Goal: Task Accomplishment & Management: Use online tool/utility

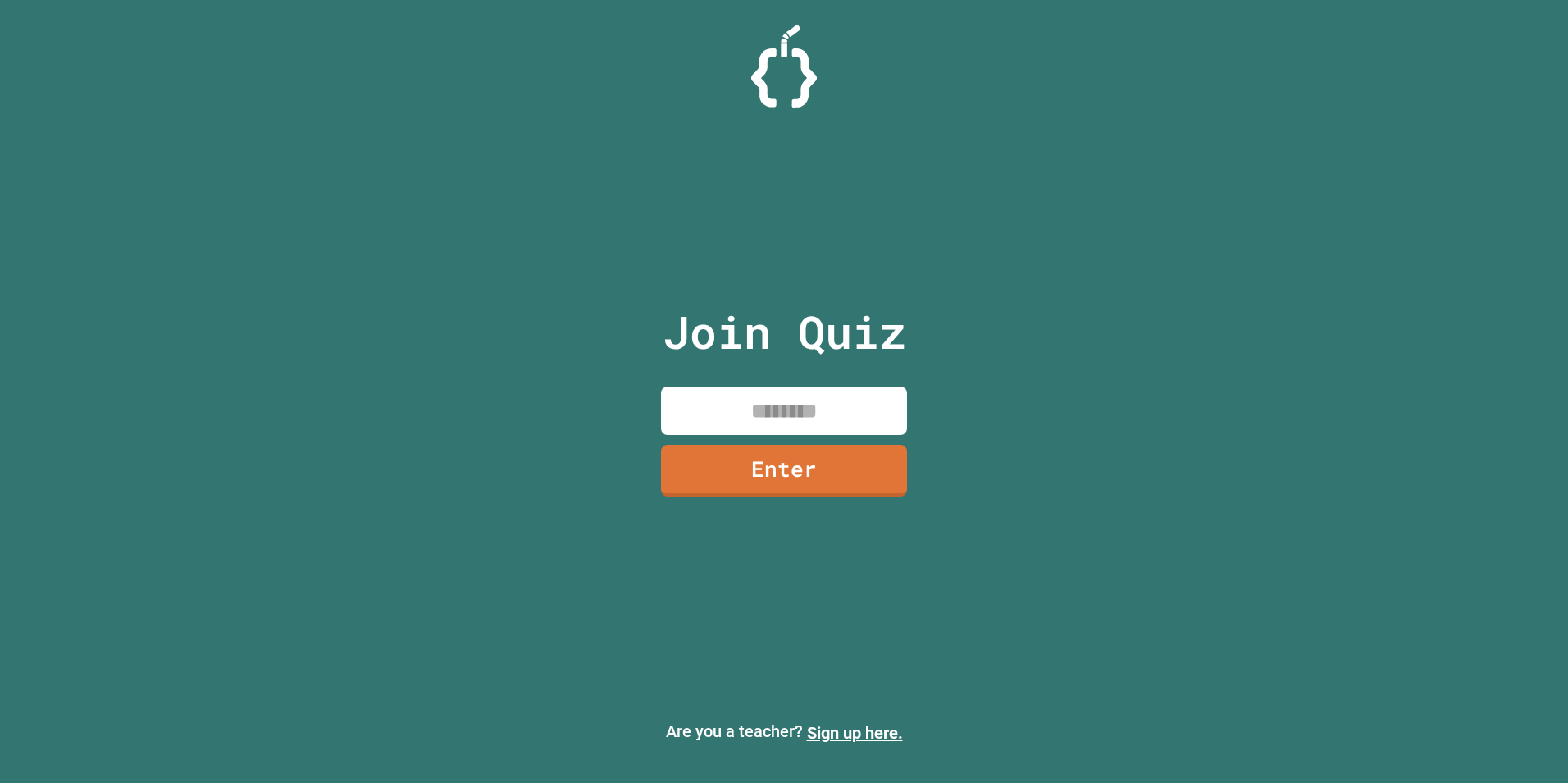
click at [765, 405] on input at bounding box center [784, 410] width 246 height 48
type input "********"
click at [882, 468] on link "Enter" at bounding box center [784, 468] width 239 height 54
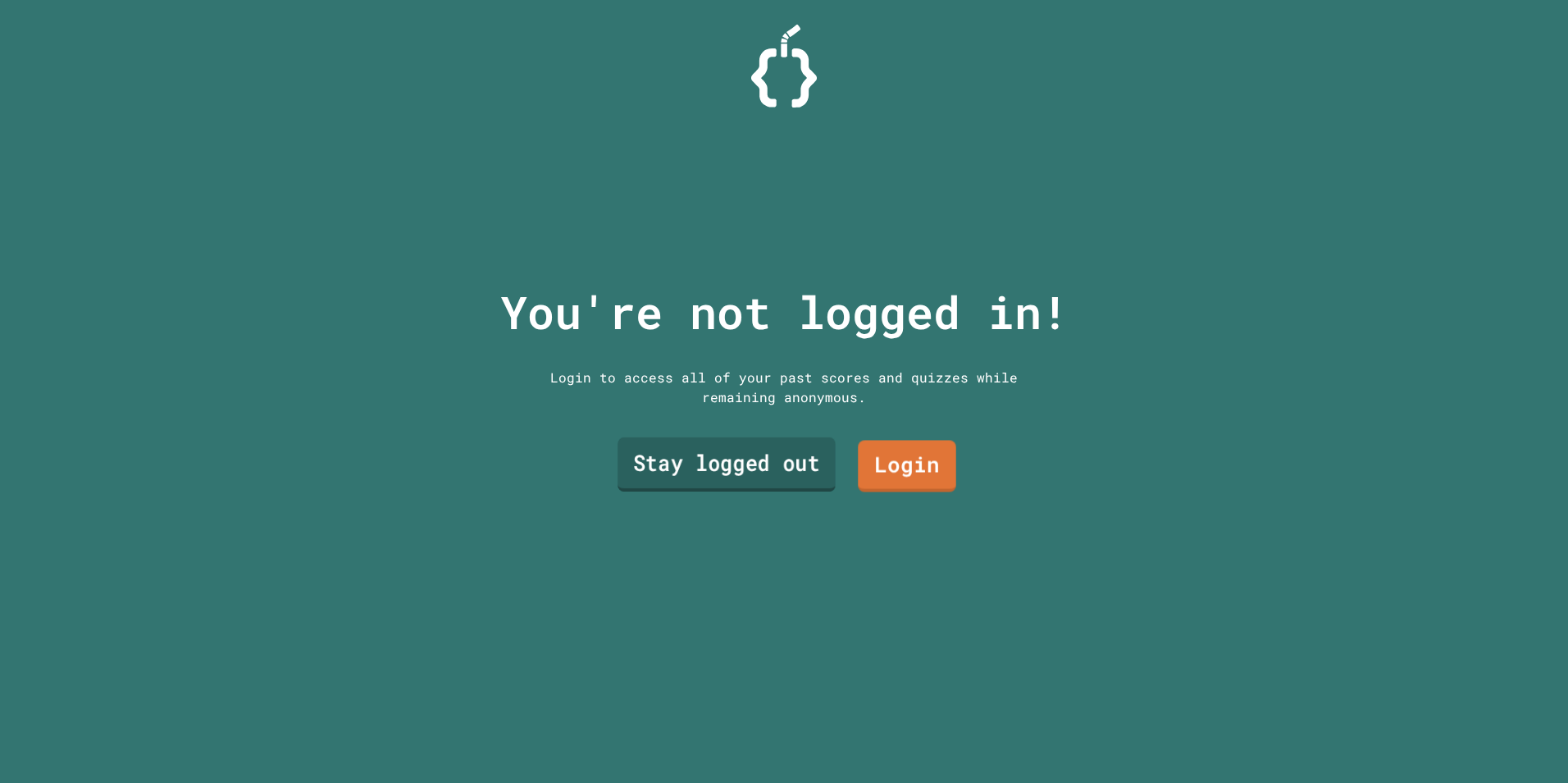
click at [803, 466] on link "Stay logged out" at bounding box center [726, 464] width 218 height 54
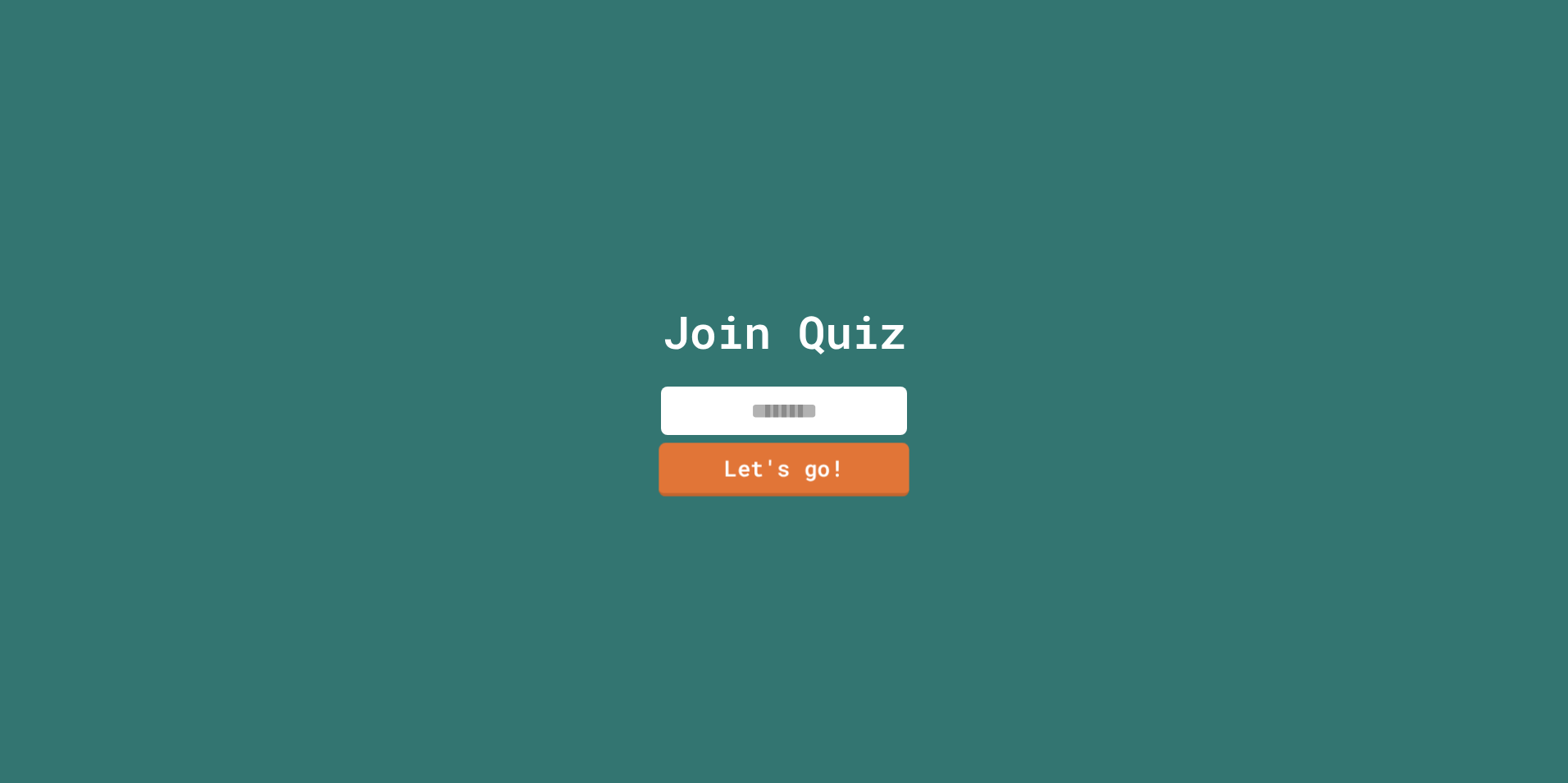
click at [784, 404] on input at bounding box center [784, 410] width 246 height 48
type input "****"
click at [778, 472] on link "Let's go!" at bounding box center [784, 468] width 225 height 54
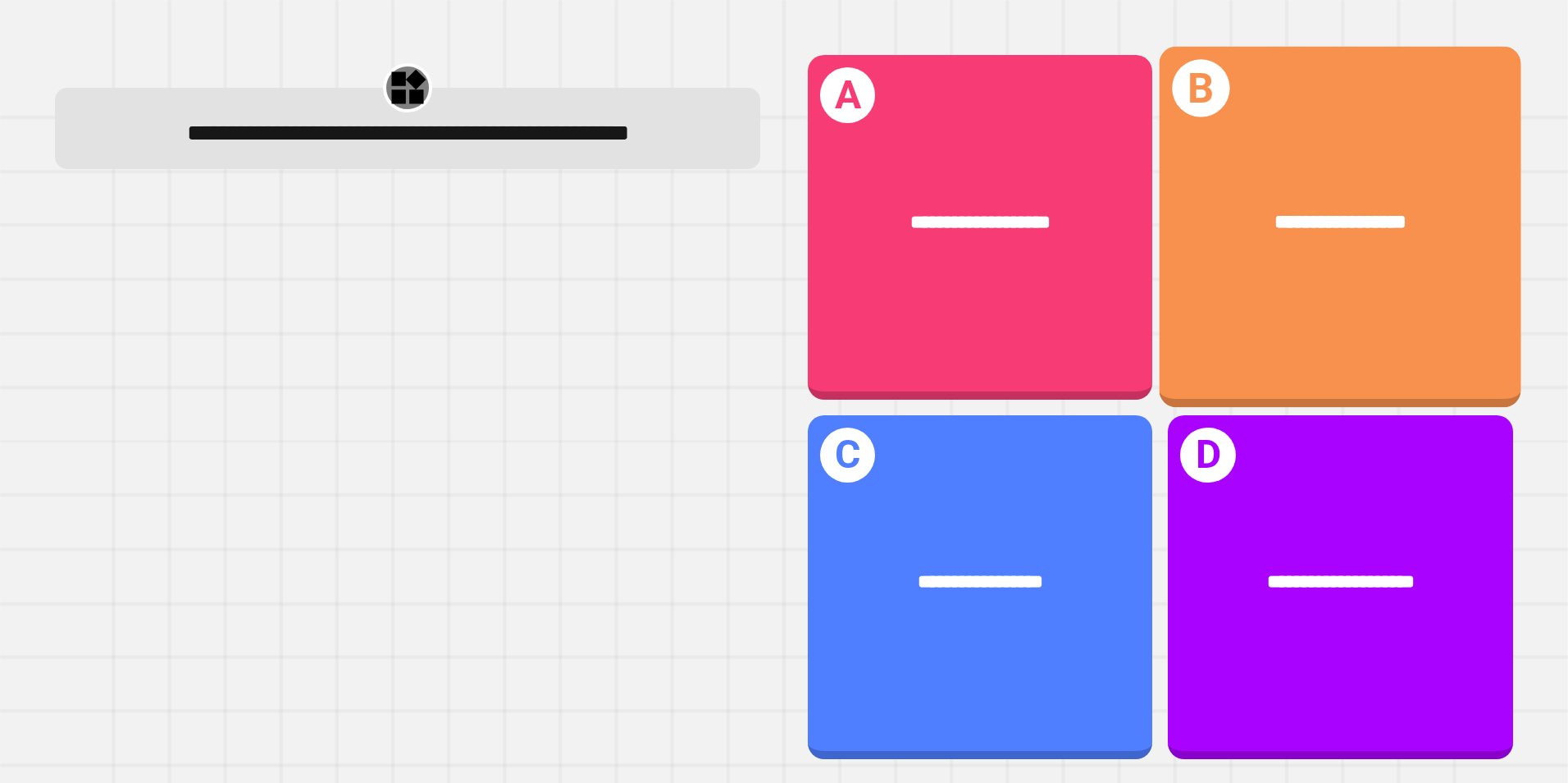
click at [1237, 256] on div "**********" at bounding box center [1340, 223] width 362 height 110
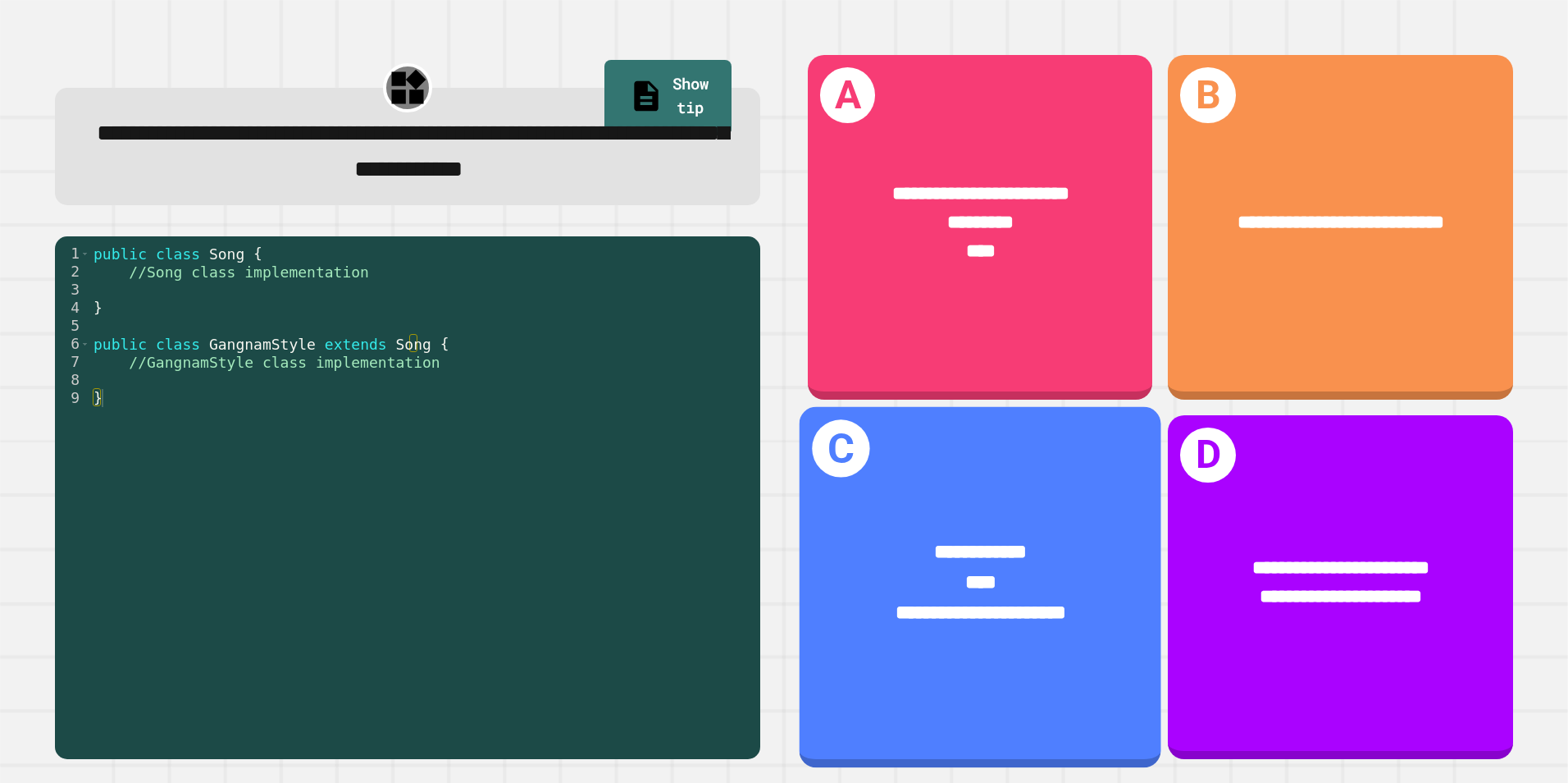
click at [1021, 435] on div "**********" at bounding box center [980, 587] width 362 height 361
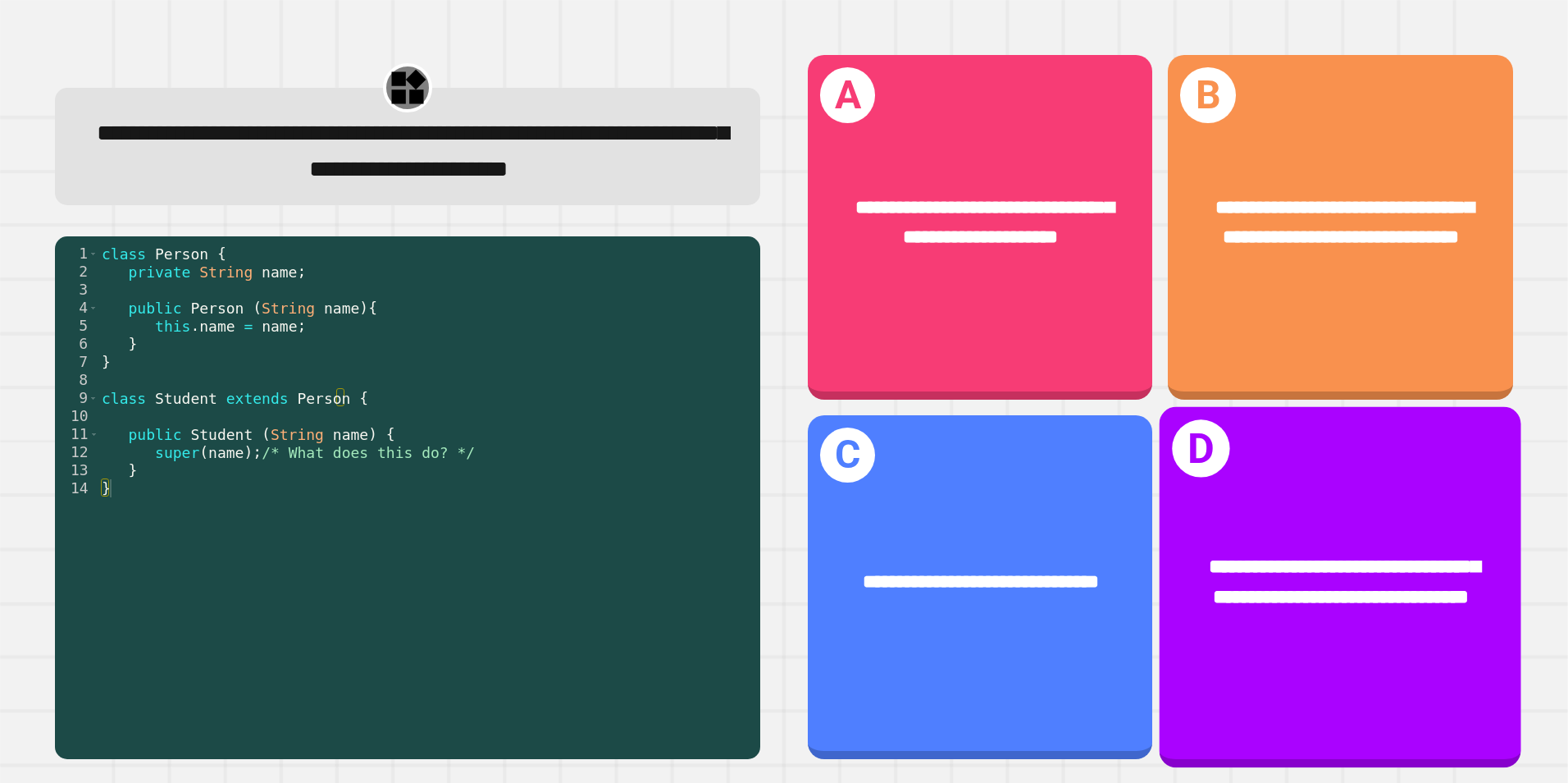
click at [1316, 446] on div "**********" at bounding box center [1340, 587] width 362 height 361
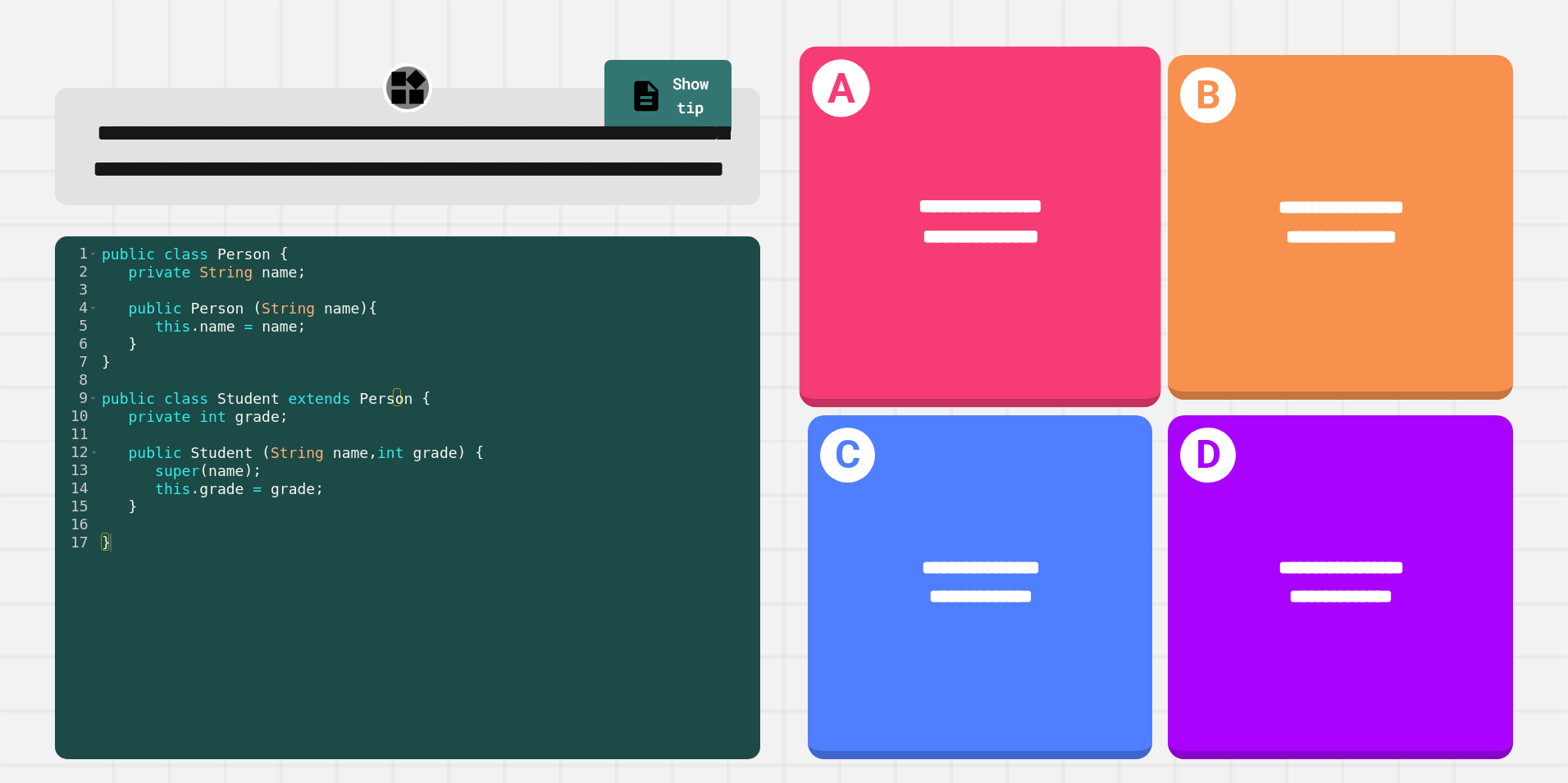
click at [1005, 295] on div "**********" at bounding box center [980, 228] width 362 height 361
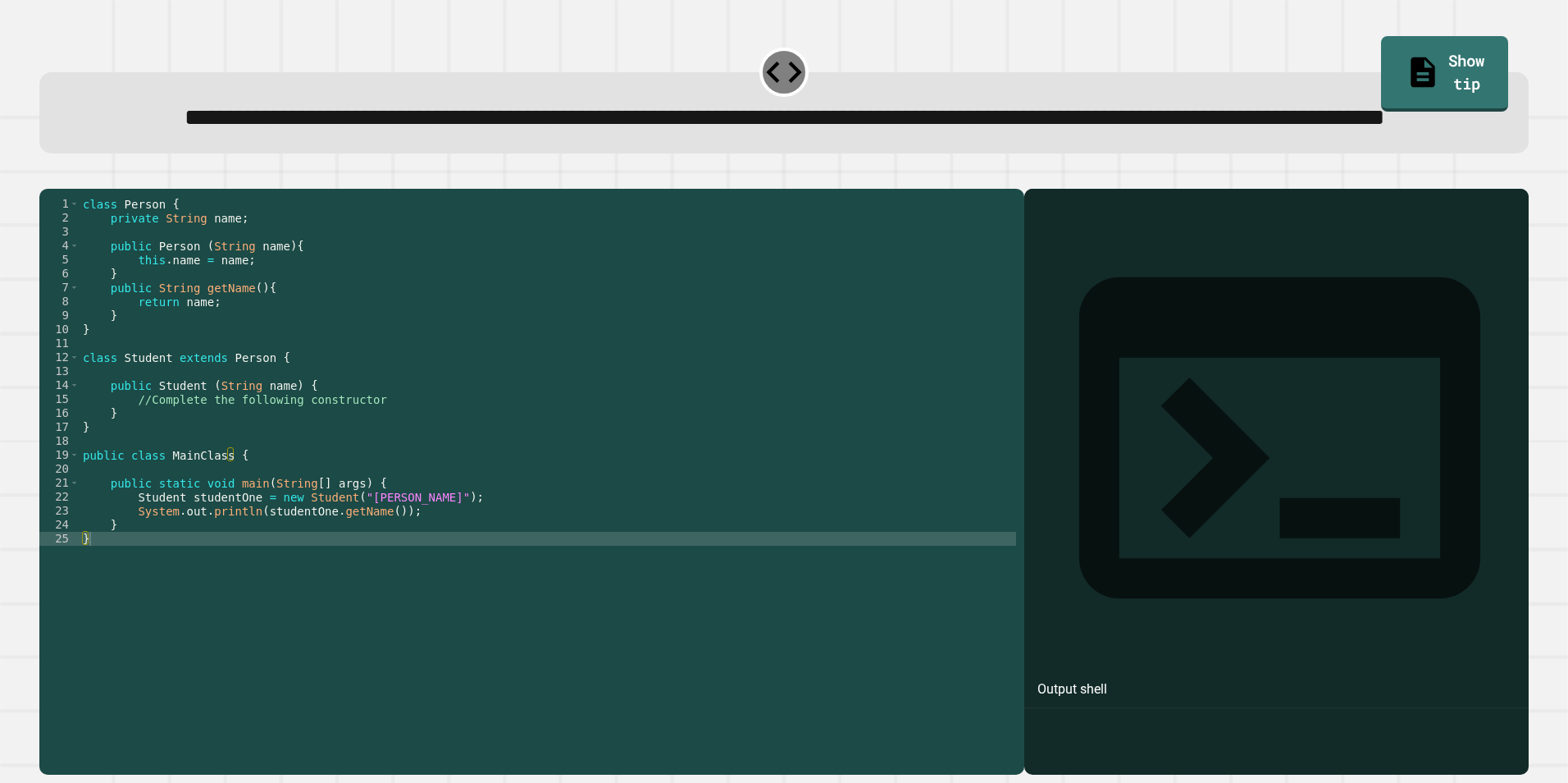
click at [81, 418] on div "class Person { private String name ; public Person ( String name ) { this . nam…" at bounding box center [548, 448] width 936 height 502
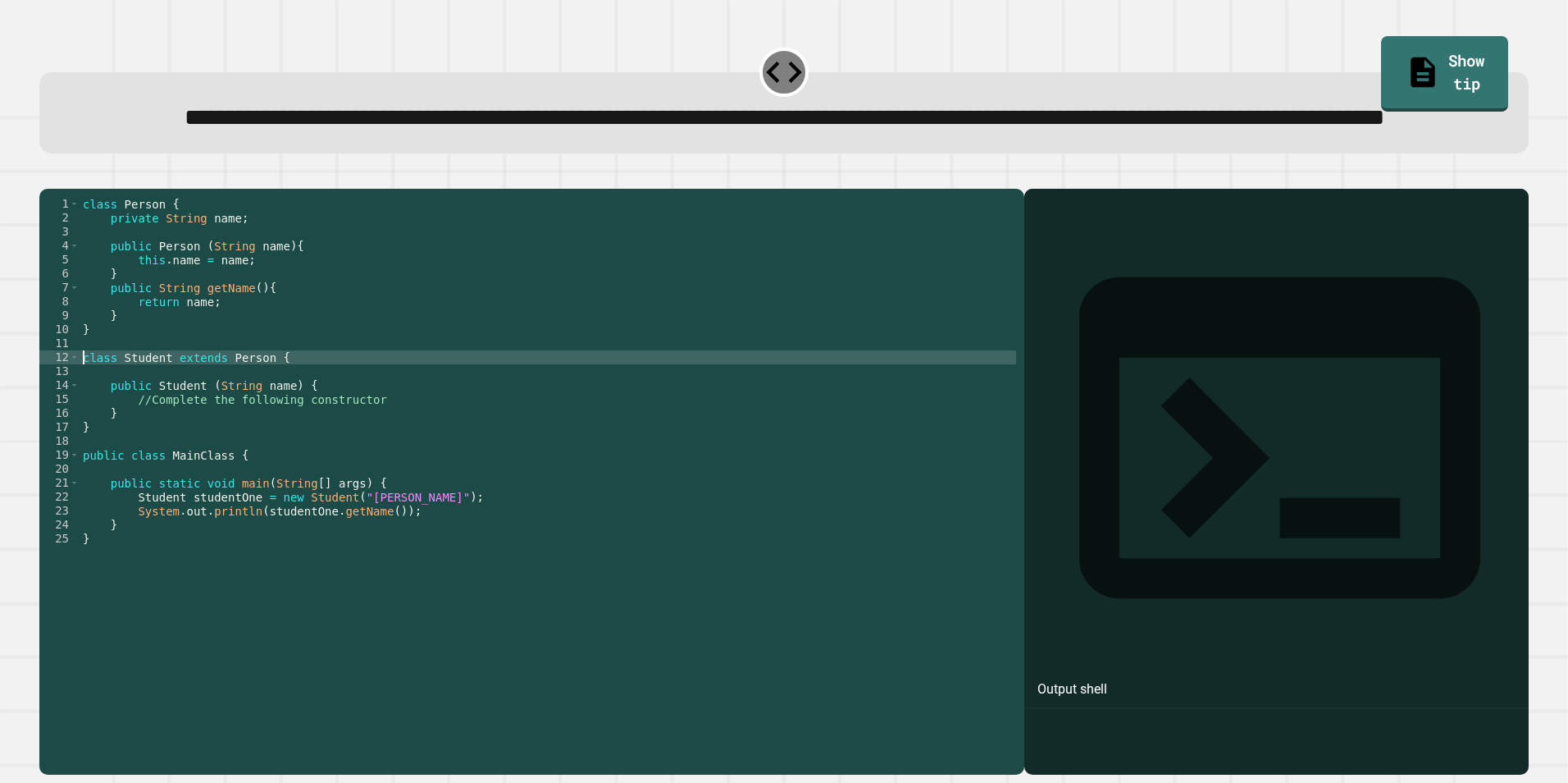
click at [1115, 434] on div at bounding box center [1276, 505] width 488 height 539
click at [1093, 314] on div at bounding box center [1276, 505] width 488 height 539
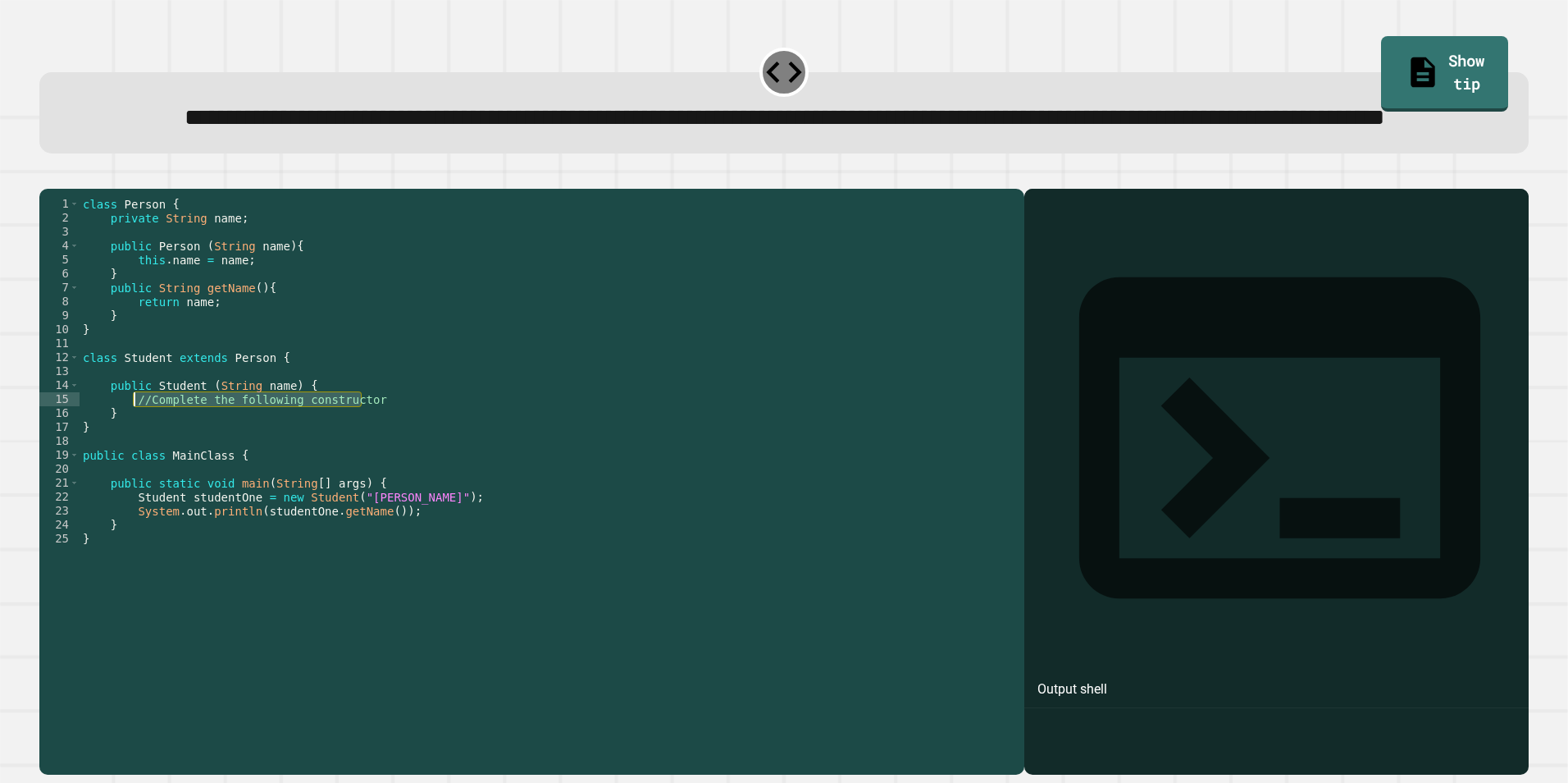
drag, startPoint x: 364, startPoint y: 457, endPoint x: 134, endPoint y: 468, distance: 230.3
click at [134, 468] on div "class Person { private String name ; public Person ( String name ) { this . nam…" at bounding box center [548, 448] width 936 height 502
click at [241, 466] on div "class Person { private String name ; public Person ( String name ) { this . nam…" at bounding box center [548, 448] width 936 height 502
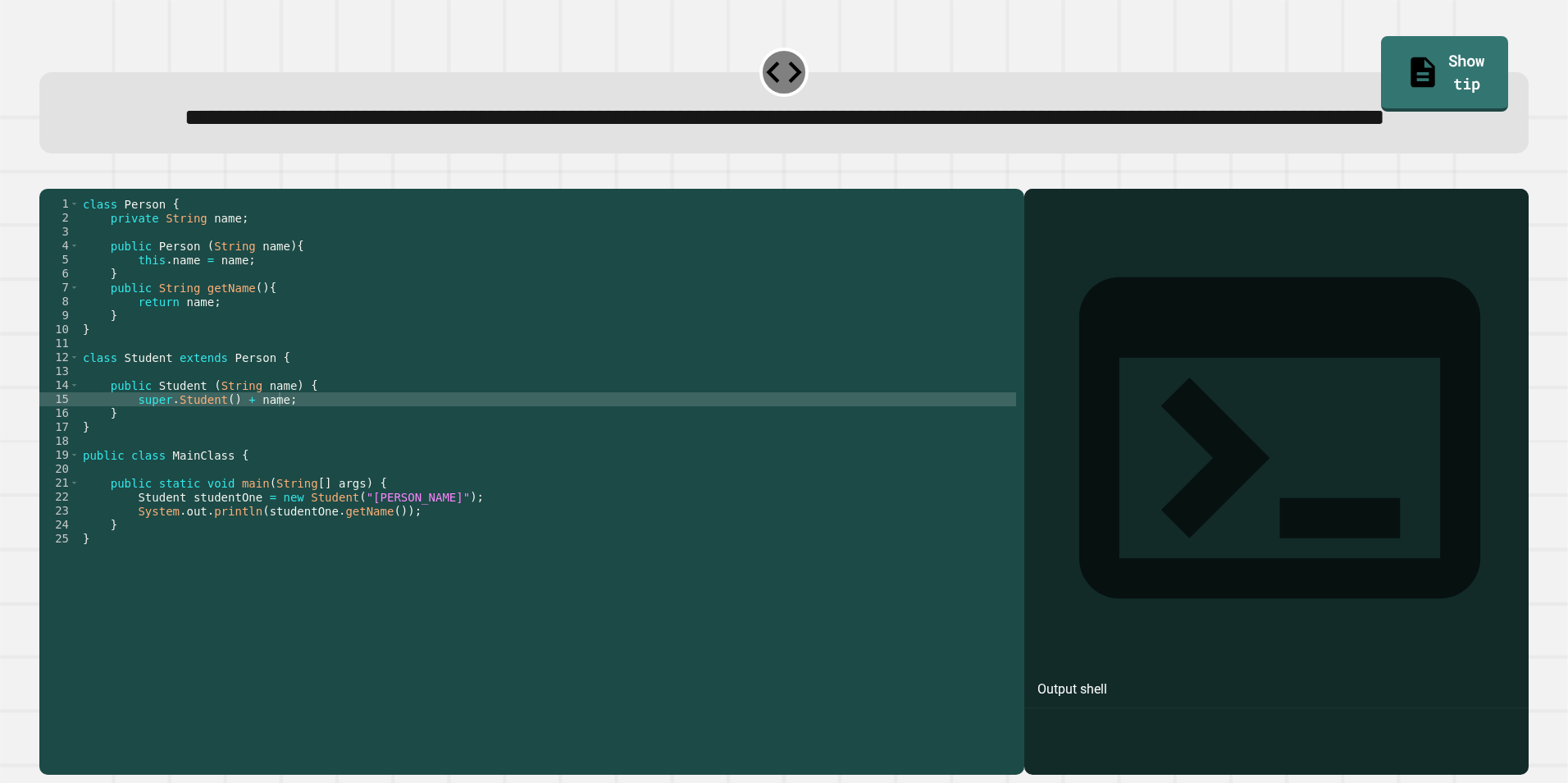
click at [62, 191] on icon "button" at bounding box center [59, 185] width 9 height 11
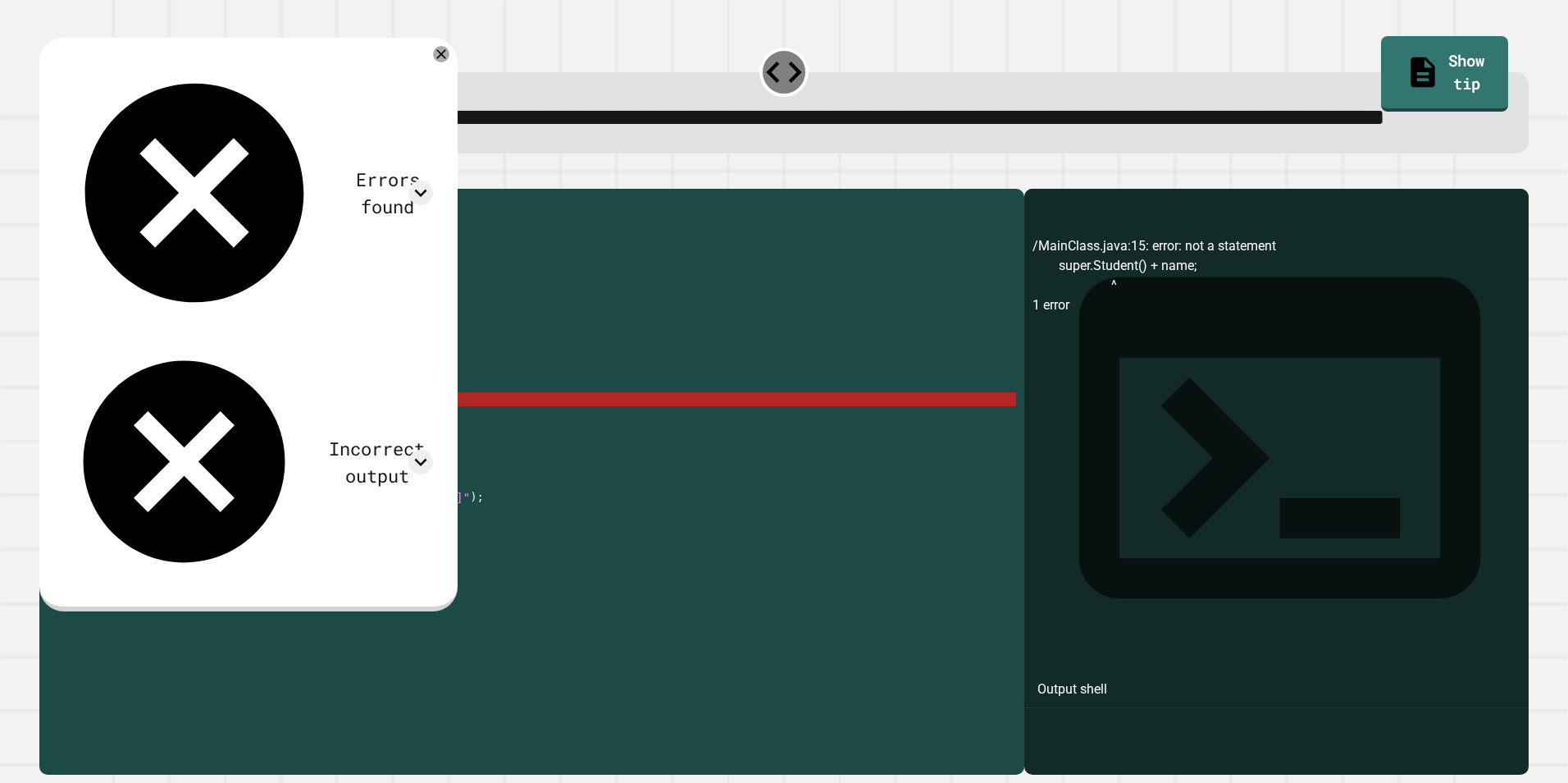
click at [131, 463] on div "class Person { private String name ; public Person ( String name ) { this . nam…" at bounding box center [548, 448] width 936 height 502
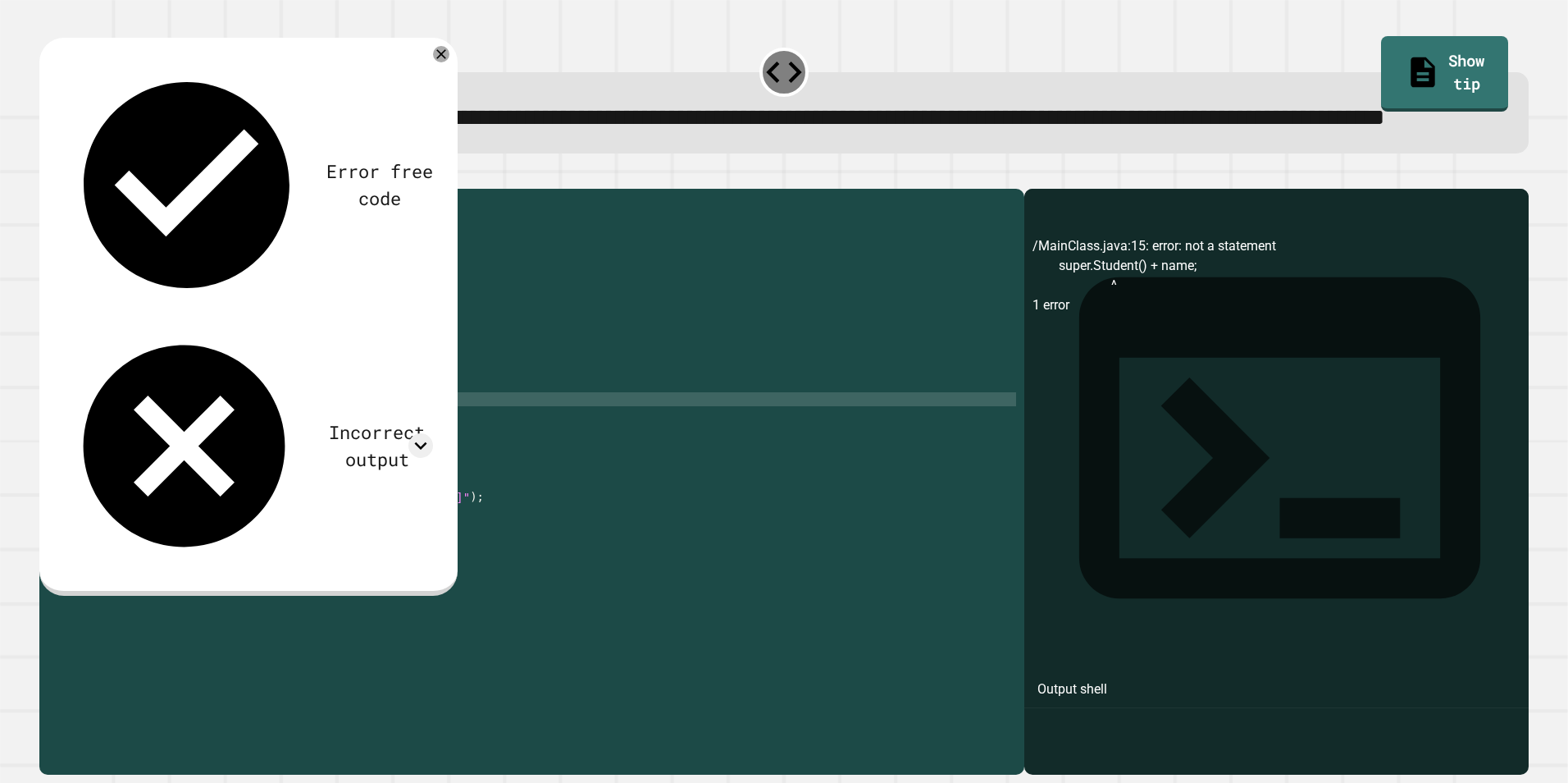
scroll to position [0, 7]
click at [63, 191] on icon "button" at bounding box center [59, 185] width 9 height 11
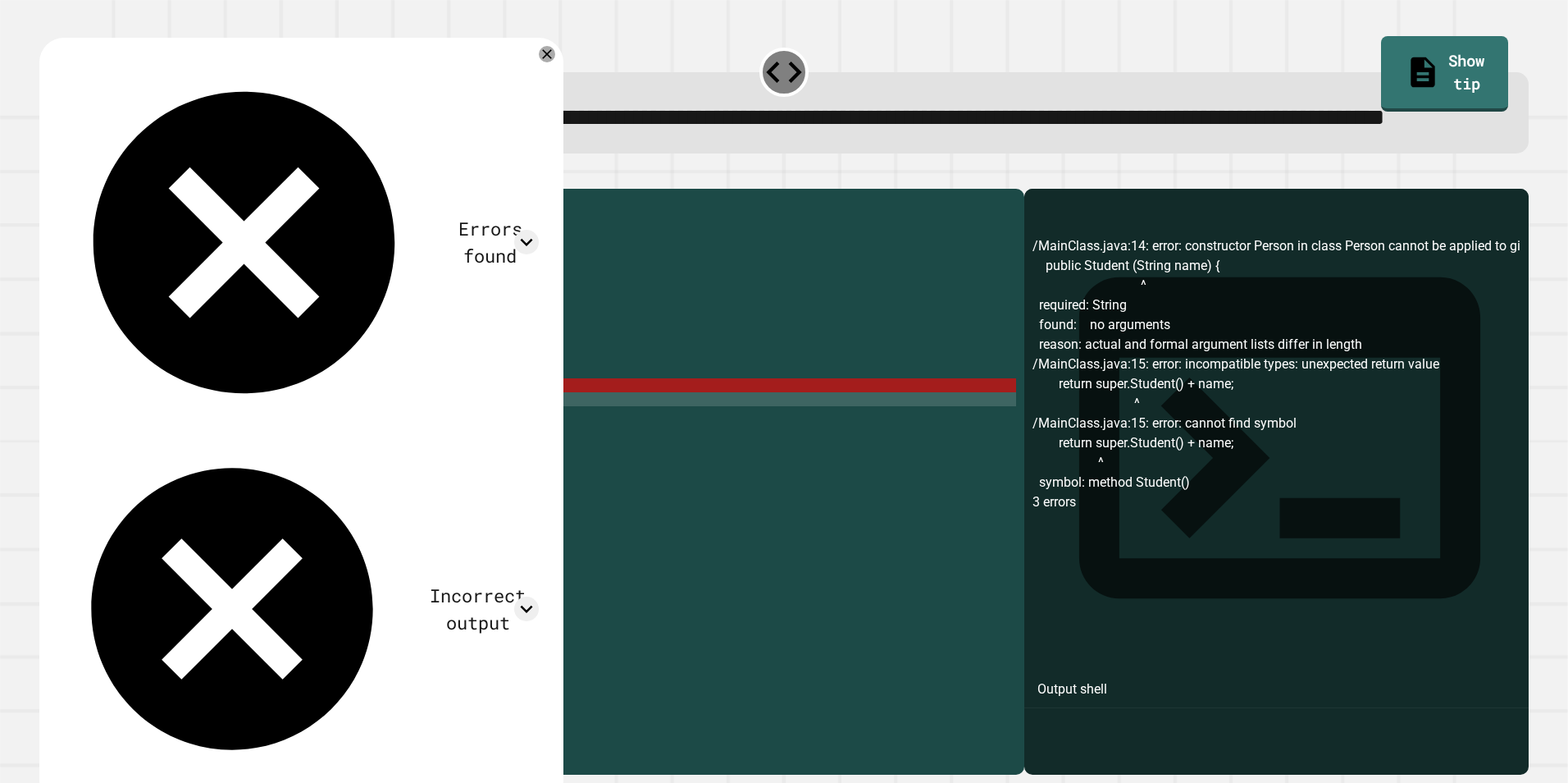
click at [265, 462] on div "class Person { private String name ; public Person ( String name ) { this . nam…" at bounding box center [548, 448] width 936 height 502
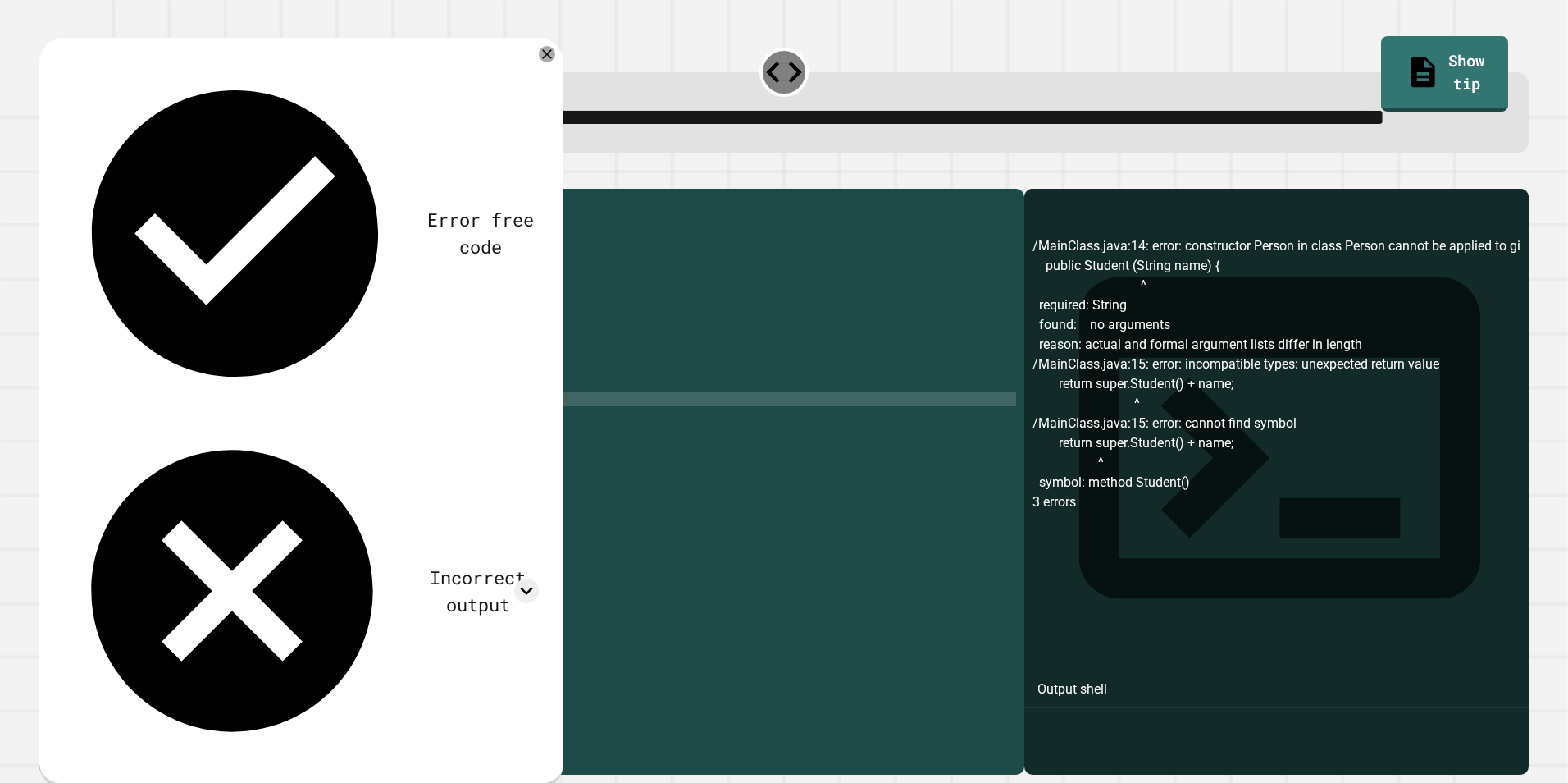
scroll to position [0, 15]
drag, startPoint x: 341, startPoint y: 463, endPoint x: 299, endPoint y: 466, distance: 42.1
click at [299, 466] on div "class Person { private String name ; public Person ( String name ) { this . nam…" at bounding box center [548, 448] width 936 height 502
click at [47, 176] on icon "button" at bounding box center [47, 176] width 0 height 0
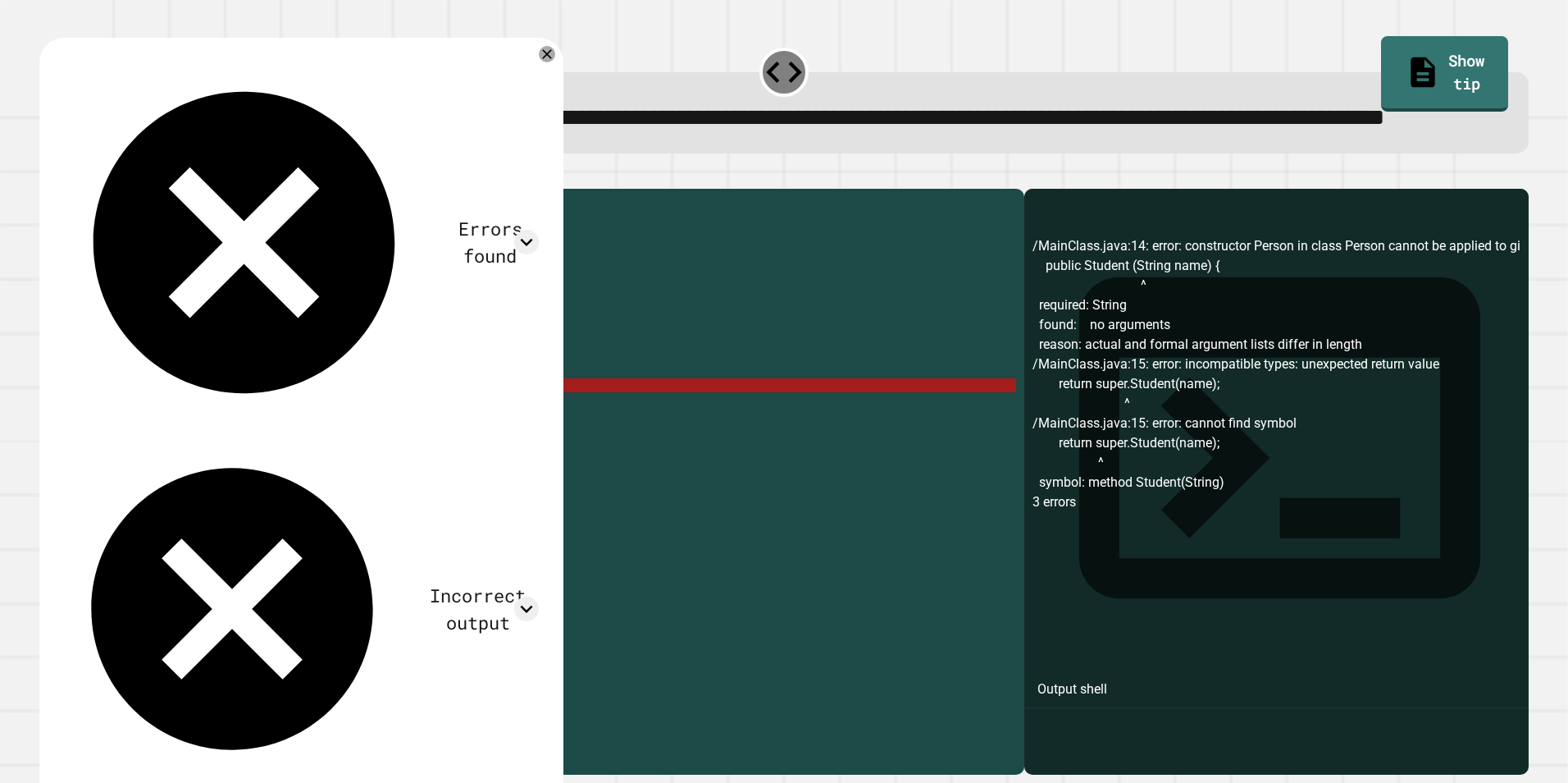
drag, startPoint x: 177, startPoint y: 463, endPoint x: 134, endPoint y: 468, distance: 43.3
click at [134, 468] on div "class Person { private String name ; public Person ( String name ) { this . nam…" at bounding box center [548, 448] width 936 height 502
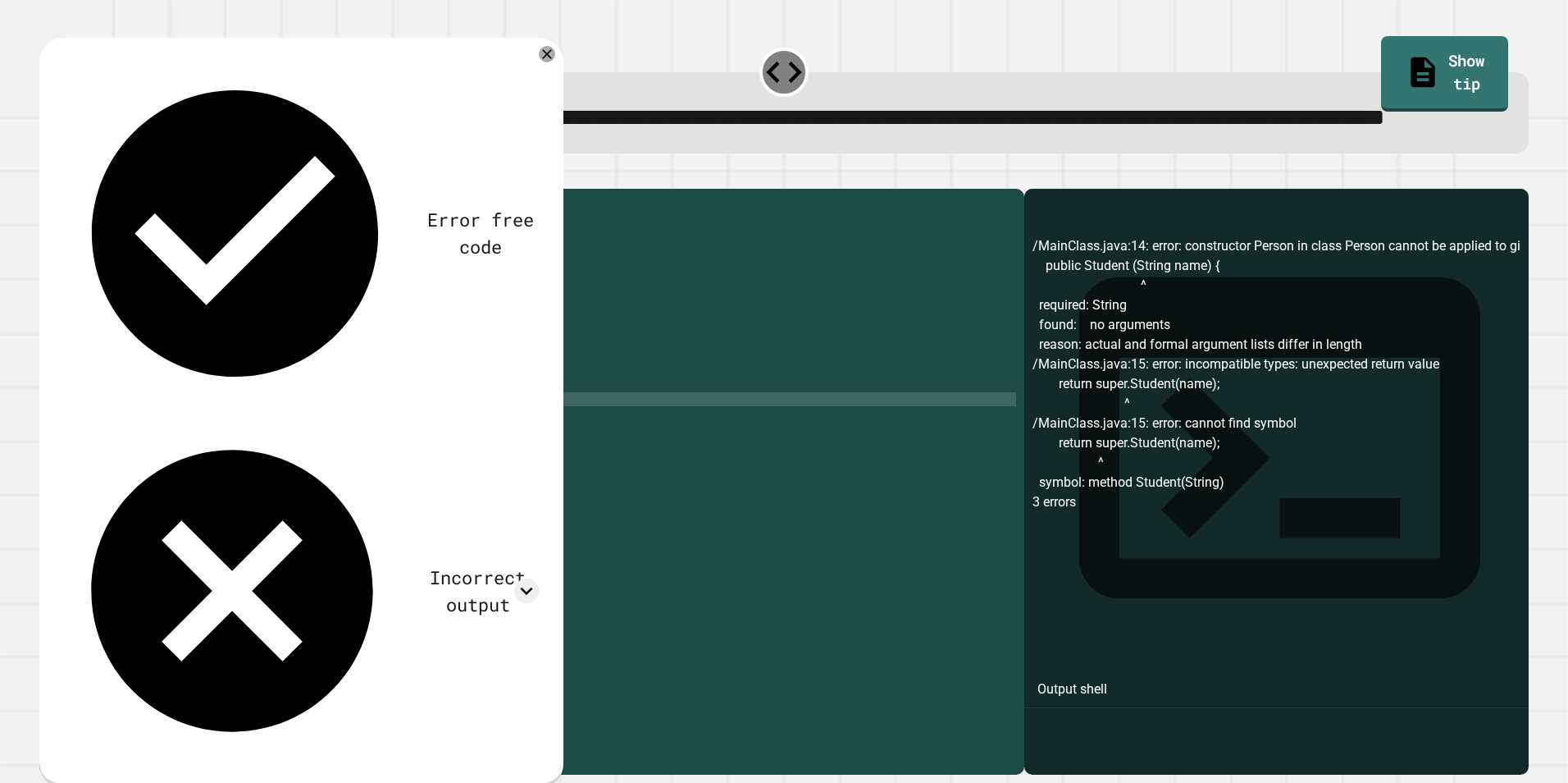
scroll to position [0, 11]
type textarea "**********"
click at [549, 60] on icon at bounding box center [547, 54] width 11 height 11
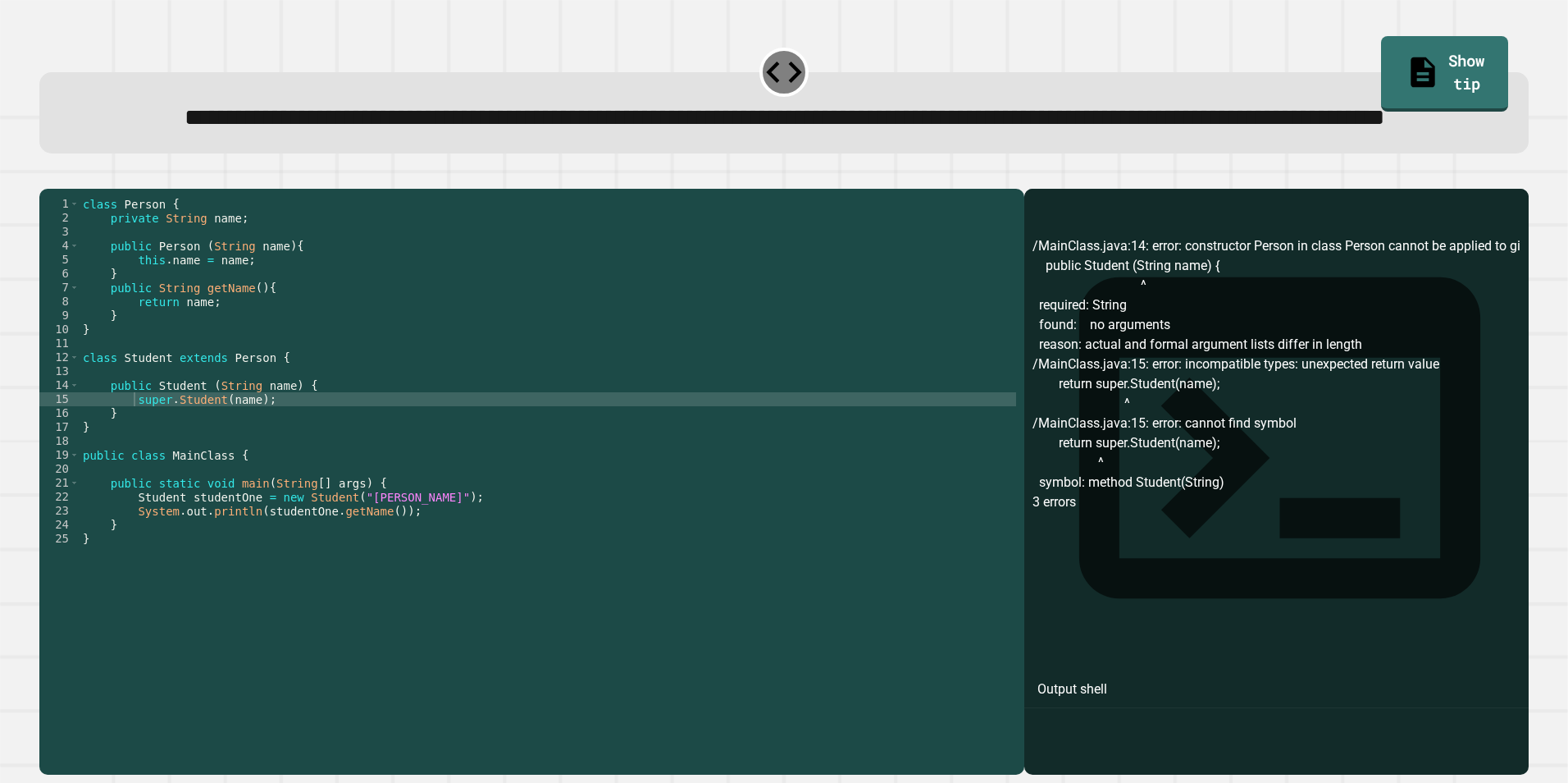
click at [47, 176] on icon "button" at bounding box center [47, 176] width 0 height 0
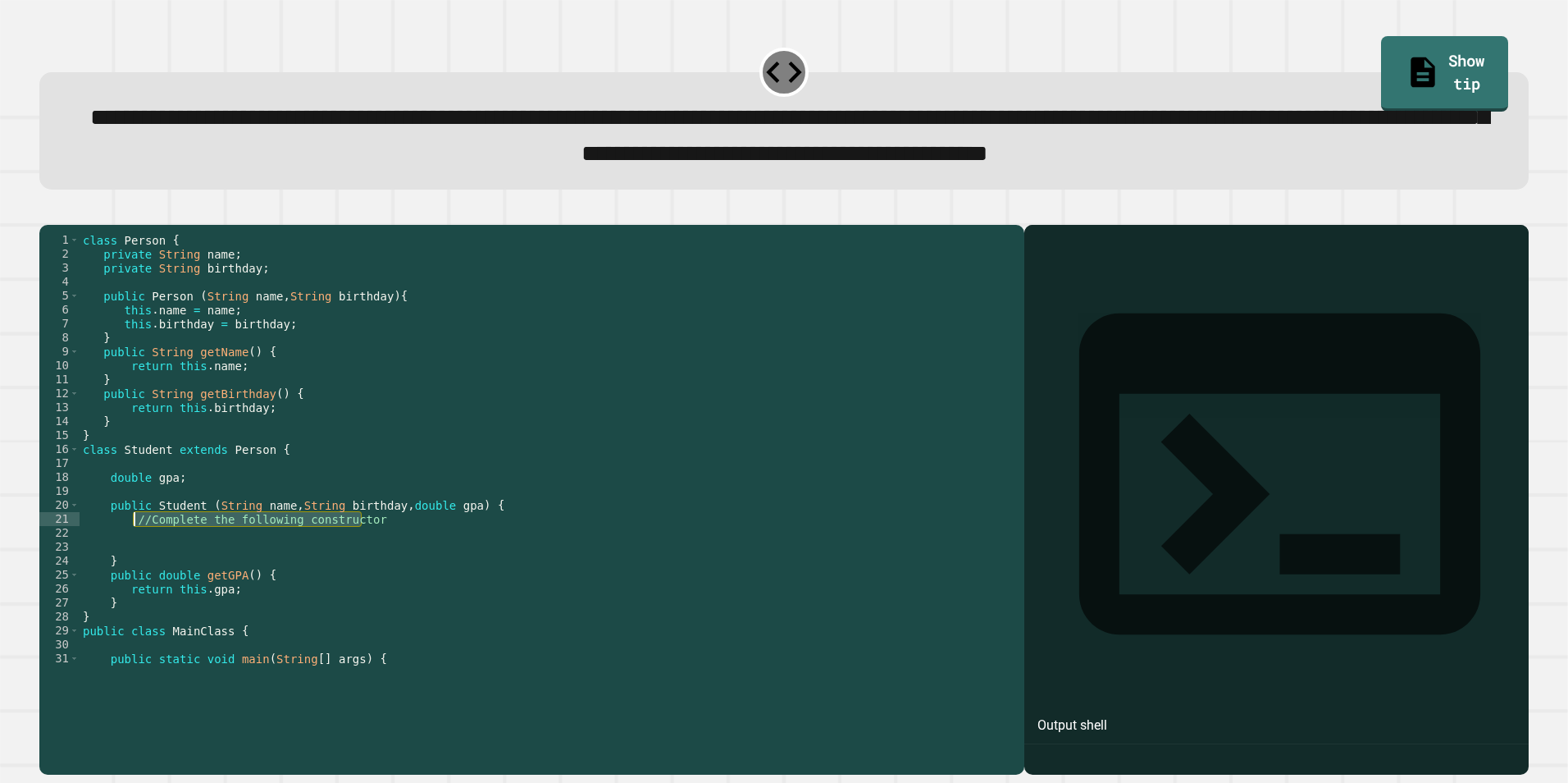
drag, startPoint x: 368, startPoint y: 585, endPoint x: 134, endPoint y: 587, distance: 234.0
click at [134, 587] on div "class Person { private String name ; private String birthday ; public Person ( …" at bounding box center [541, 463] width 924 height 460
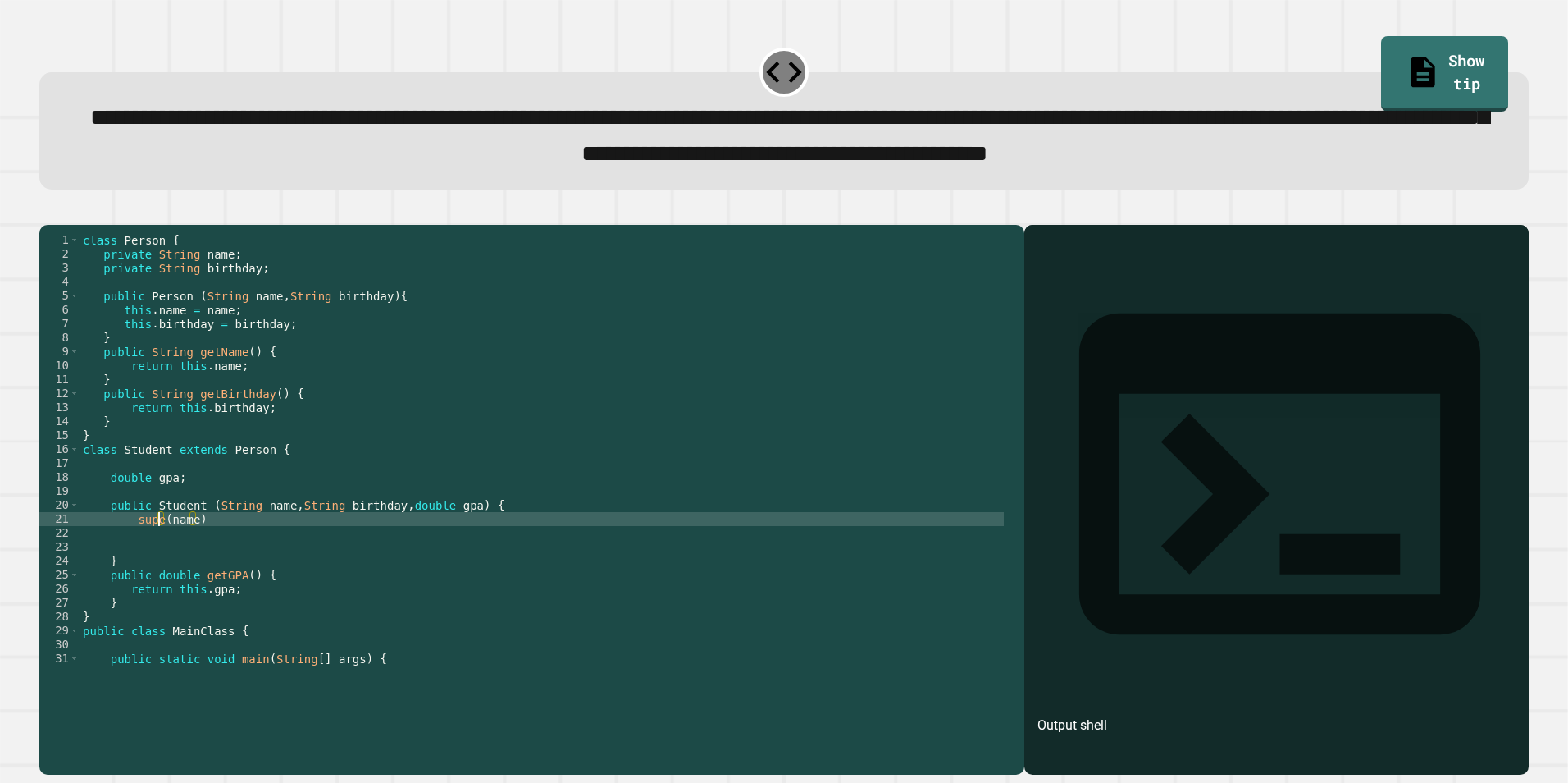
scroll to position [0, 6]
click at [233, 584] on div "class Person { private String name ; private String birthday ; public Person ( …" at bounding box center [541, 463] width 924 height 460
click at [220, 587] on div "class Person { private String name ; private String birthday ; public Person ( …" at bounding box center [541, 463] width 924 height 460
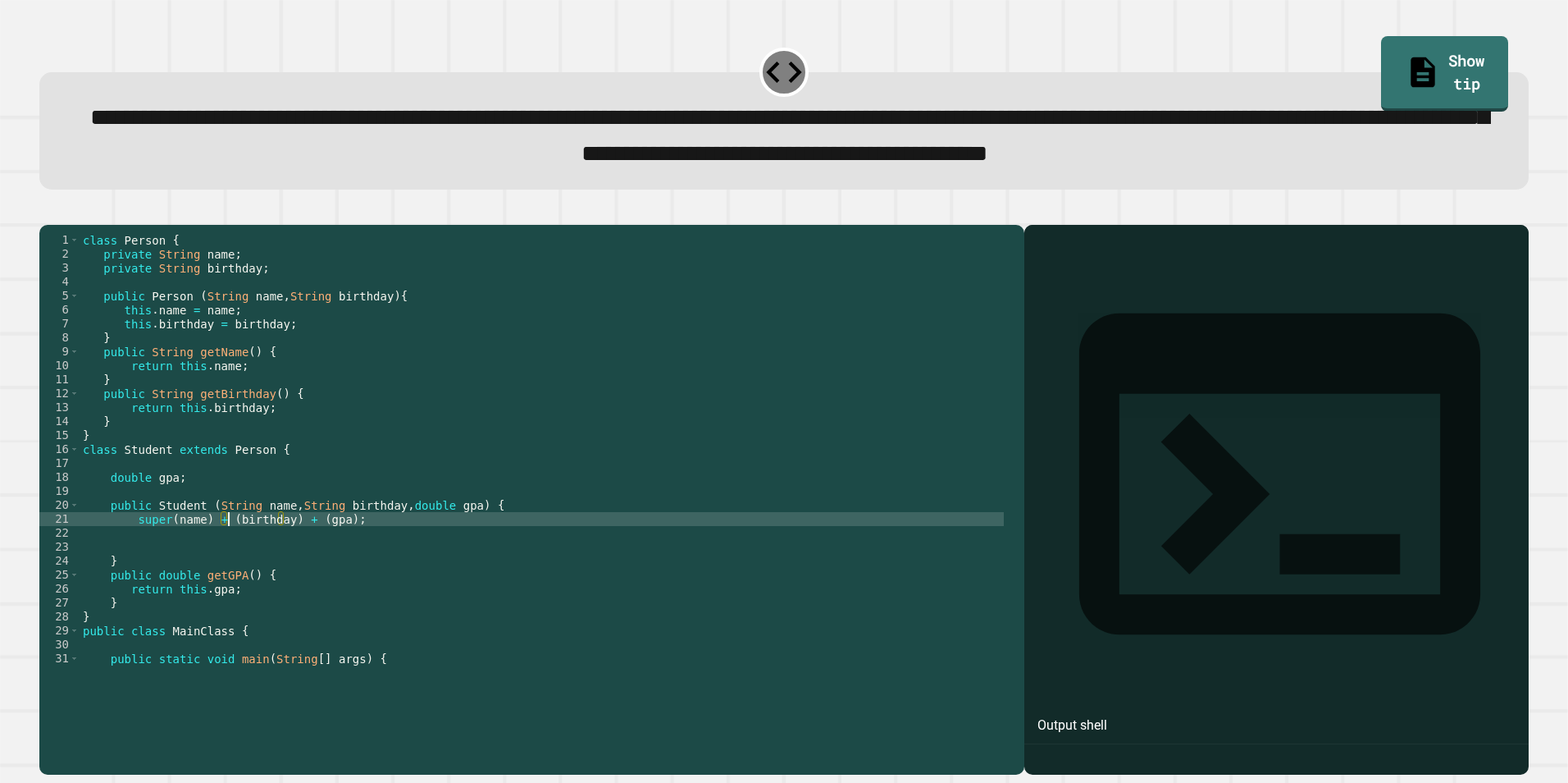
click at [378, 590] on div "class Person { private String name ; private String birthday ; public Person ( …" at bounding box center [541, 463] width 924 height 460
click at [47, 211] on icon "button" at bounding box center [47, 211] width 0 height 0
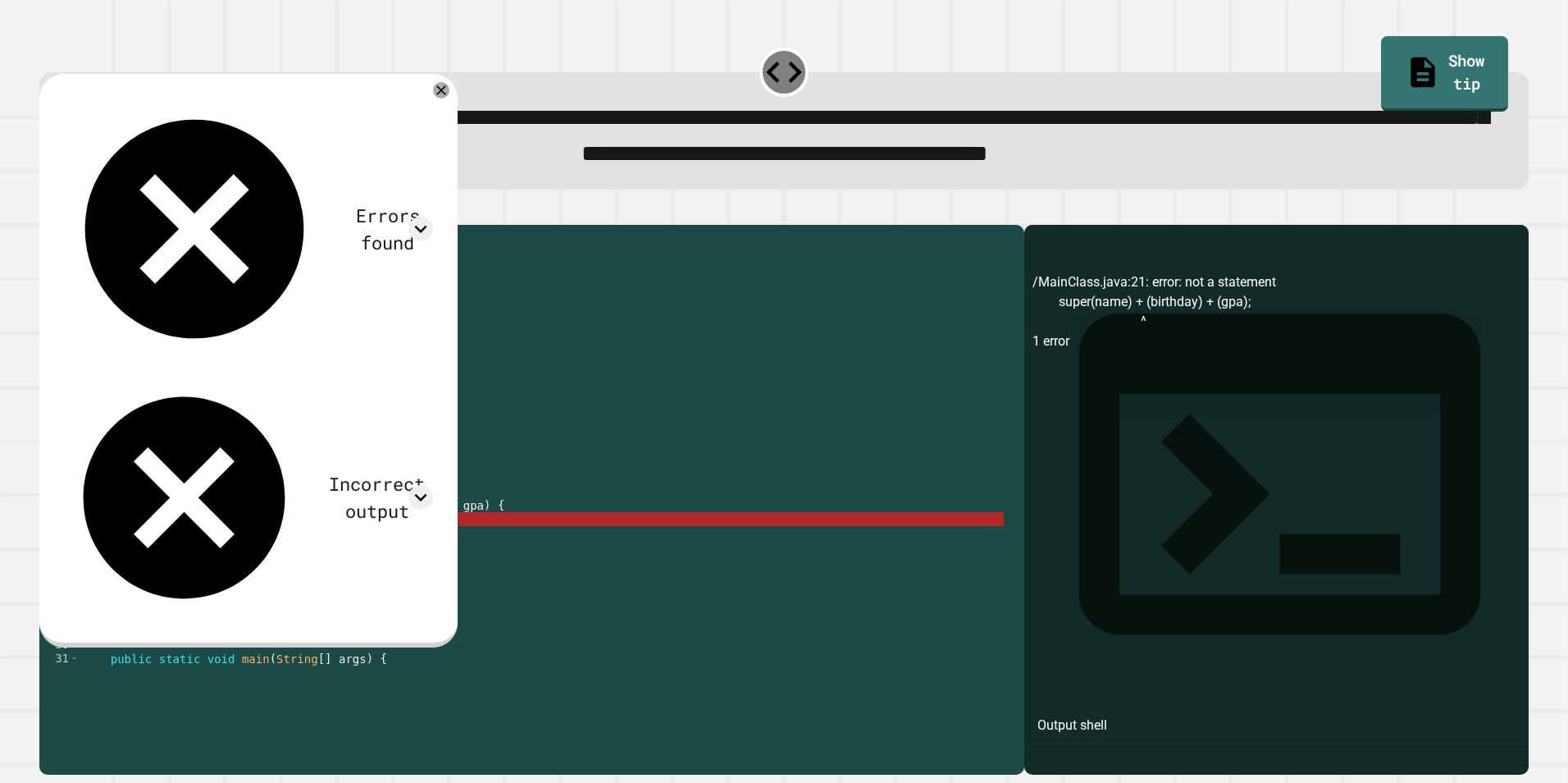
click at [163, 585] on div "class Person { private String name ; private String birthday ; public Person ( …" at bounding box center [541, 463] width 924 height 460
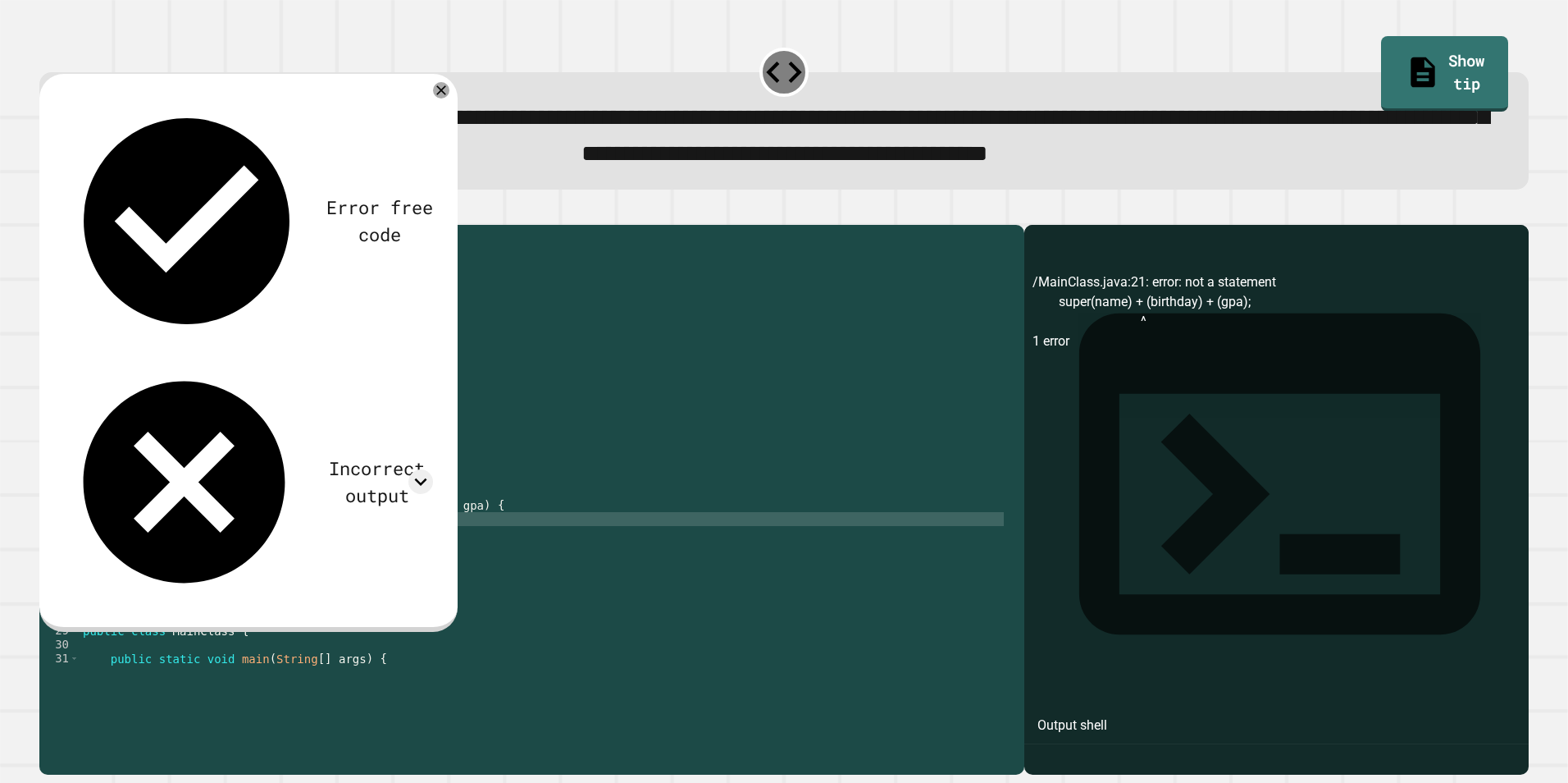
click at [47, 211] on icon "button" at bounding box center [47, 211] width 0 height 0
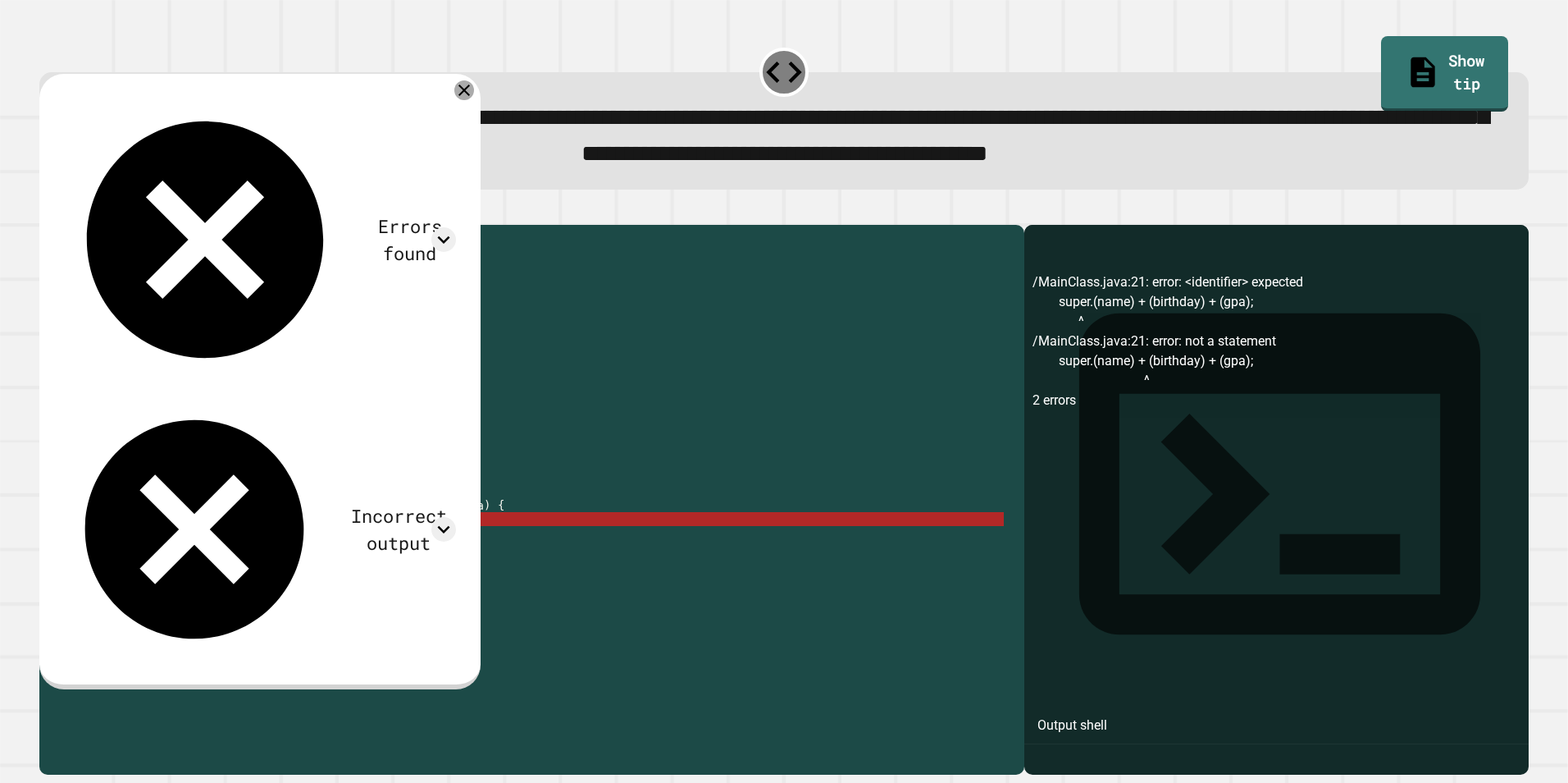
click at [470, 96] on icon at bounding box center [464, 90] width 11 height 11
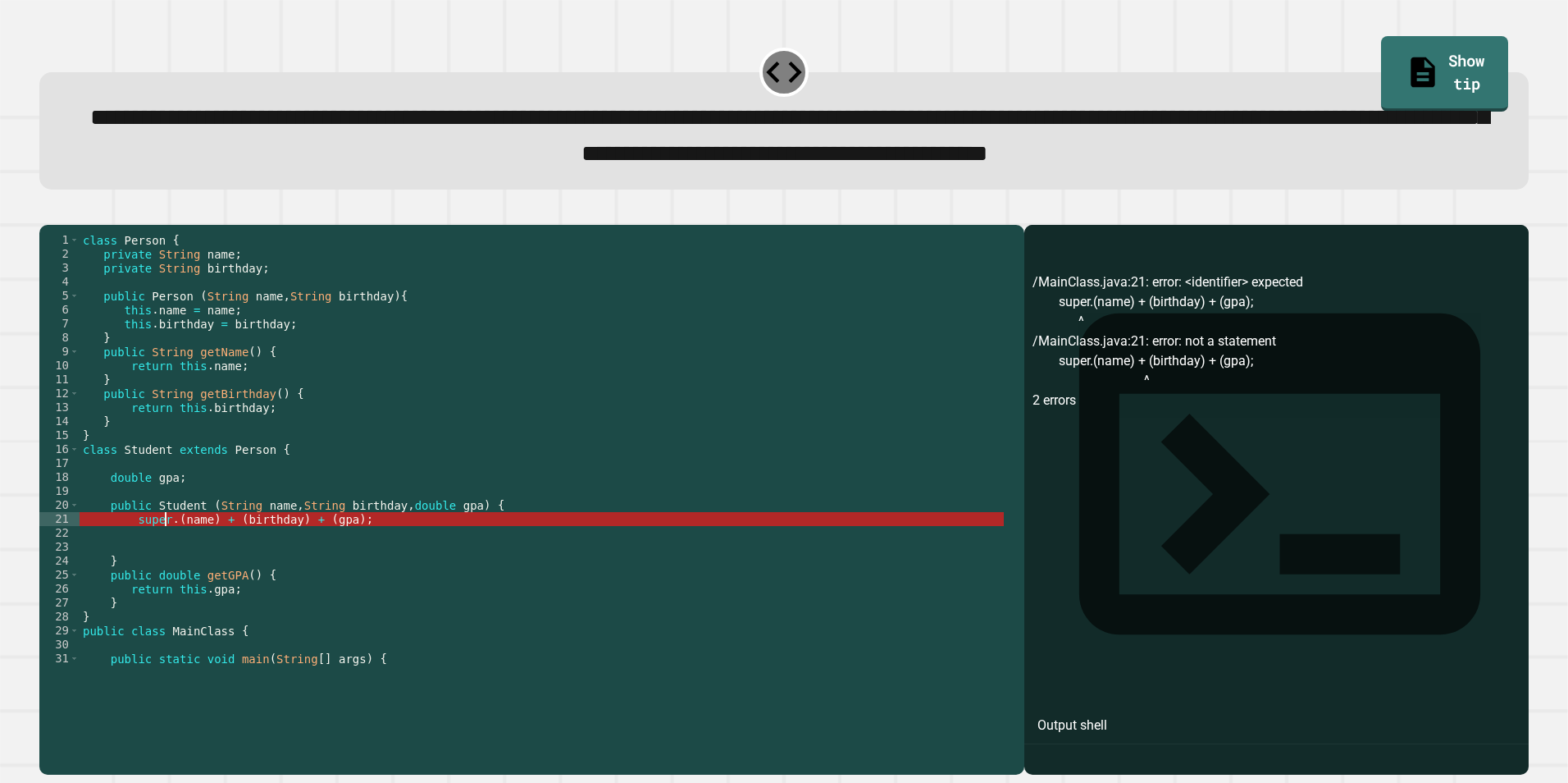
click at [167, 589] on div "class Person { private String name ; private String birthday ; public Person ( …" at bounding box center [541, 463] width 924 height 460
click at [171, 587] on div "class Person { private String name ; private String birthday ; public Person ( …" at bounding box center [541, 463] width 924 height 460
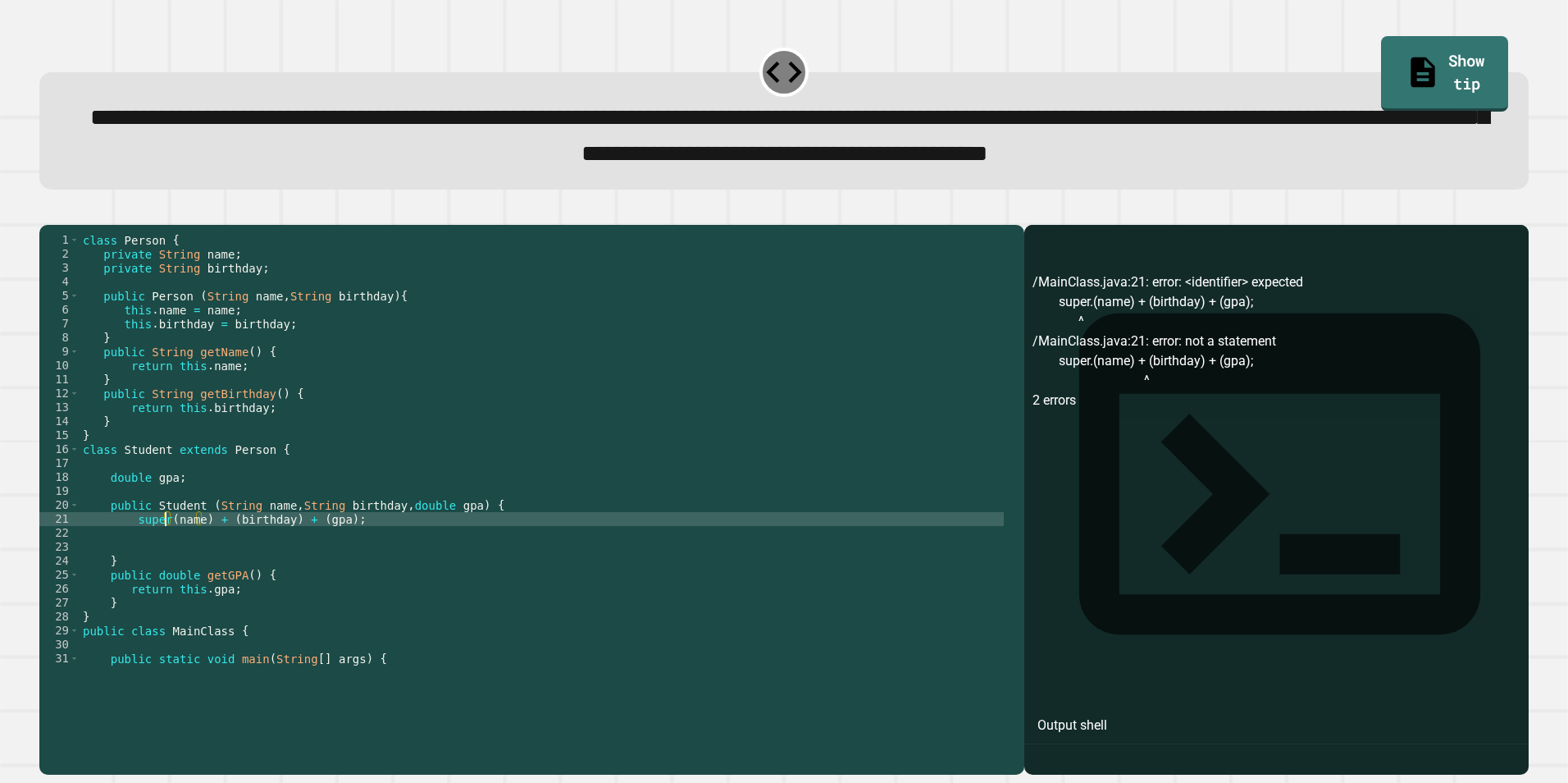
click at [227, 587] on div "class Person { private String name ; private String birthday ; public Person ( …" at bounding box center [541, 463] width 924 height 460
click at [291, 586] on div "class Person { private String name ; private String birthday ; public Person ( …" at bounding box center [541, 463] width 924 height 460
click at [63, 227] on icon "button" at bounding box center [59, 221] width 9 height 11
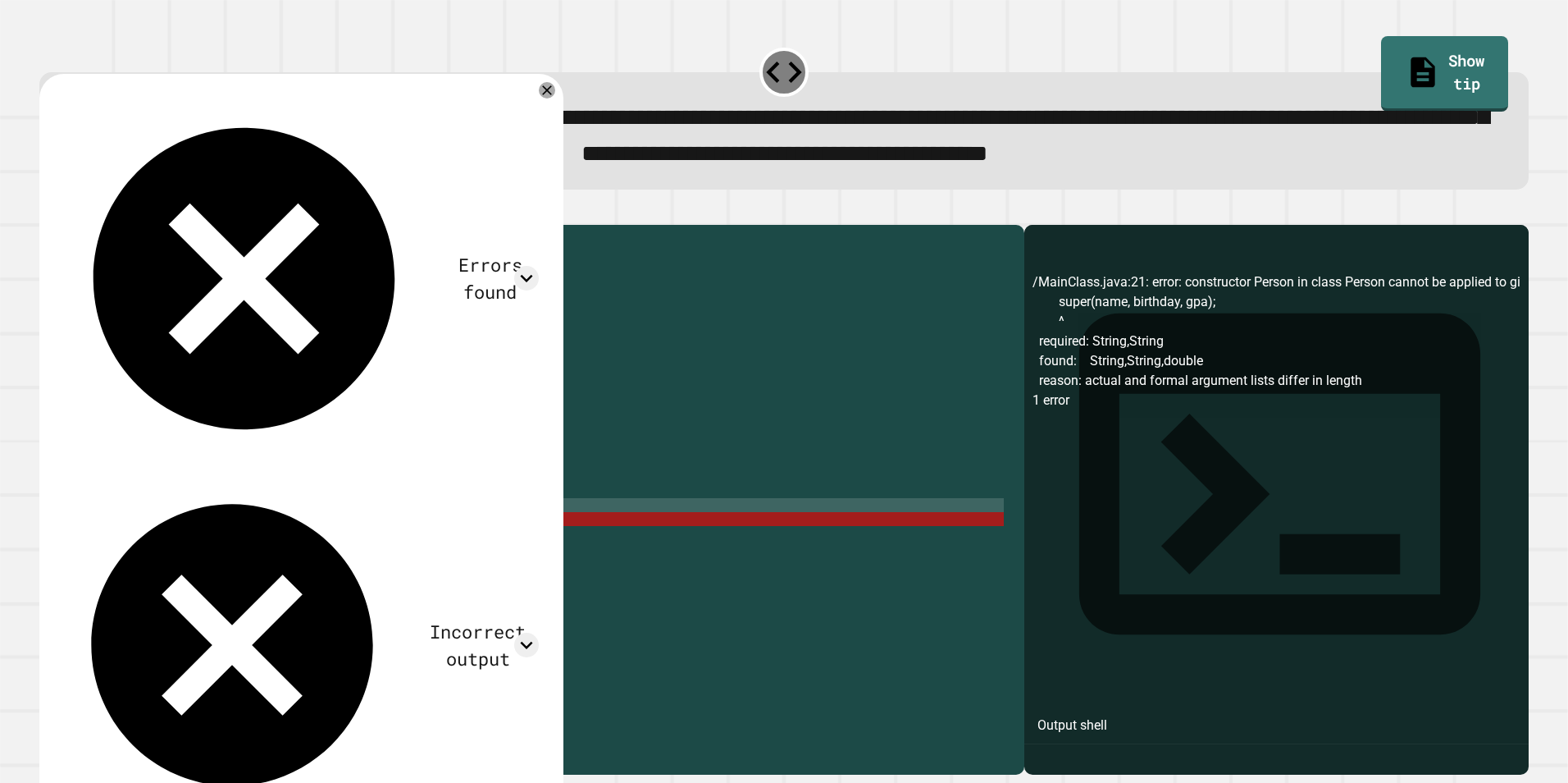
click at [164, 577] on div "class Person { private String name ; private String birthday ; public Person ( …" at bounding box center [541, 463] width 924 height 460
click at [169, 579] on div "class Person { private String name ; private String birthday ; public Person ( …" at bounding box center [541, 463] width 924 height 460
click at [160, 587] on div "class Person { private String name ; private String birthday ; public Person ( …" at bounding box center [541, 463] width 924 height 460
click at [164, 585] on div "class Person { private String name ; private String birthday ; public Person ( …" at bounding box center [541, 463] width 924 height 460
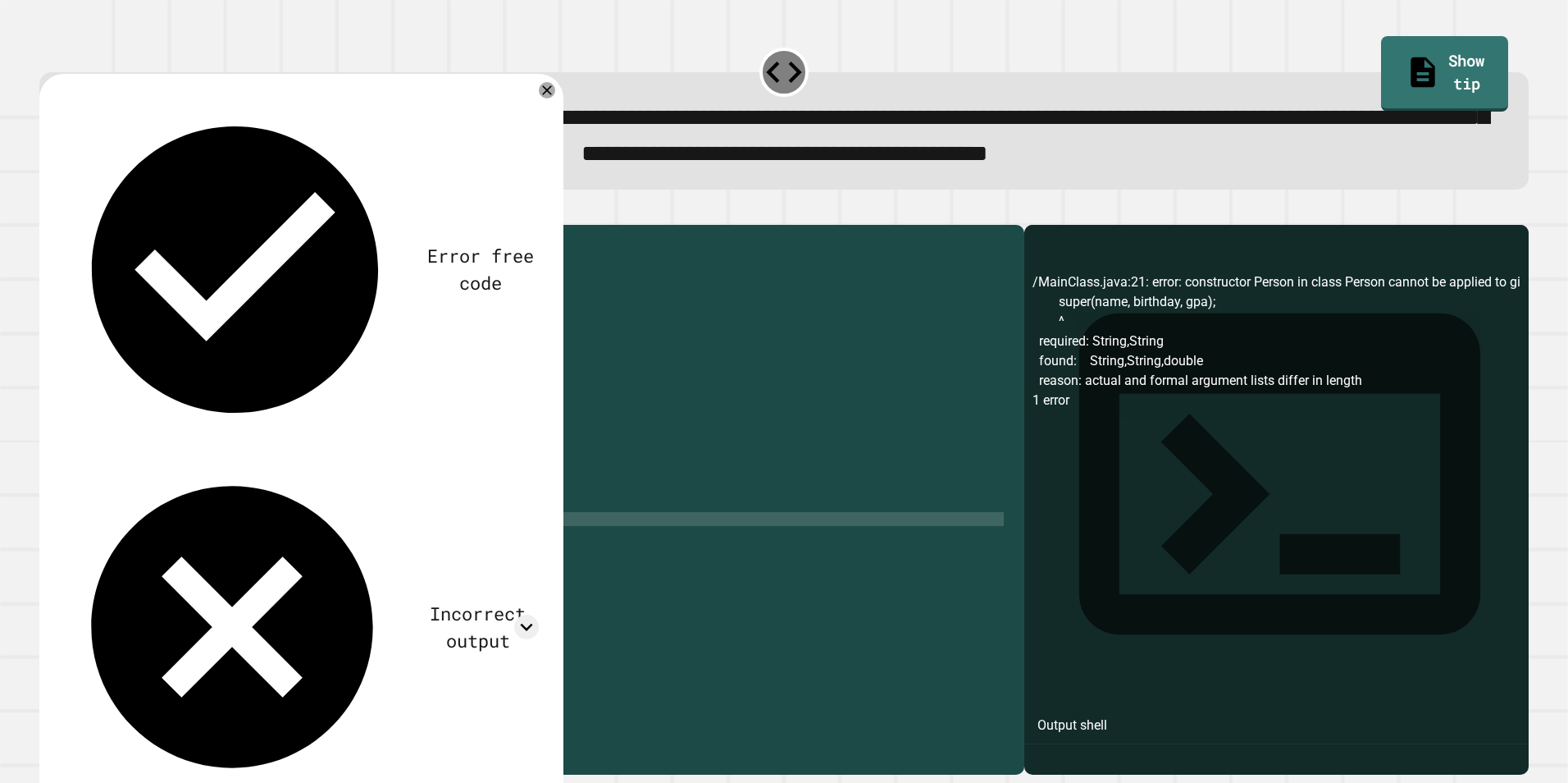
scroll to position [0, 6]
click at [47, 211] on icon "button" at bounding box center [47, 211] width 0 height 0
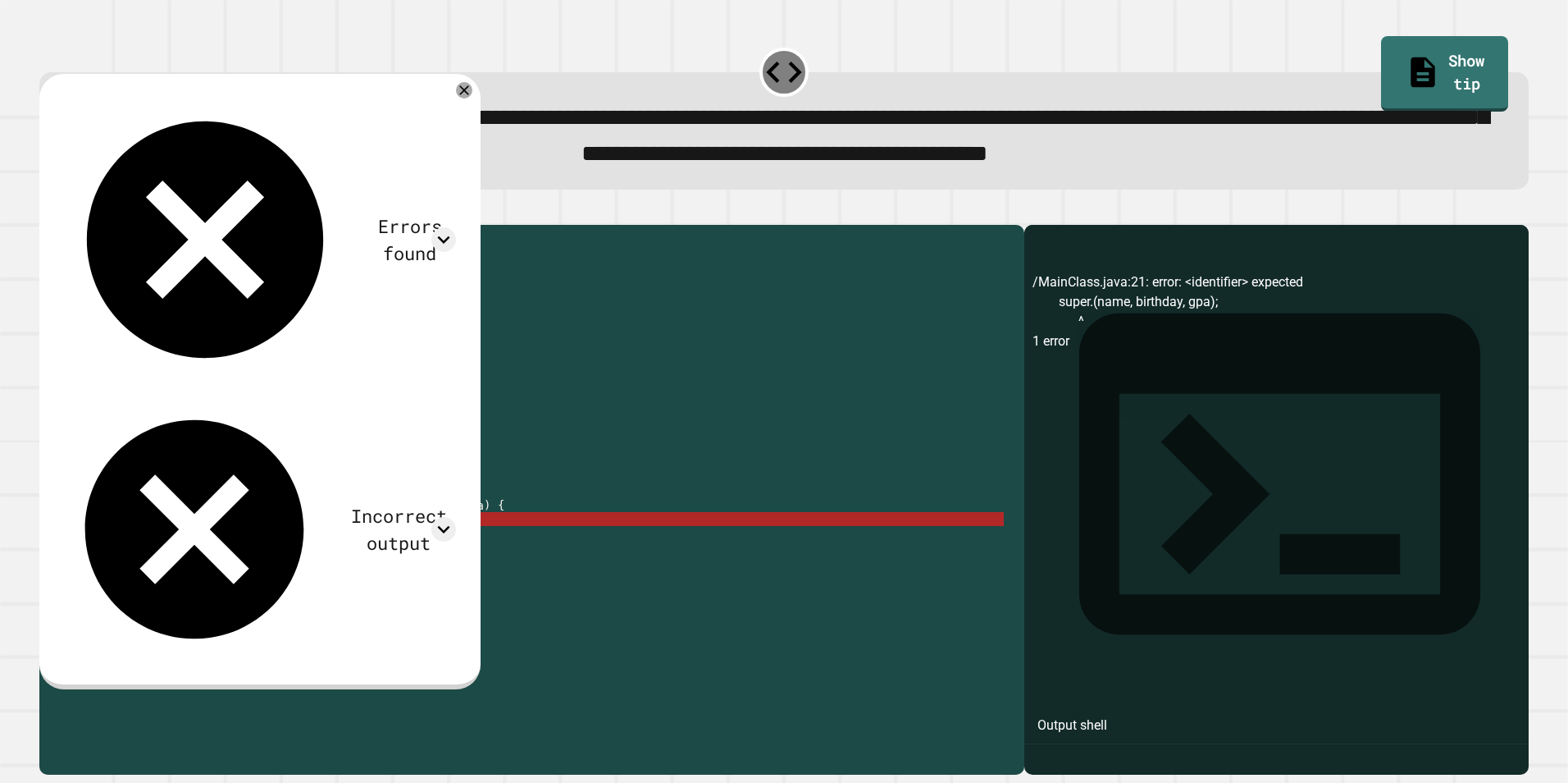
click at [133, 589] on div "class Person { private String name ; private String birthday ; public Person ( …" at bounding box center [541, 463] width 924 height 460
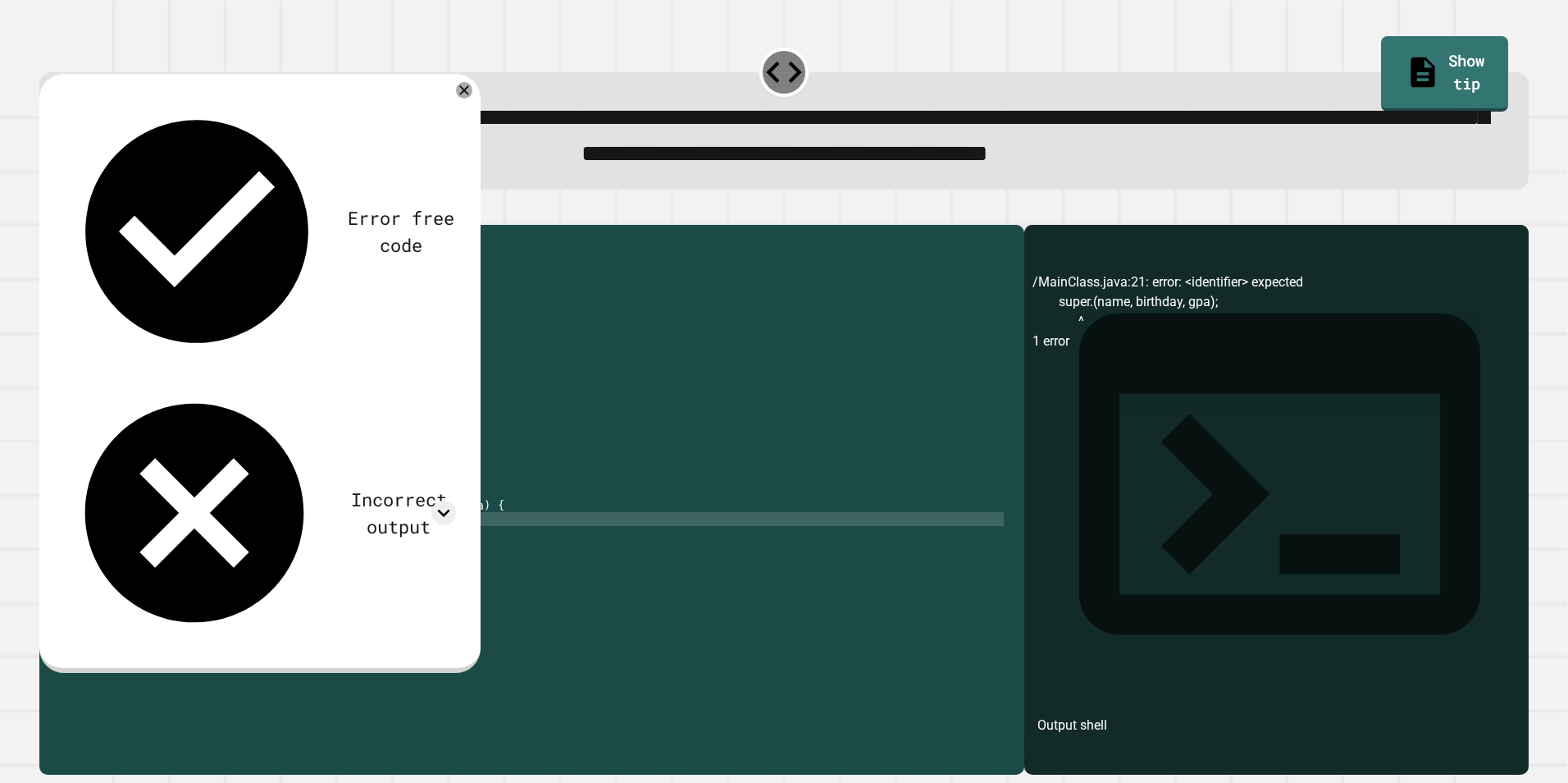
scroll to position [0, 7]
click at [47, 211] on button "button" at bounding box center [47, 211] width 0 height 0
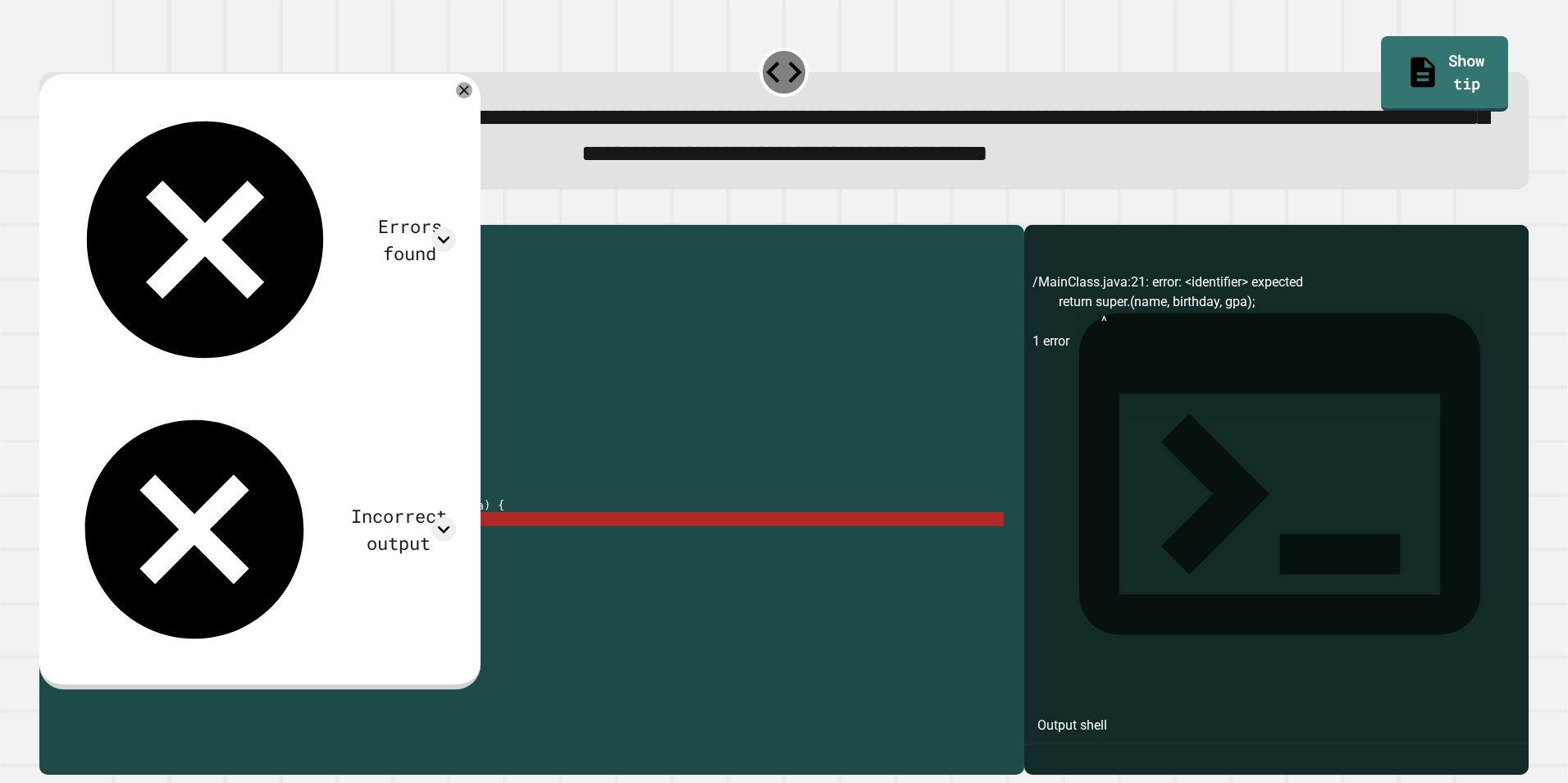
drag, startPoint x: 212, startPoint y: 585, endPoint x: 222, endPoint y: 612, distance: 28.8
click at [215, 593] on div "class Person { private String name ; private String birthday ; public Person ( …" at bounding box center [541, 463] width 924 height 460
click at [213, 586] on div "class Person { private String name ; private String birthday ; public Person ( …" at bounding box center [541, 450] width 924 height 433
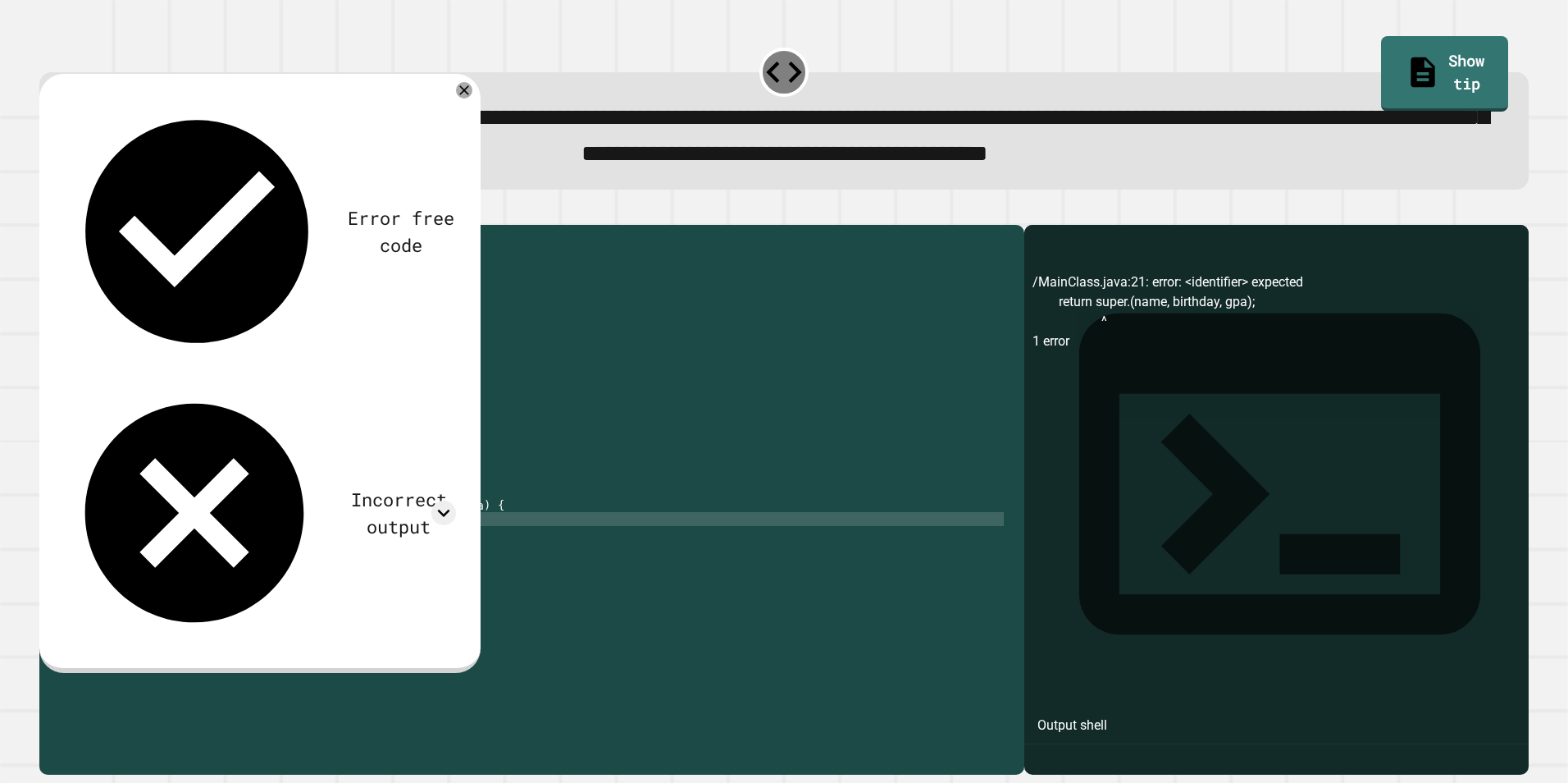
click at [170, 585] on div "class Person { private String name ; private String birthday ; public Person ( …" at bounding box center [541, 463] width 924 height 460
click at [157, 587] on div "class Person { private String name ; private String birthday ; public Person ( …" at bounding box center [541, 463] width 924 height 460
click at [47, 211] on icon "button" at bounding box center [47, 211] width 0 height 0
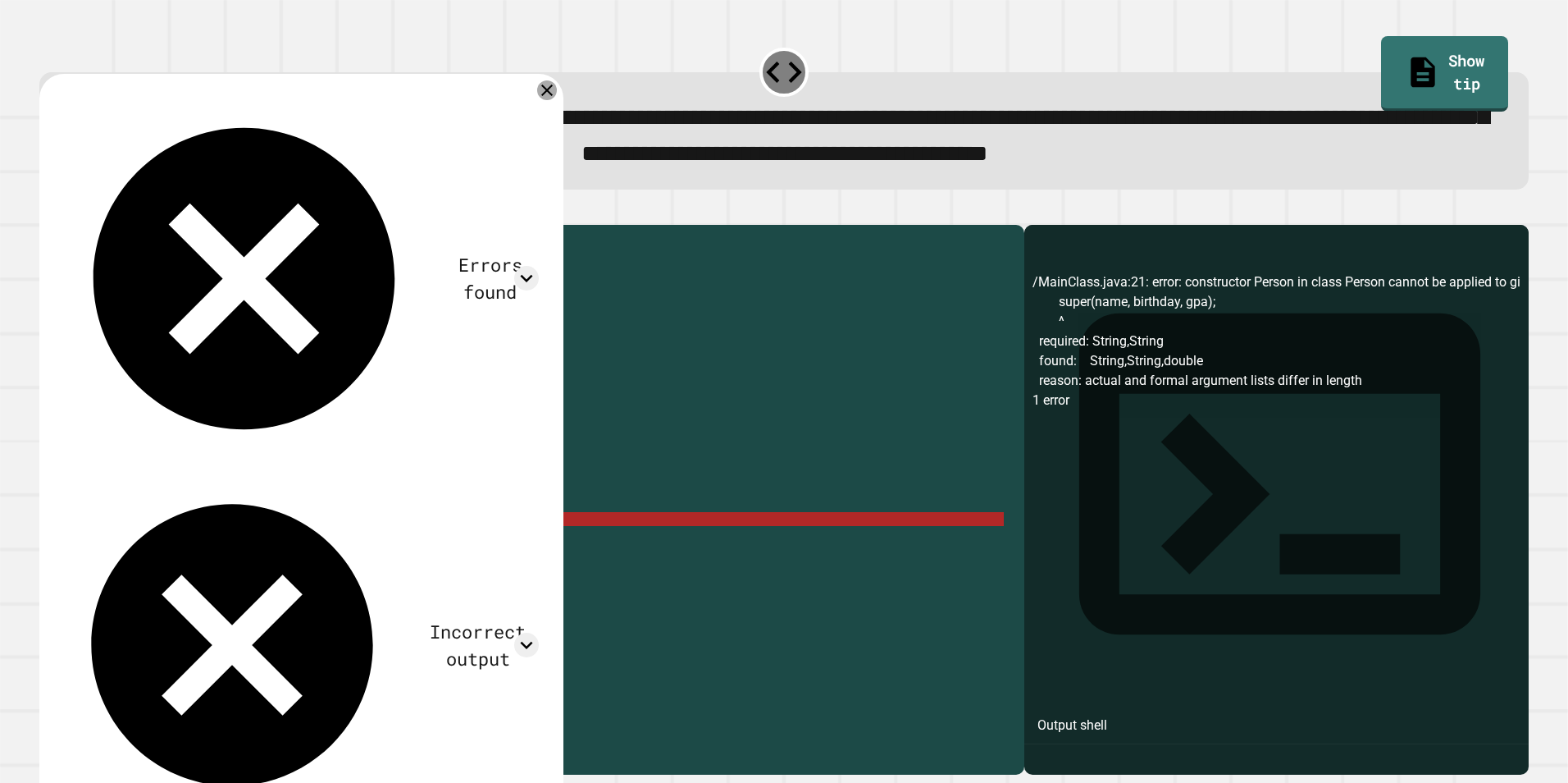
click at [545, 100] on icon at bounding box center [547, 90] width 20 height 20
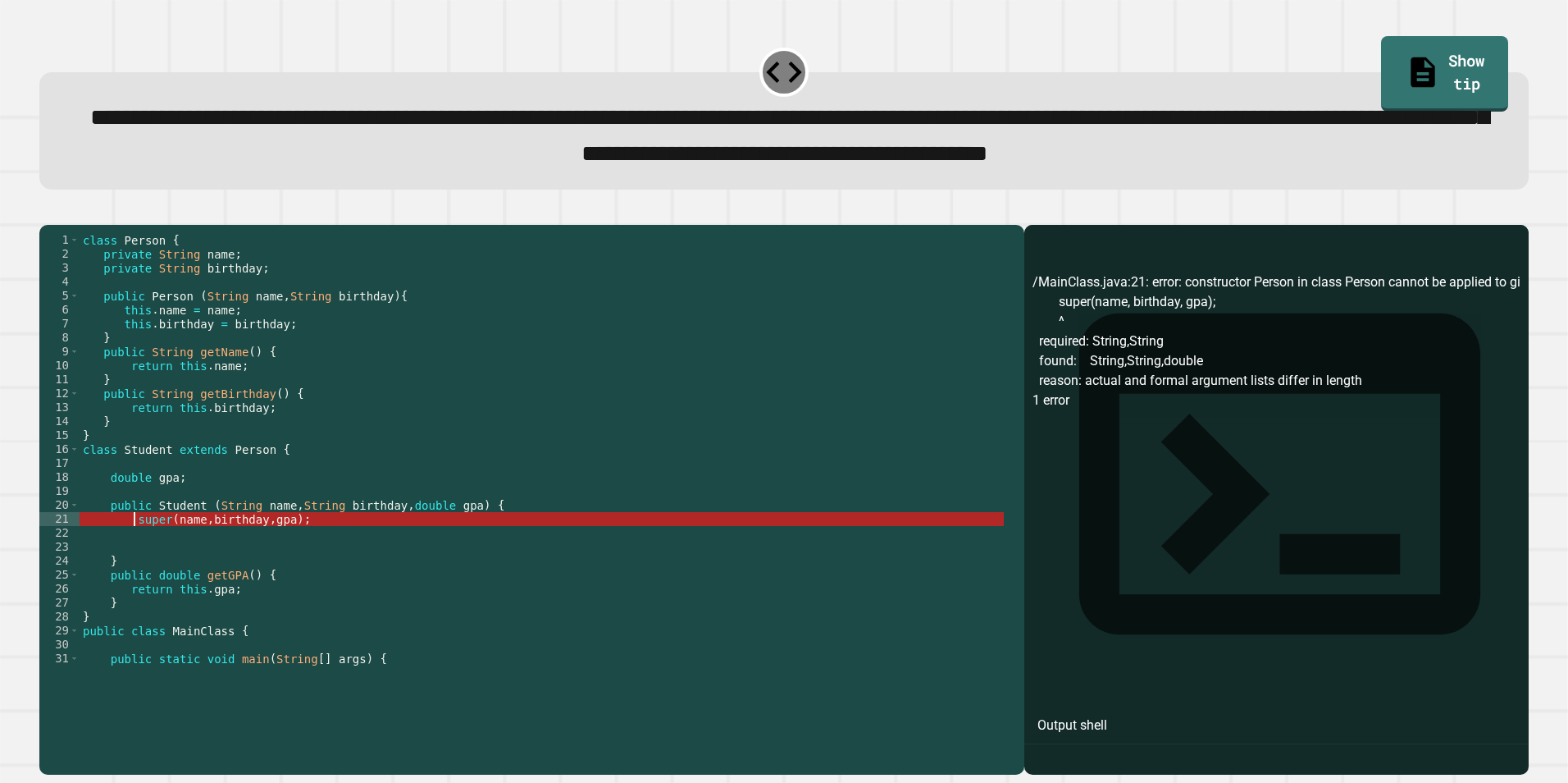
click at [134, 585] on div "class Person { private String name ; private String birthday ; public Person ( …" at bounding box center [541, 463] width 924 height 460
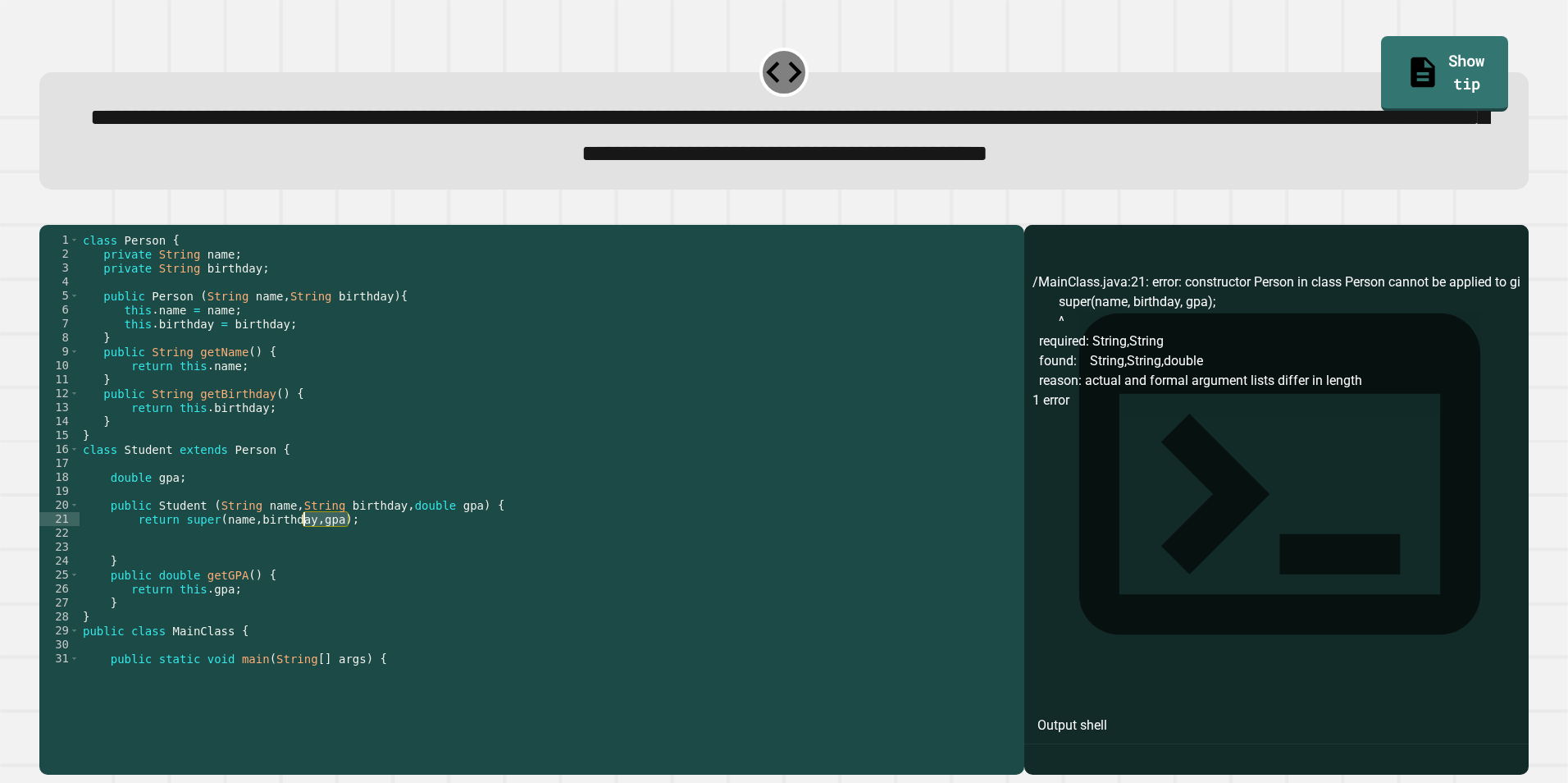
drag, startPoint x: 357, startPoint y: 587, endPoint x: 305, endPoint y: 584, distance: 52.1
click at [305, 584] on div "class Person { private String name ; private String birthday ; public Person ( …" at bounding box center [541, 463] width 924 height 460
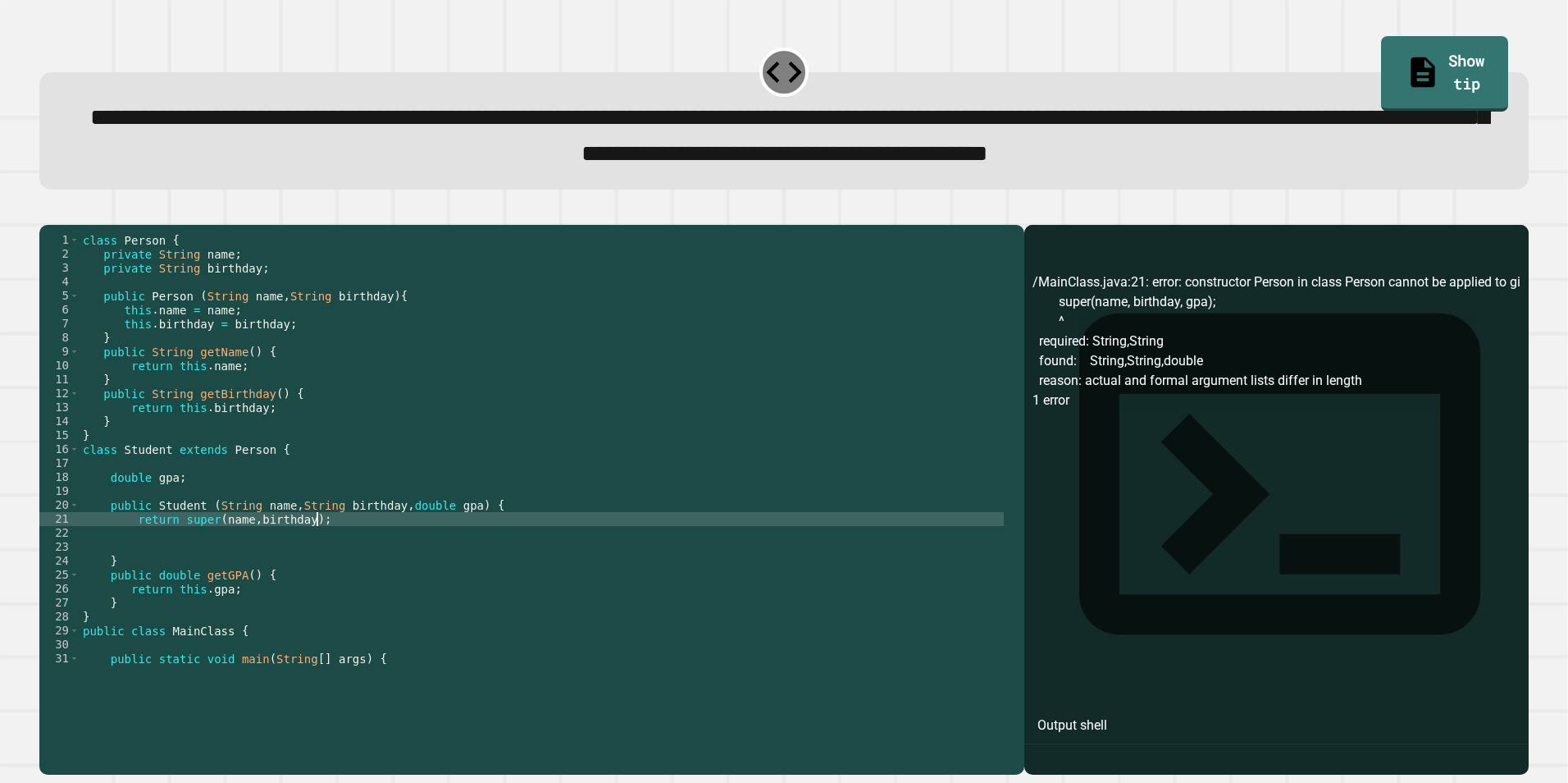
scroll to position [0, 16]
click at [210, 587] on div "class Person { private String name ; private String birthday ; public Person ( …" at bounding box center [541, 463] width 924 height 460
click at [346, 585] on div "class Person { private String name ; private String birthday ; public Person ( …" at bounding box center [541, 463] width 924 height 460
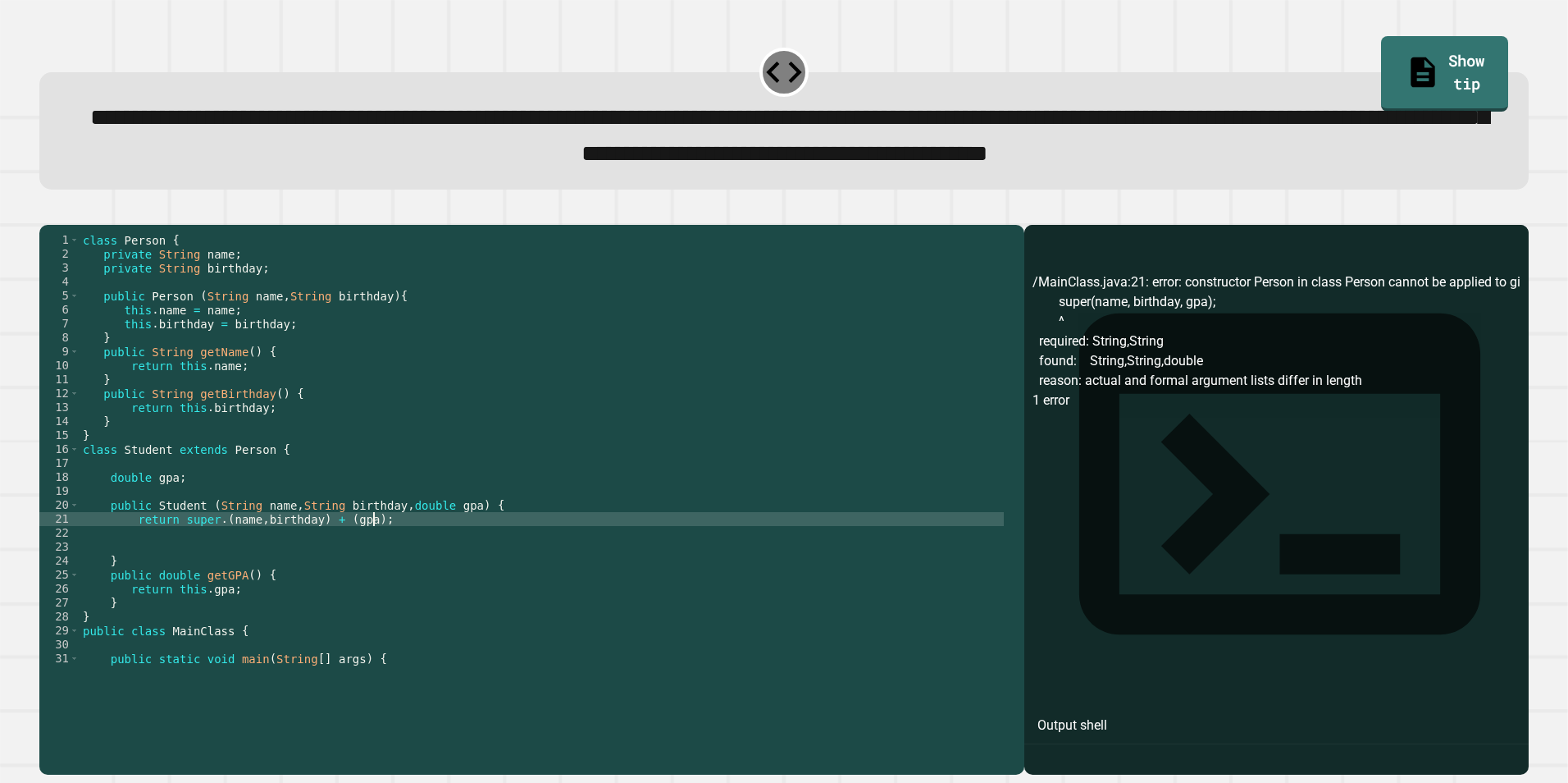
click at [47, 211] on button "button" at bounding box center [47, 211] width 0 height 0
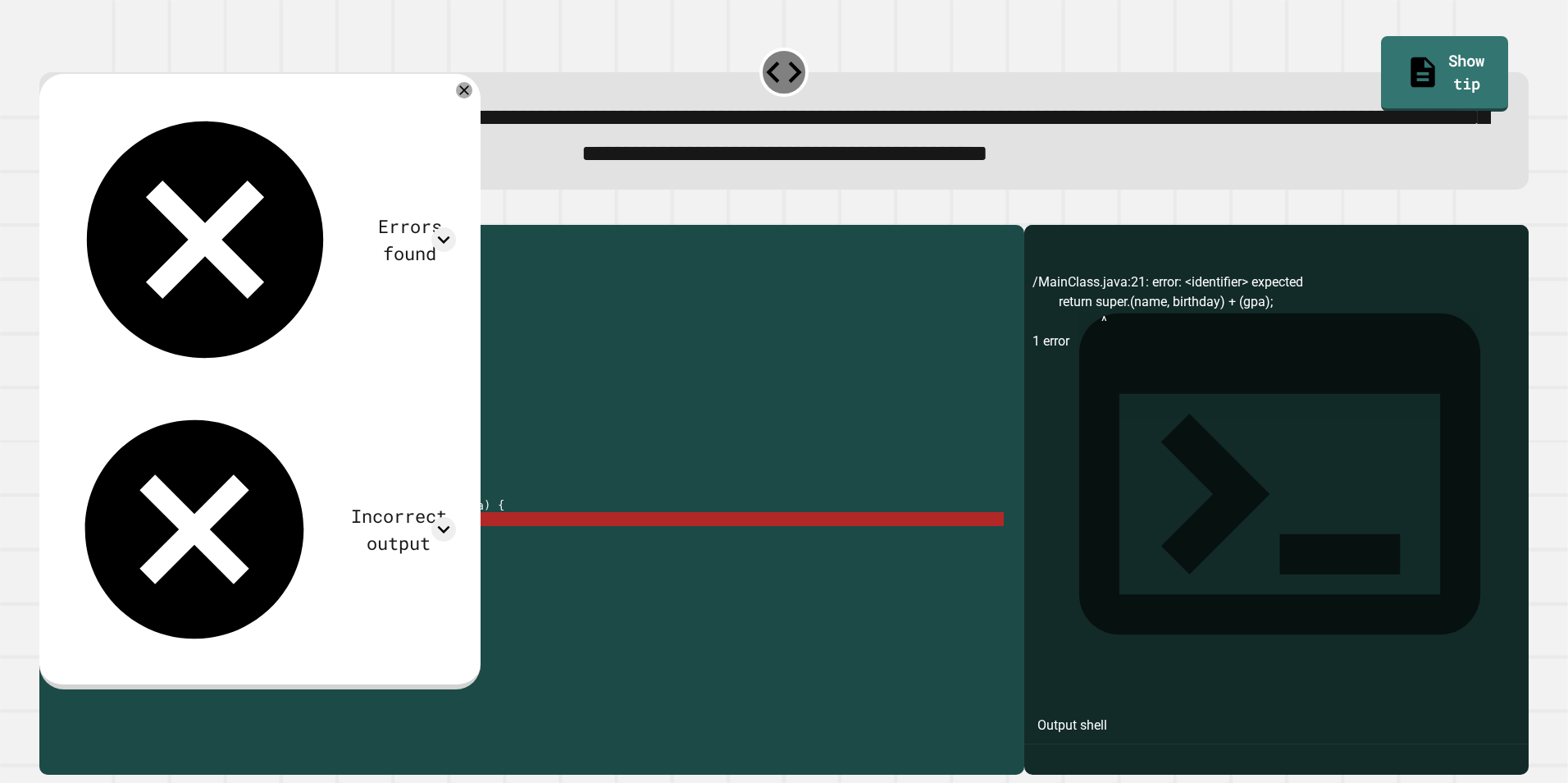
click at [215, 585] on div "class Person { private String name ; private String birthday ; public Person ( …" at bounding box center [541, 463] width 924 height 460
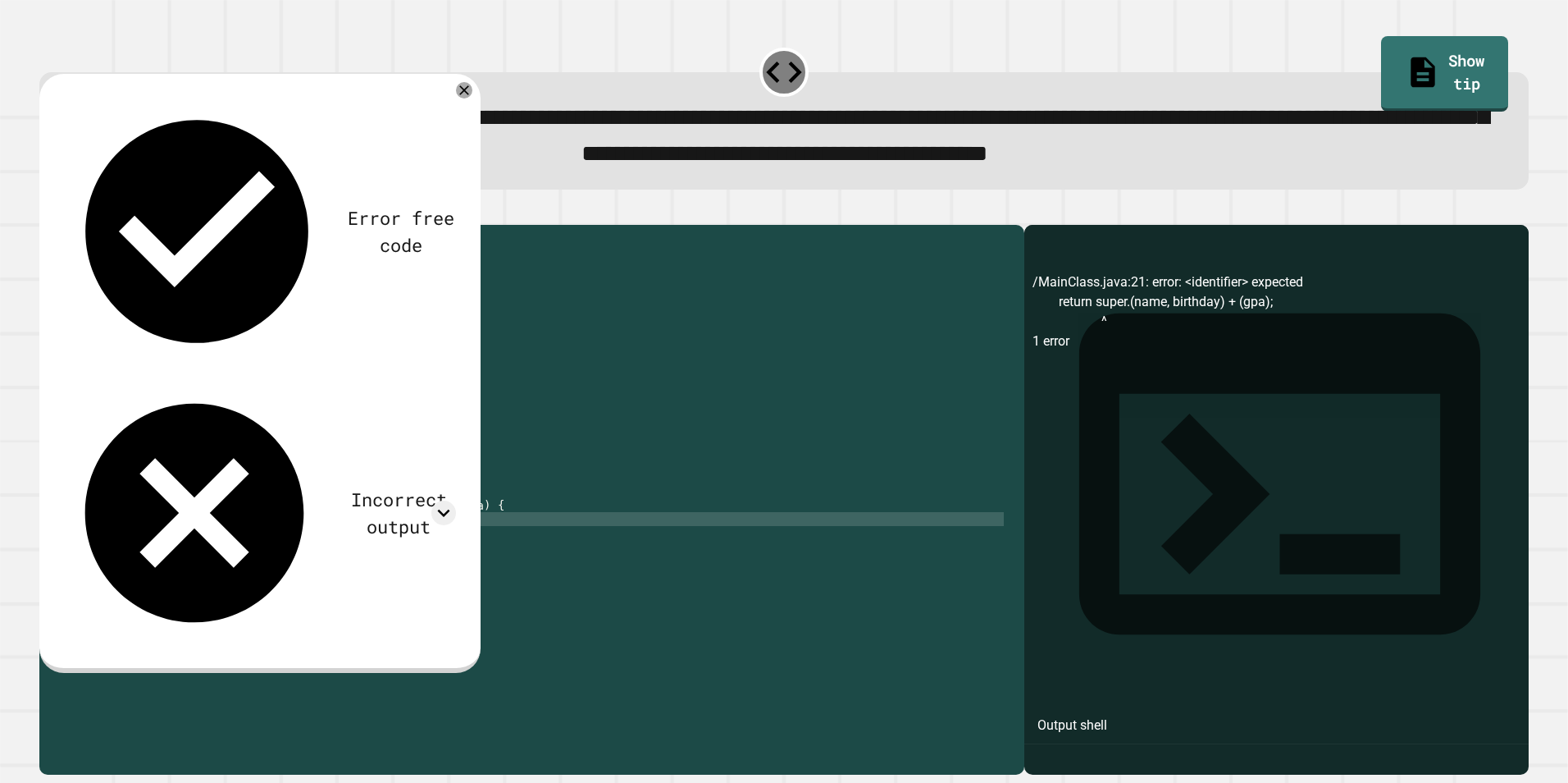
click at [178, 584] on div "class Person { private String name ; private String birthday ; public Person ( …" at bounding box center [541, 463] width 924 height 460
type textarea "**********"
click at [47, 211] on icon "button" at bounding box center [47, 211] width 0 height 0
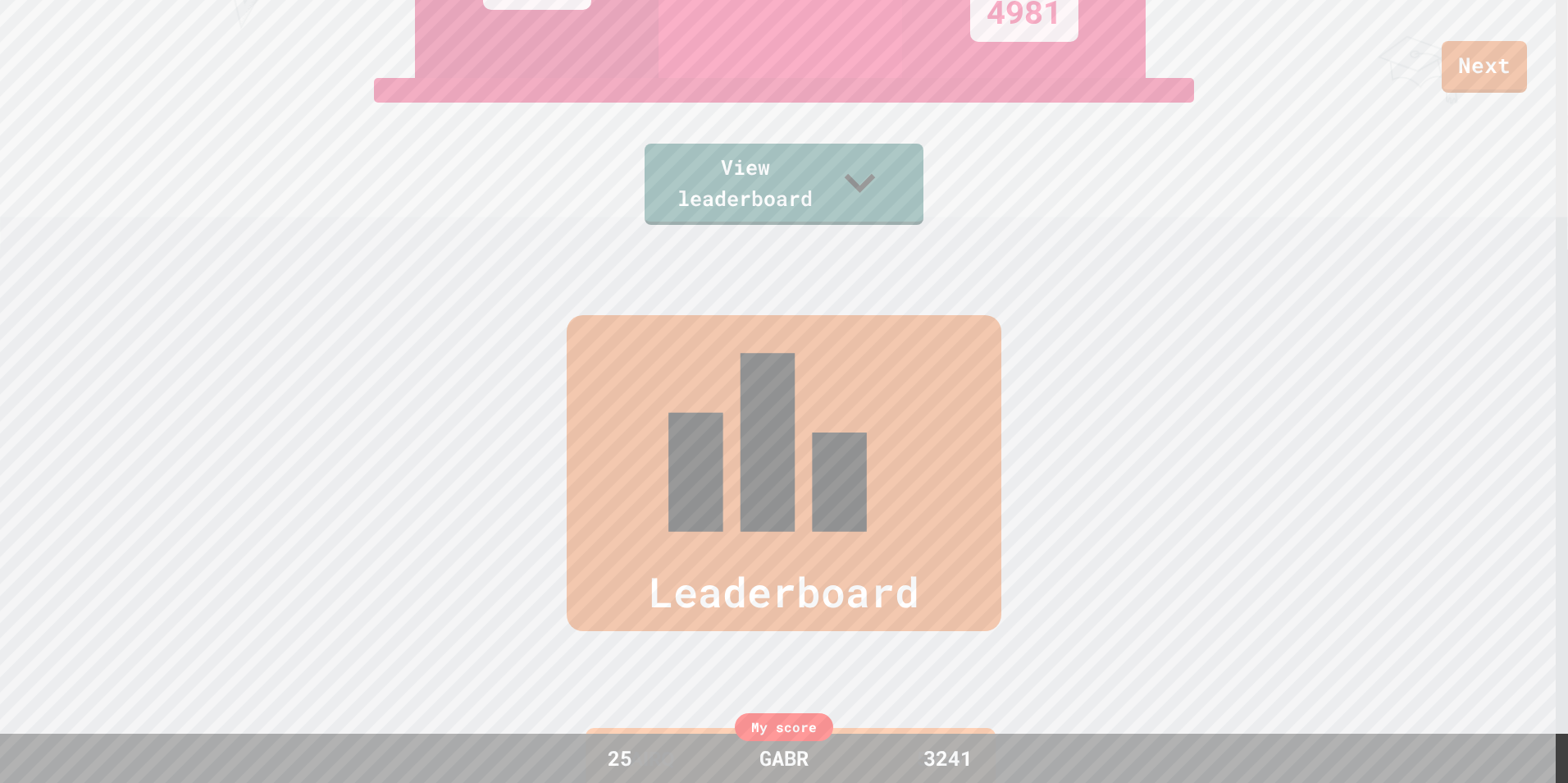
scroll to position [461, 0]
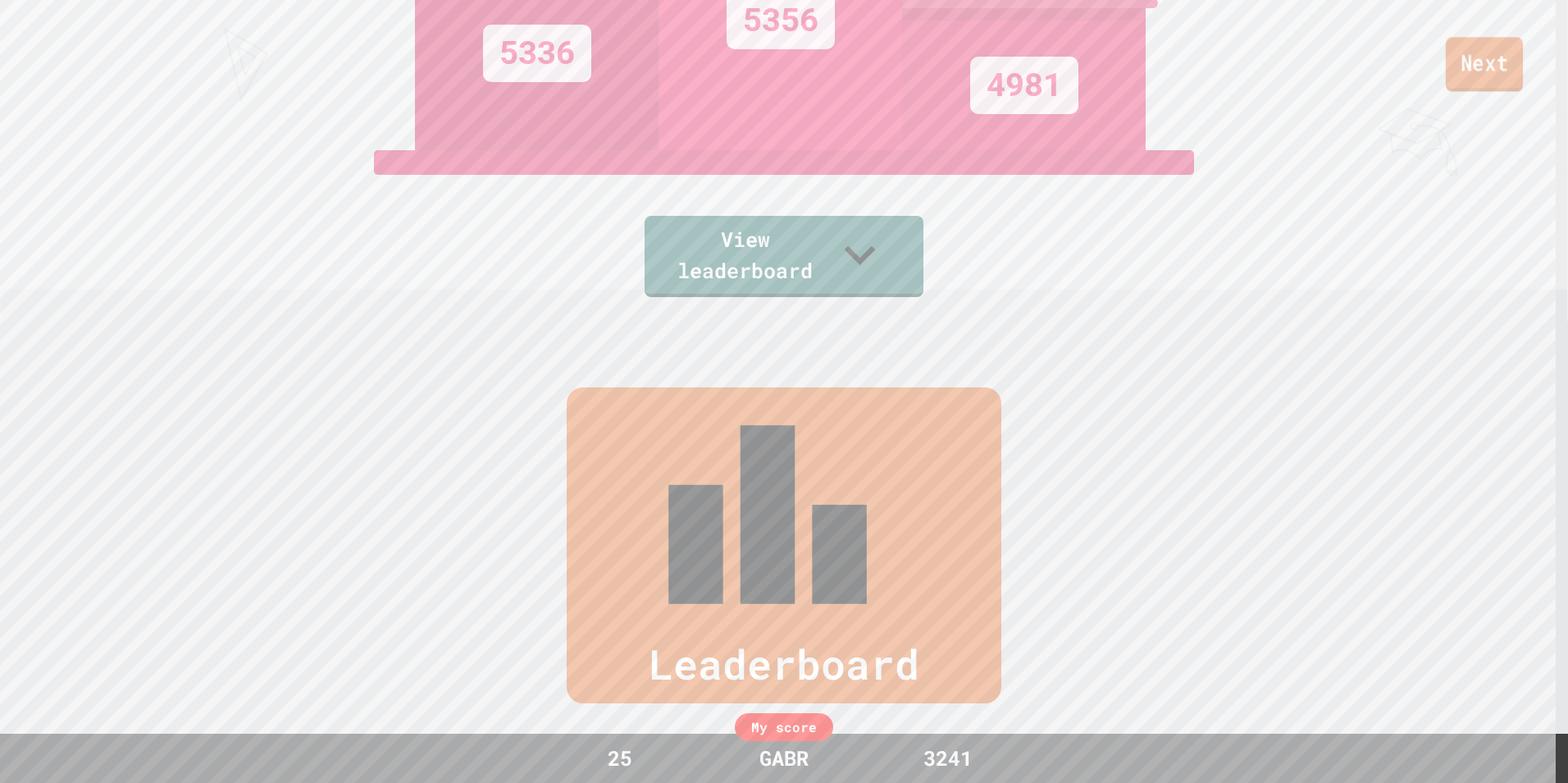
click at [1485, 55] on link "Next" at bounding box center [1485, 63] width 77 height 54
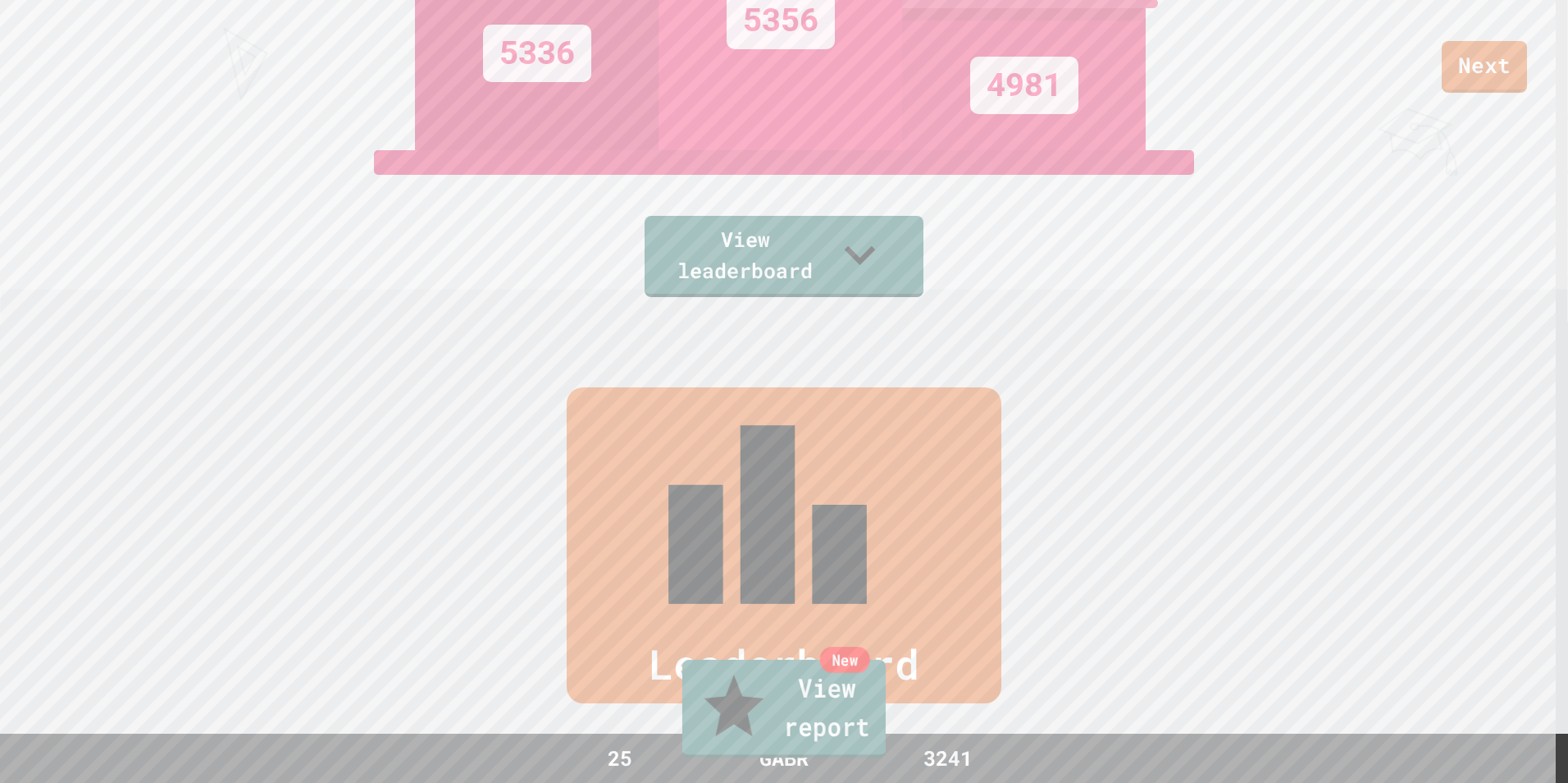
click at [780, 712] on link "New View report" at bounding box center [784, 708] width 203 height 98
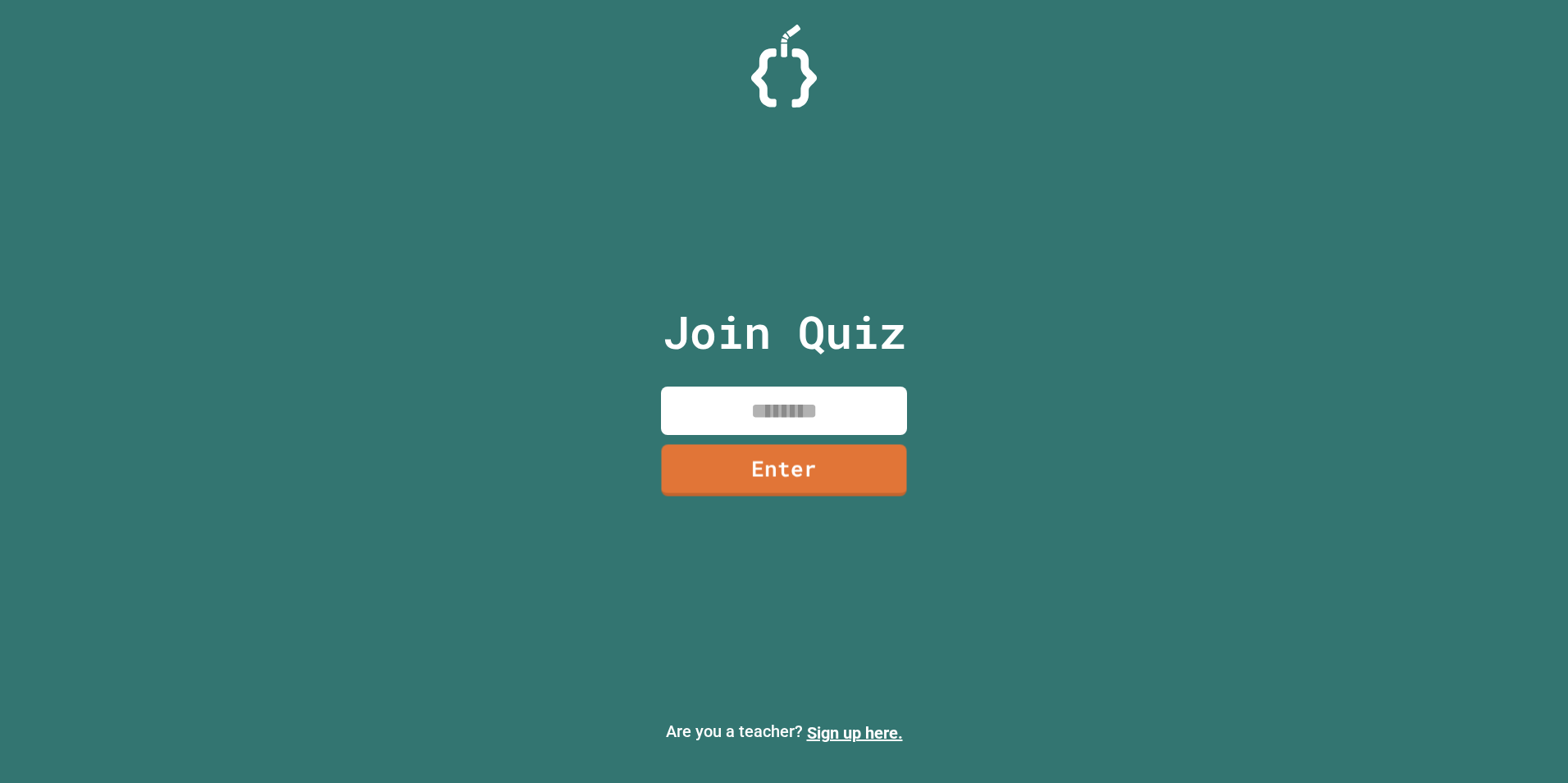
click at [834, 400] on input at bounding box center [784, 410] width 246 height 48
type input "********"
click at [864, 467] on link "Enter" at bounding box center [784, 468] width 246 height 54
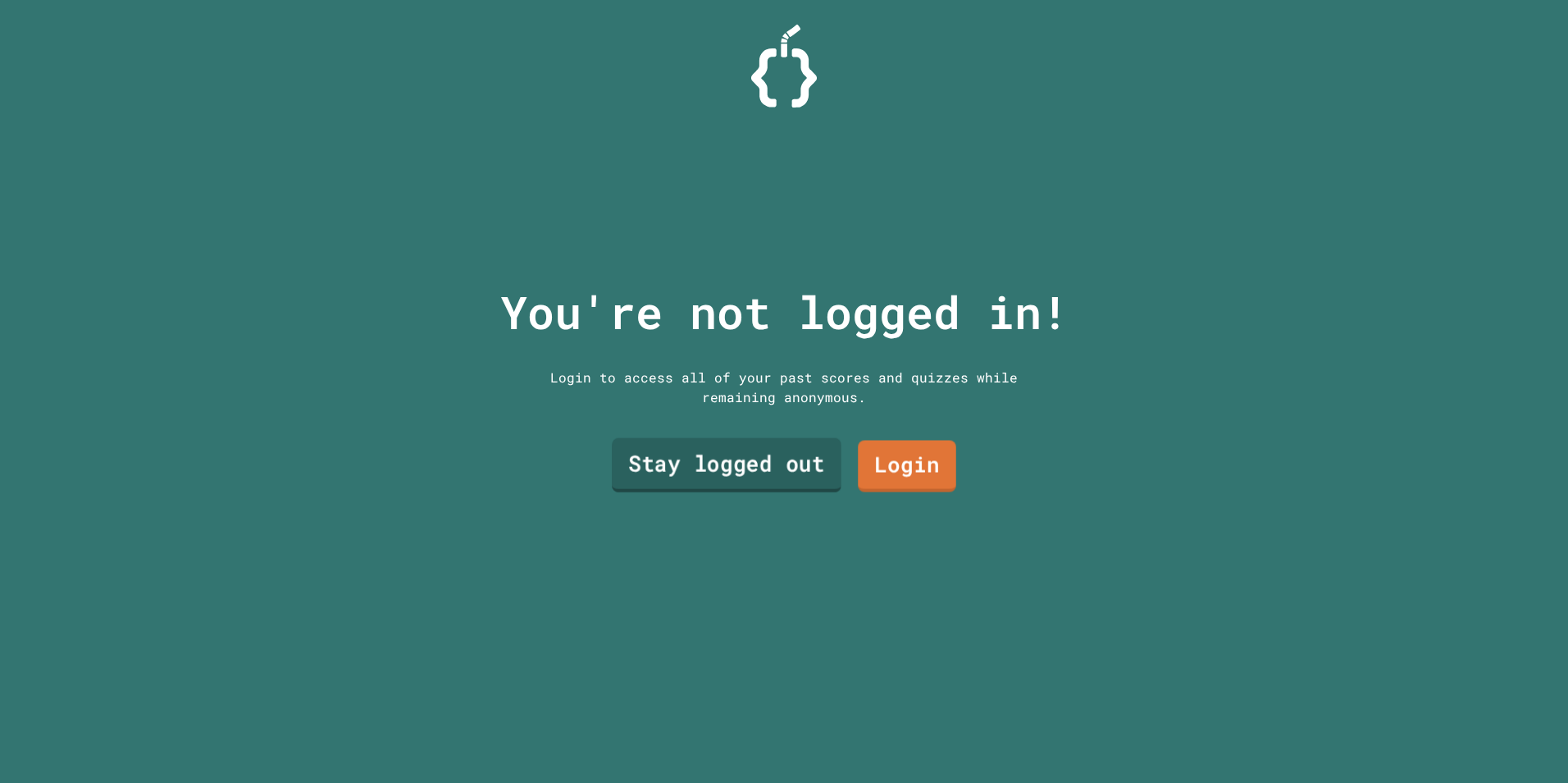
click at [797, 466] on link "Stay logged out" at bounding box center [726, 464] width 229 height 54
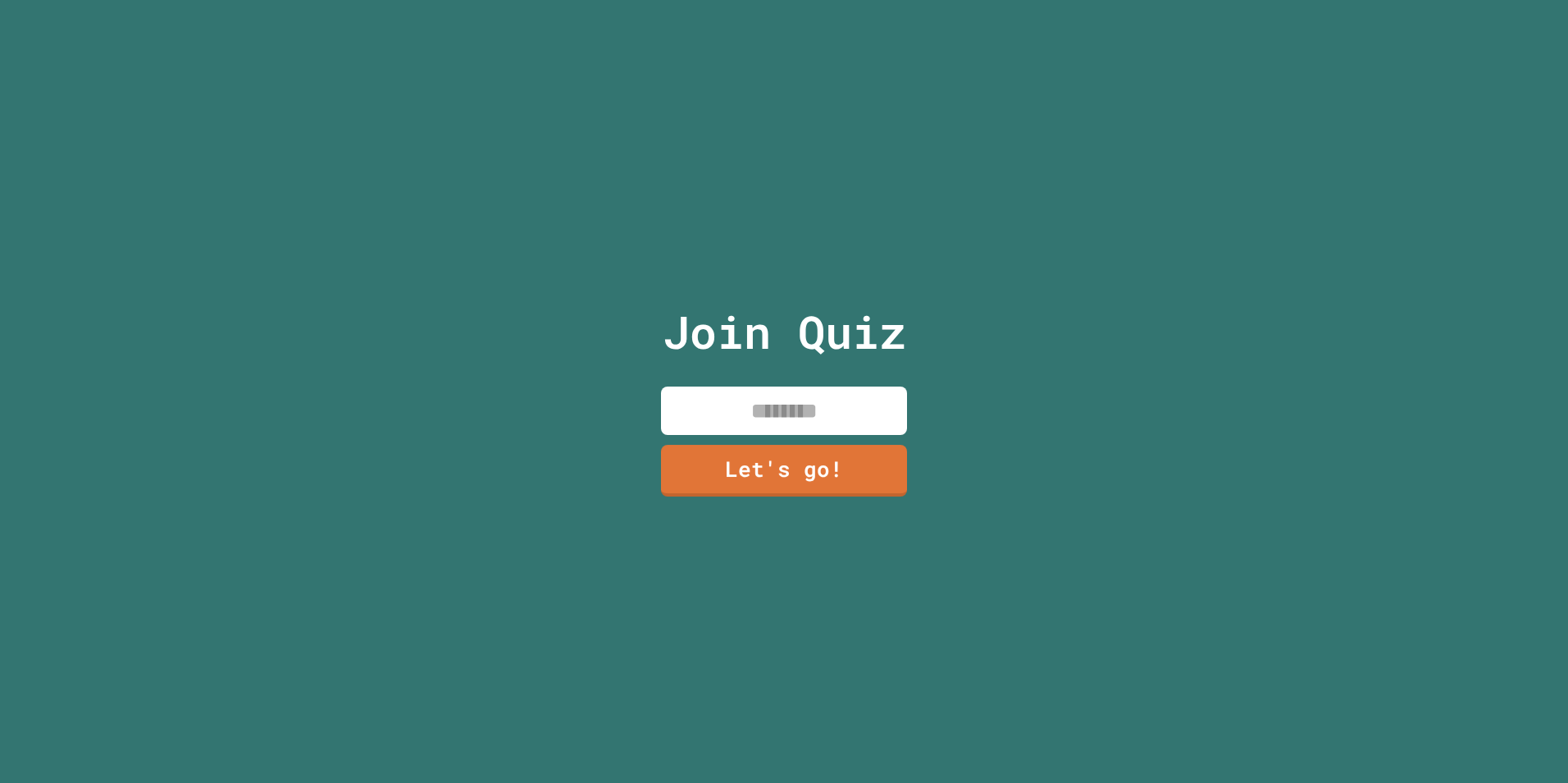
click at [769, 396] on input at bounding box center [784, 410] width 246 height 48
type input "****"
click at [784, 466] on link "Let's go!" at bounding box center [784, 468] width 248 height 54
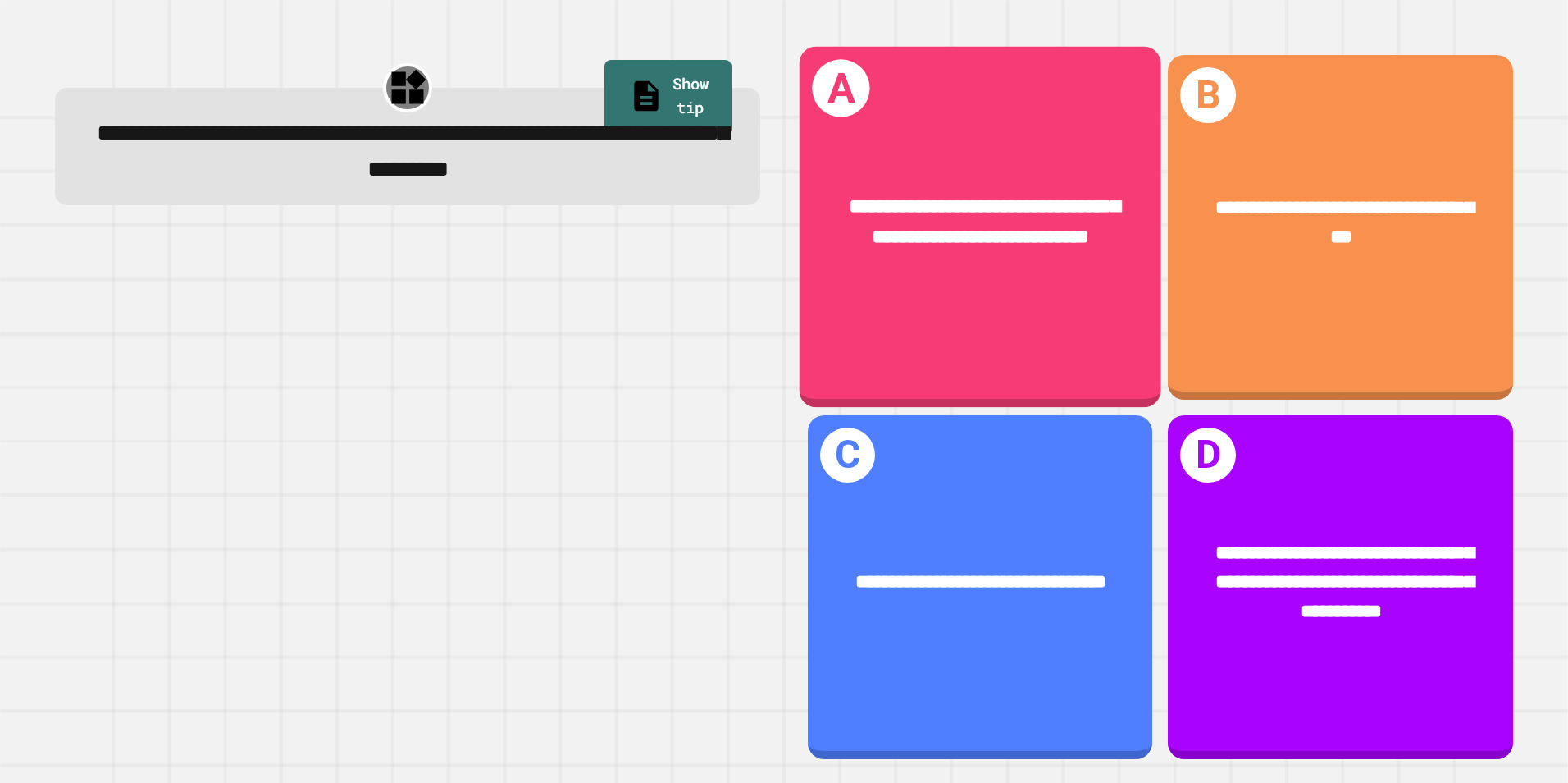
click at [1012, 278] on div "**********" at bounding box center [980, 223] width 362 height 141
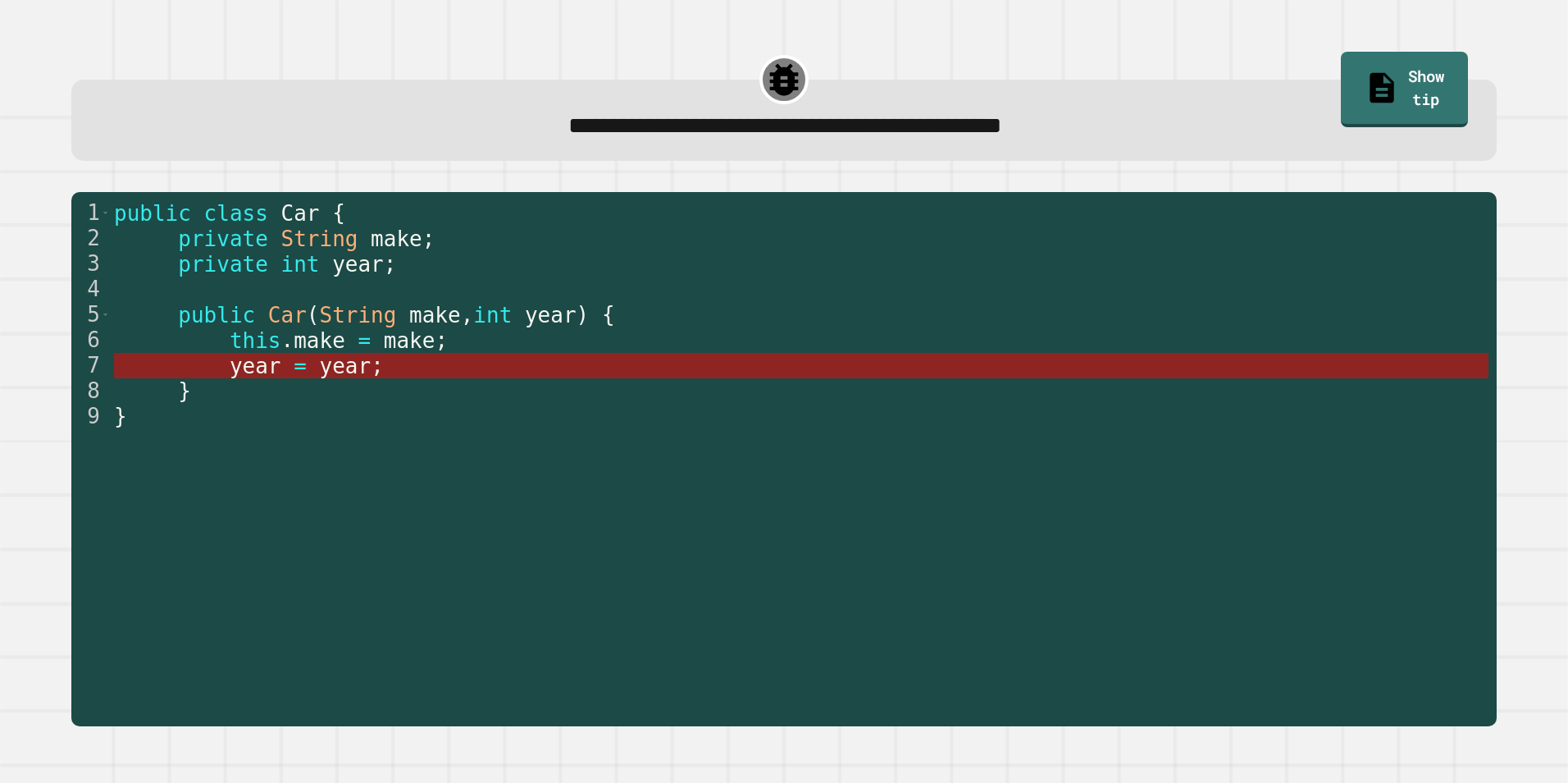
click at [320, 358] on span "year" at bounding box center [346, 366] width 52 height 25
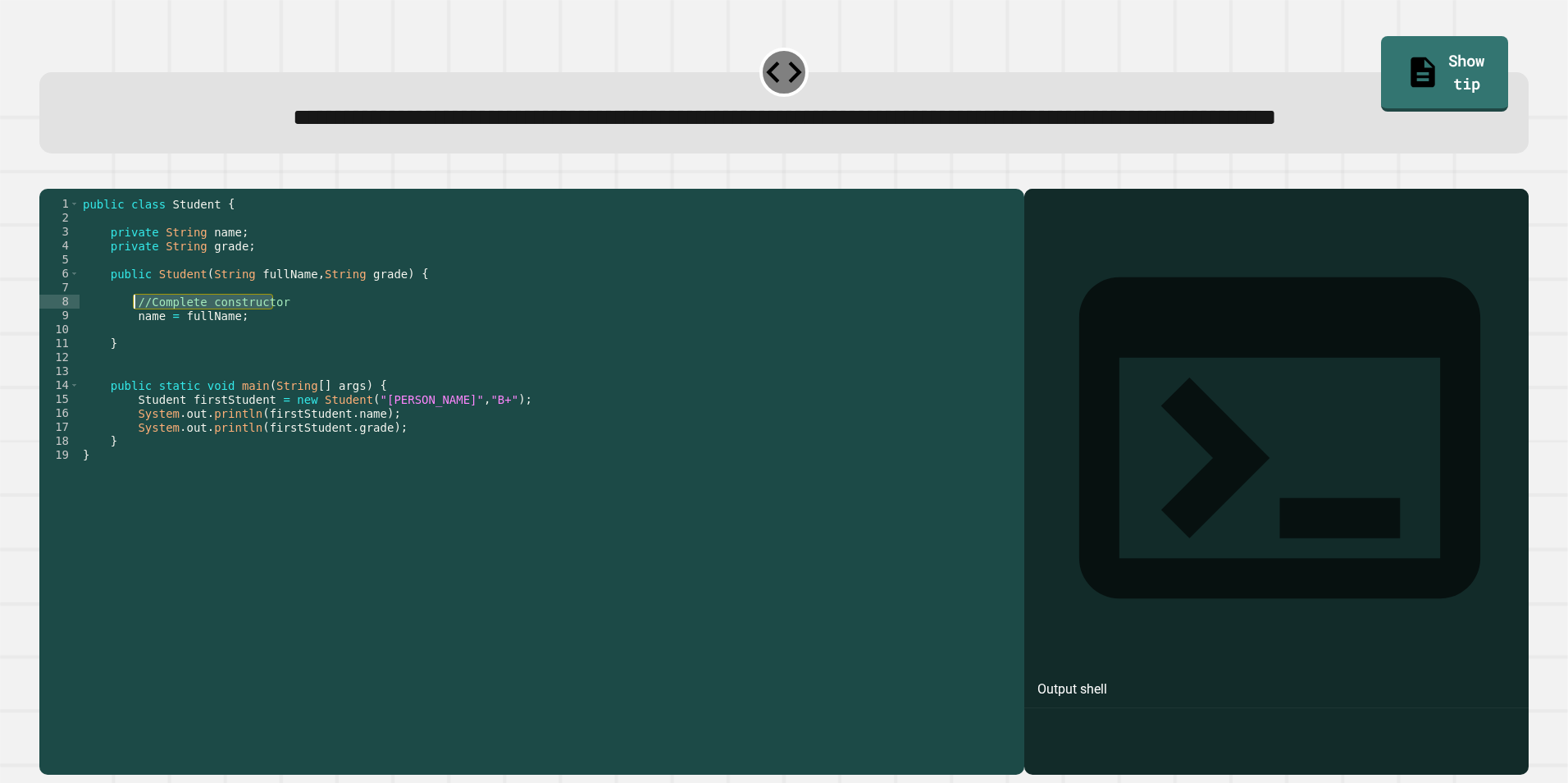
drag, startPoint x: 293, startPoint y: 364, endPoint x: 134, endPoint y: 367, distance: 159.0
click at [134, 367] on div "public class Student { private String name ; private String grade ; public Stud…" at bounding box center [548, 448] width 936 height 502
click at [47, 176] on button "button" at bounding box center [47, 176] width 0 height 0
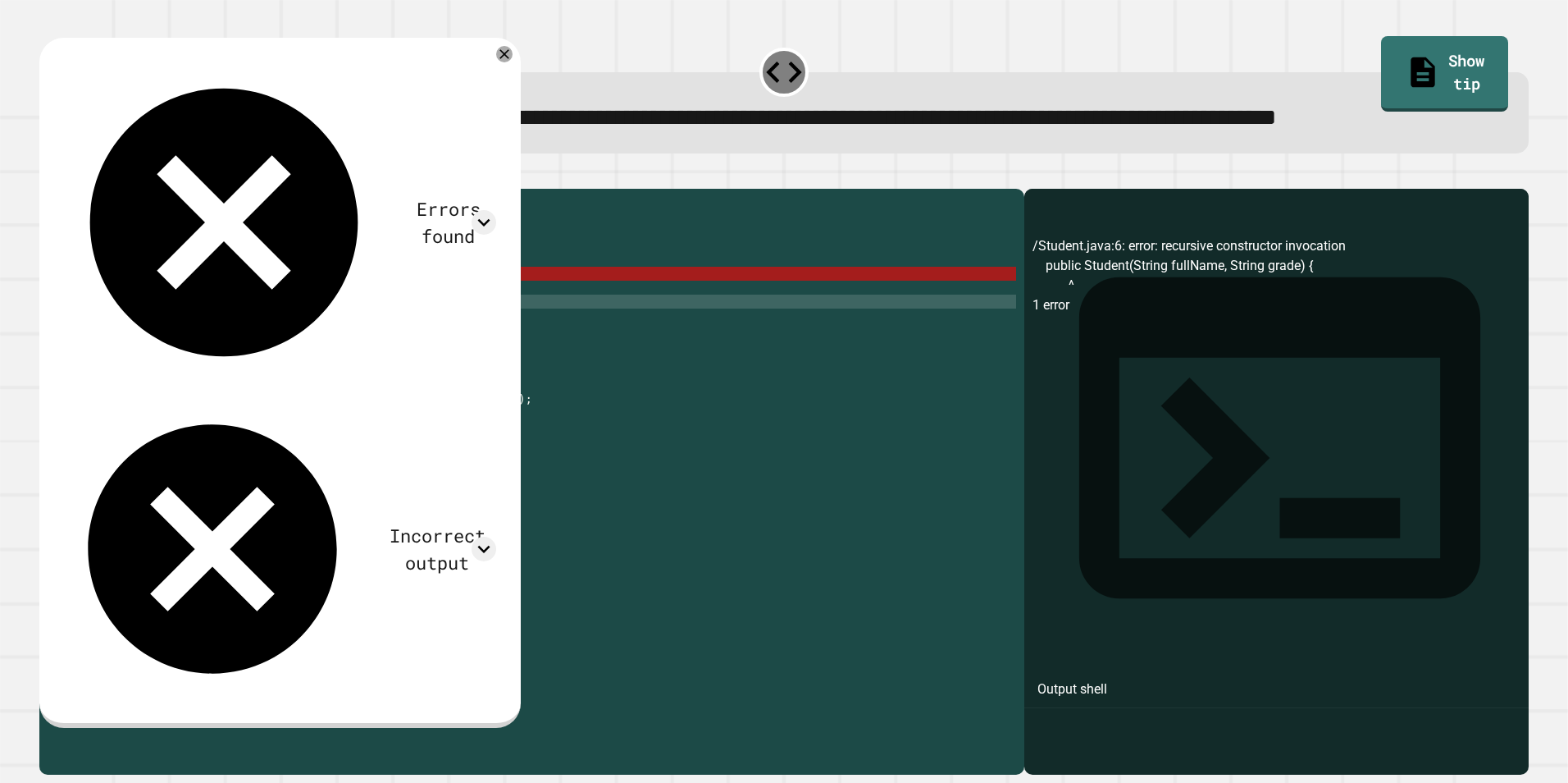
scroll to position [0, 9]
click at [160, 372] on div "public class Student { private String name ; private String grade ; public Stud…" at bounding box center [548, 448] width 936 height 502
click at [160, 365] on div "public class Student { private String name ; private String grade ; public Stud…" at bounding box center [548, 448] width 936 height 502
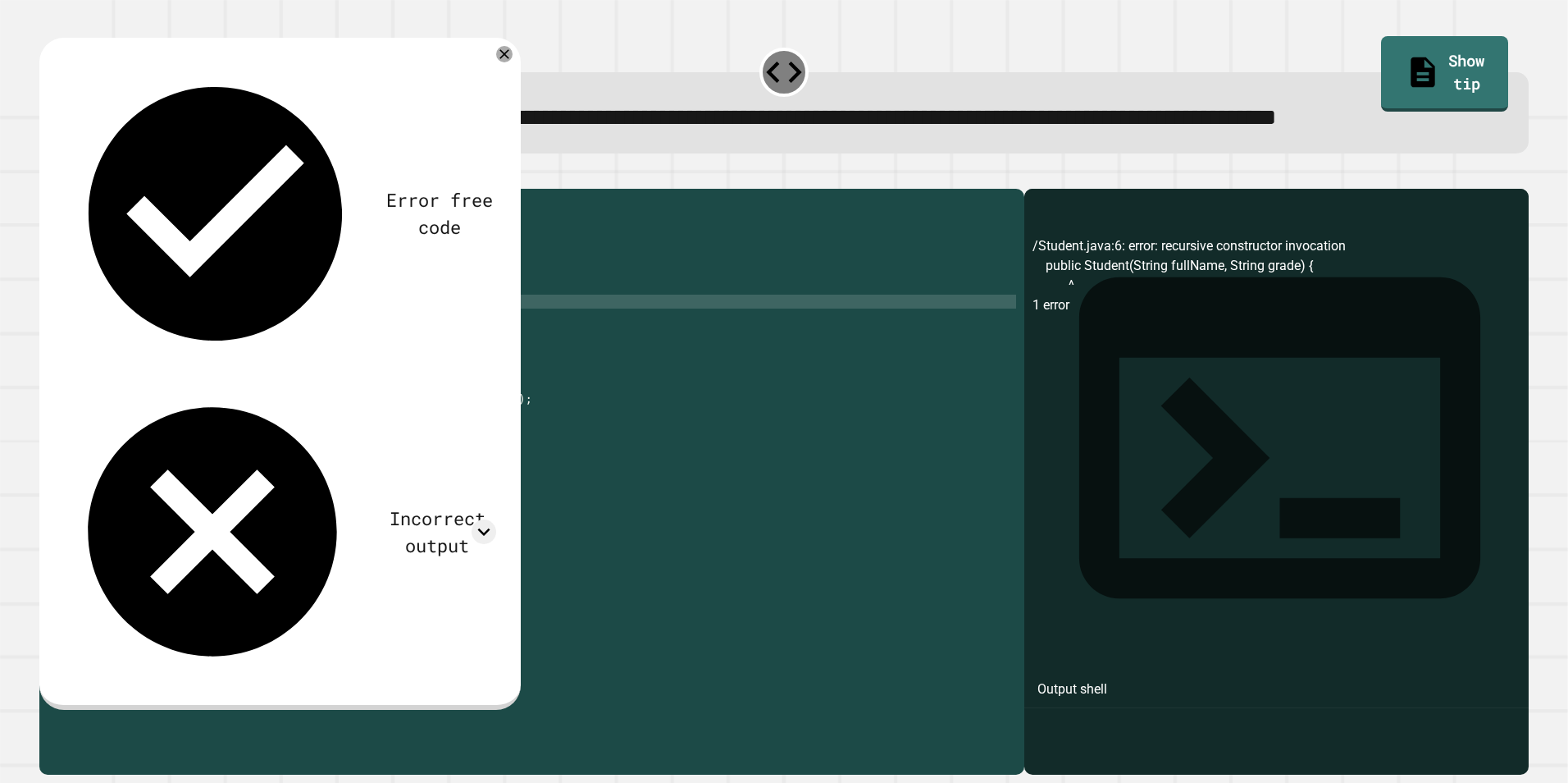
scroll to position [0, 6]
click at [47, 176] on icon "button" at bounding box center [47, 176] width 0 height 0
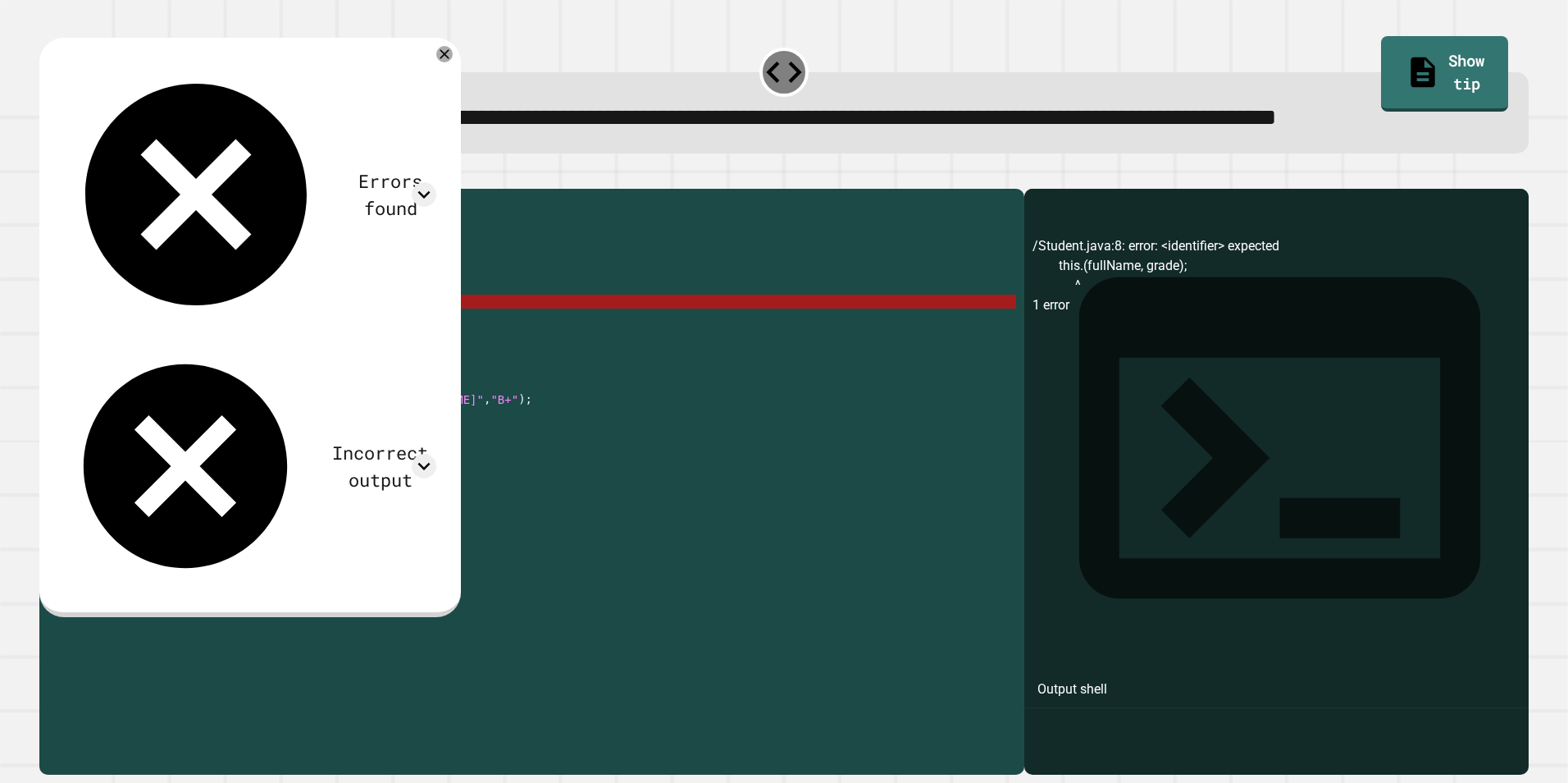
drag, startPoint x: 280, startPoint y: 366, endPoint x: 132, endPoint y: 362, distance: 148.1
click at [132, 362] on div "public class Student { private String name ; private String grade ; public Stud…" at bounding box center [548, 448] width 936 height 502
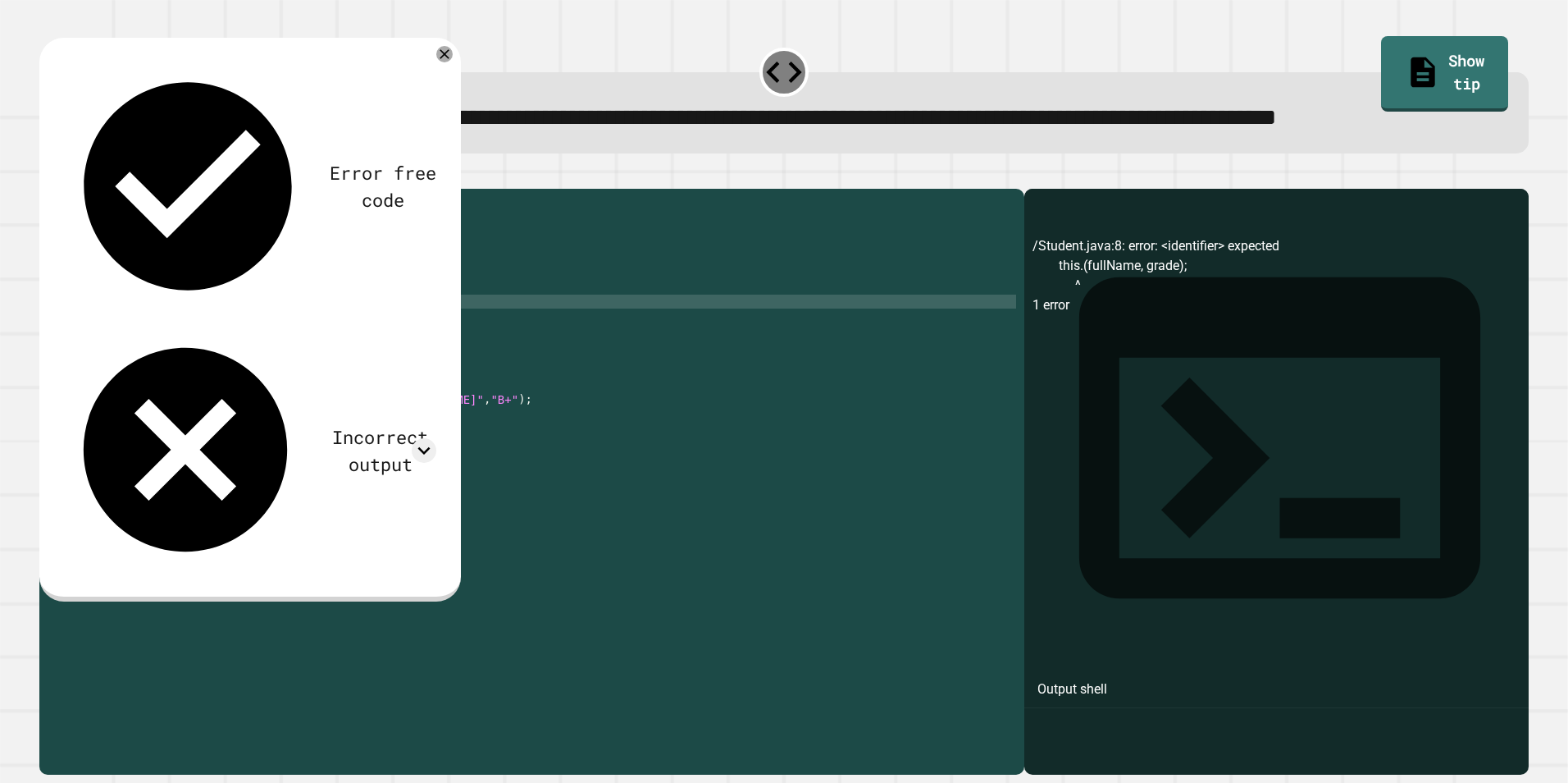
scroll to position [0, 9]
click at [47, 176] on icon "button" at bounding box center [47, 176] width 0 height 0
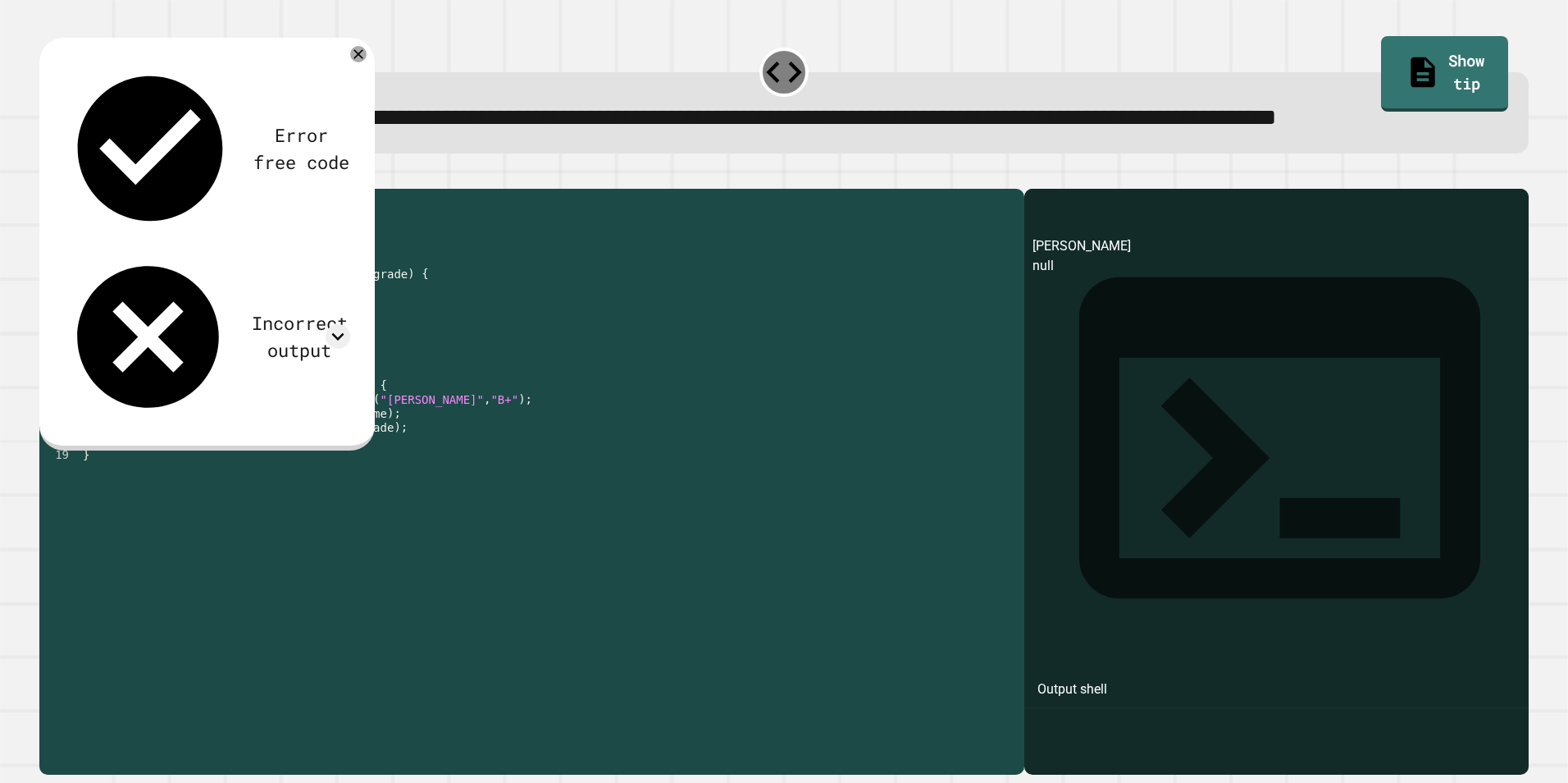
drag, startPoint x: 234, startPoint y: 364, endPoint x: 132, endPoint y: 360, distance: 102.1
click at [132, 360] on div "public class Student { private String name ; private String grade ; public Stud…" at bounding box center [548, 448] width 936 height 502
click at [47, 176] on icon "button" at bounding box center [47, 176] width 0 height 0
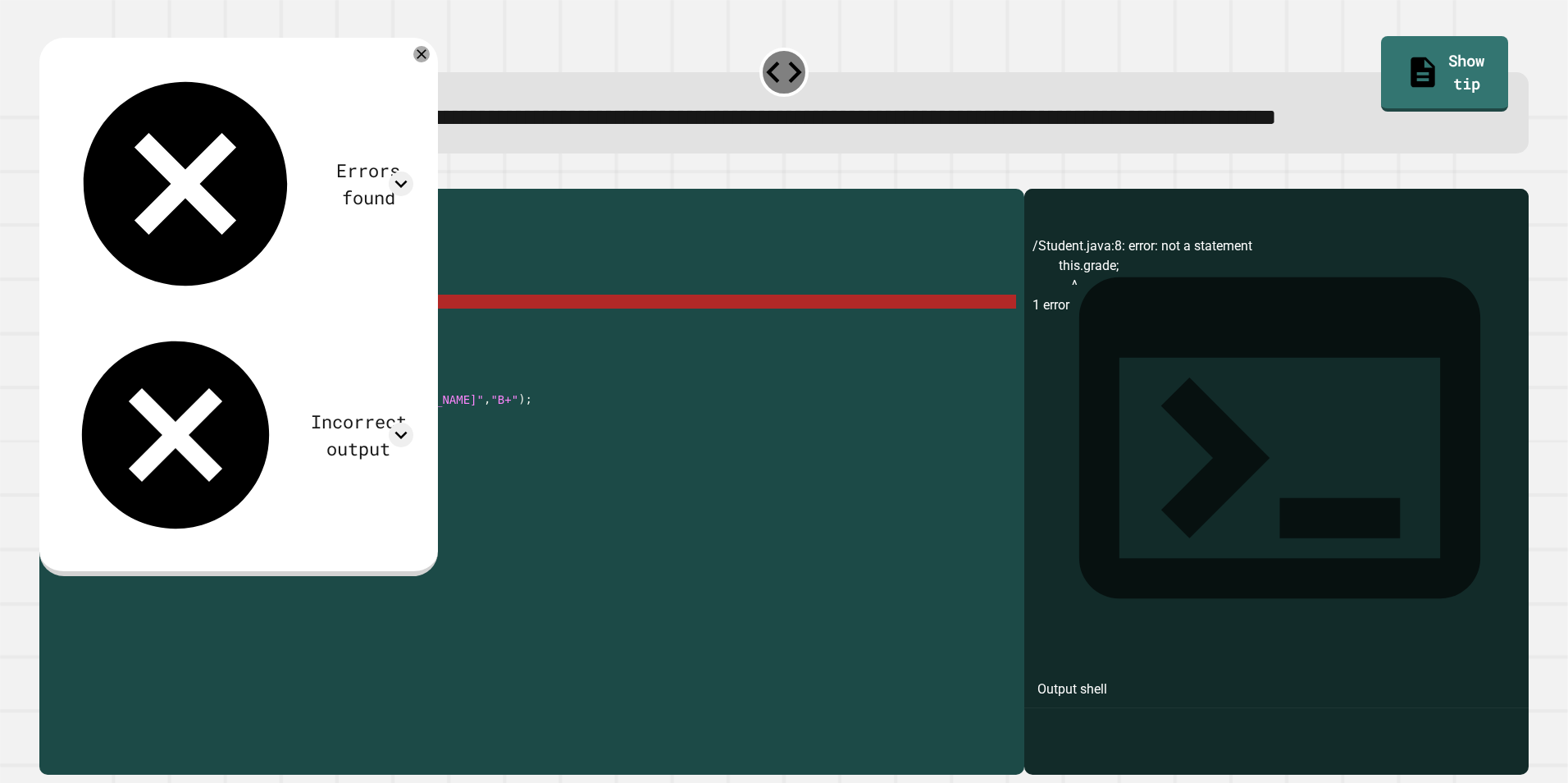
click at [196, 365] on div "public class Student { private String name ; private String grade ; public Stud…" at bounding box center [548, 448] width 936 height 502
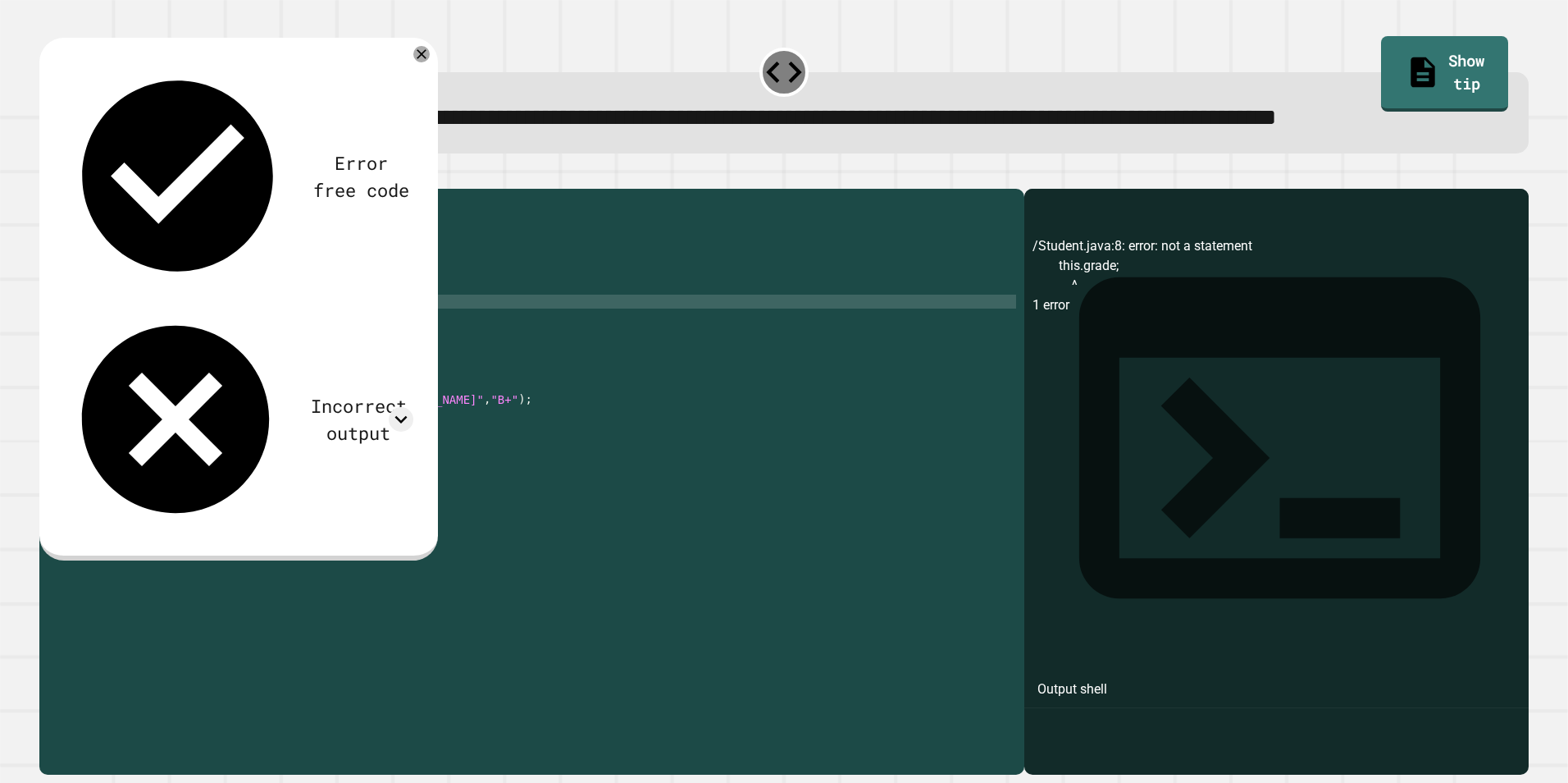
scroll to position [0, 10]
type textarea "**********"
click at [63, 191] on icon "button" at bounding box center [59, 185] width 9 height 11
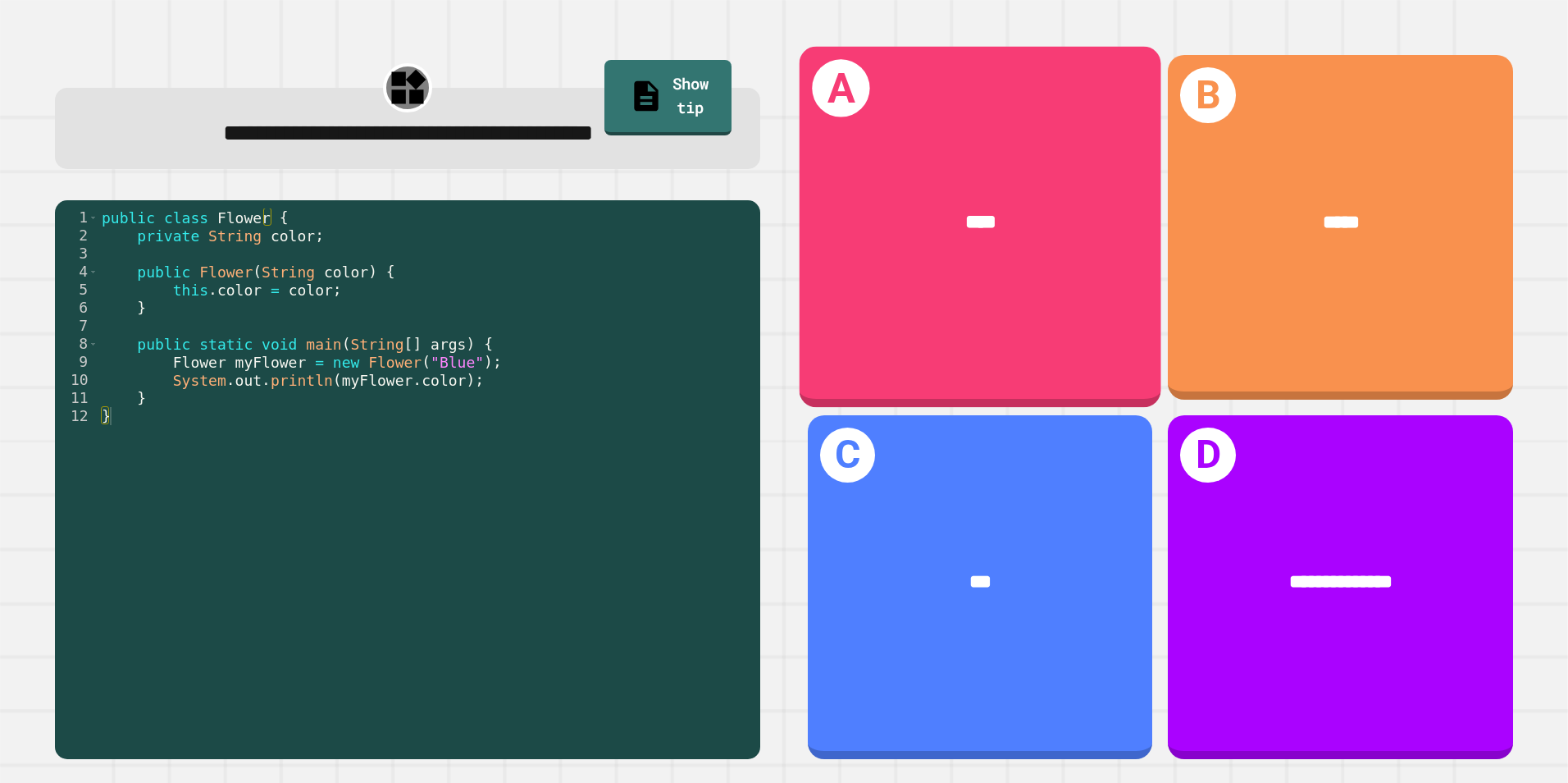
click at [852, 281] on div "A ****" at bounding box center [980, 228] width 362 height 361
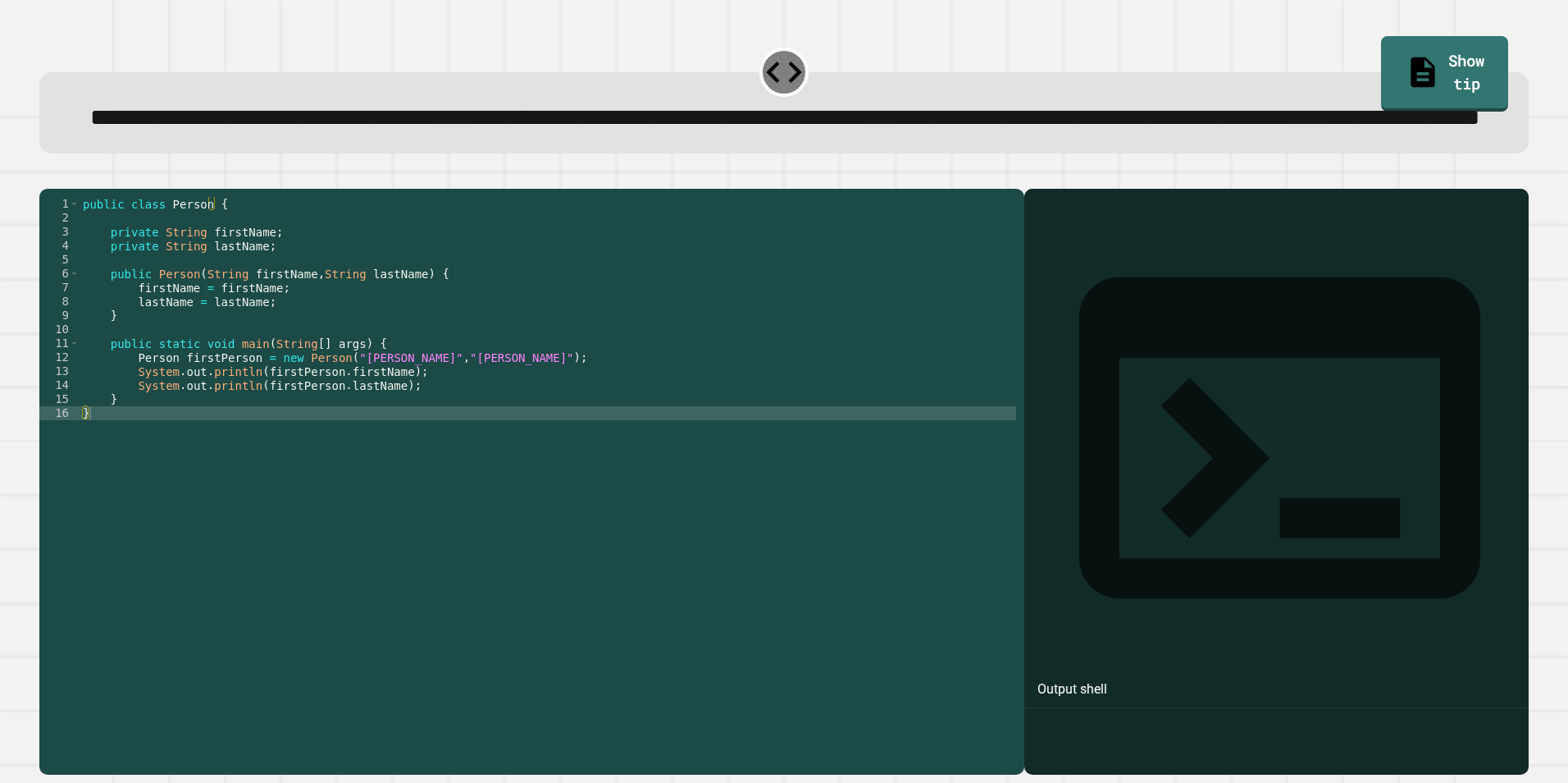
click at [135, 350] on div "public class Person { private String firstName ; private String lastName ; publ…" at bounding box center [548, 448] width 936 height 502
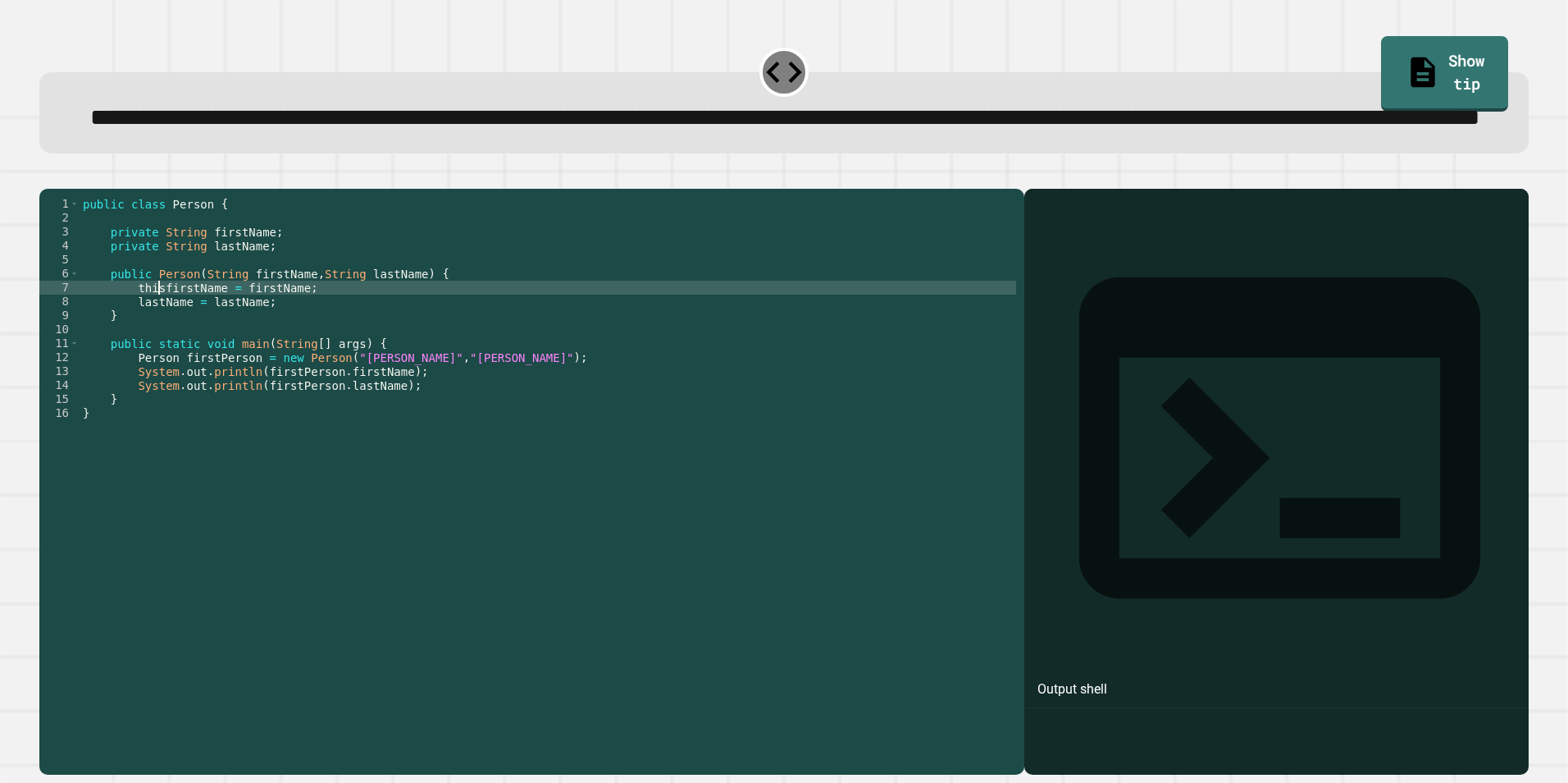
scroll to position [0, 6]
click at [133, 369] on div "public class Person { private String firstName ; private String lastName ; publ…" at bounding box center [548, 448] width 936 height 502
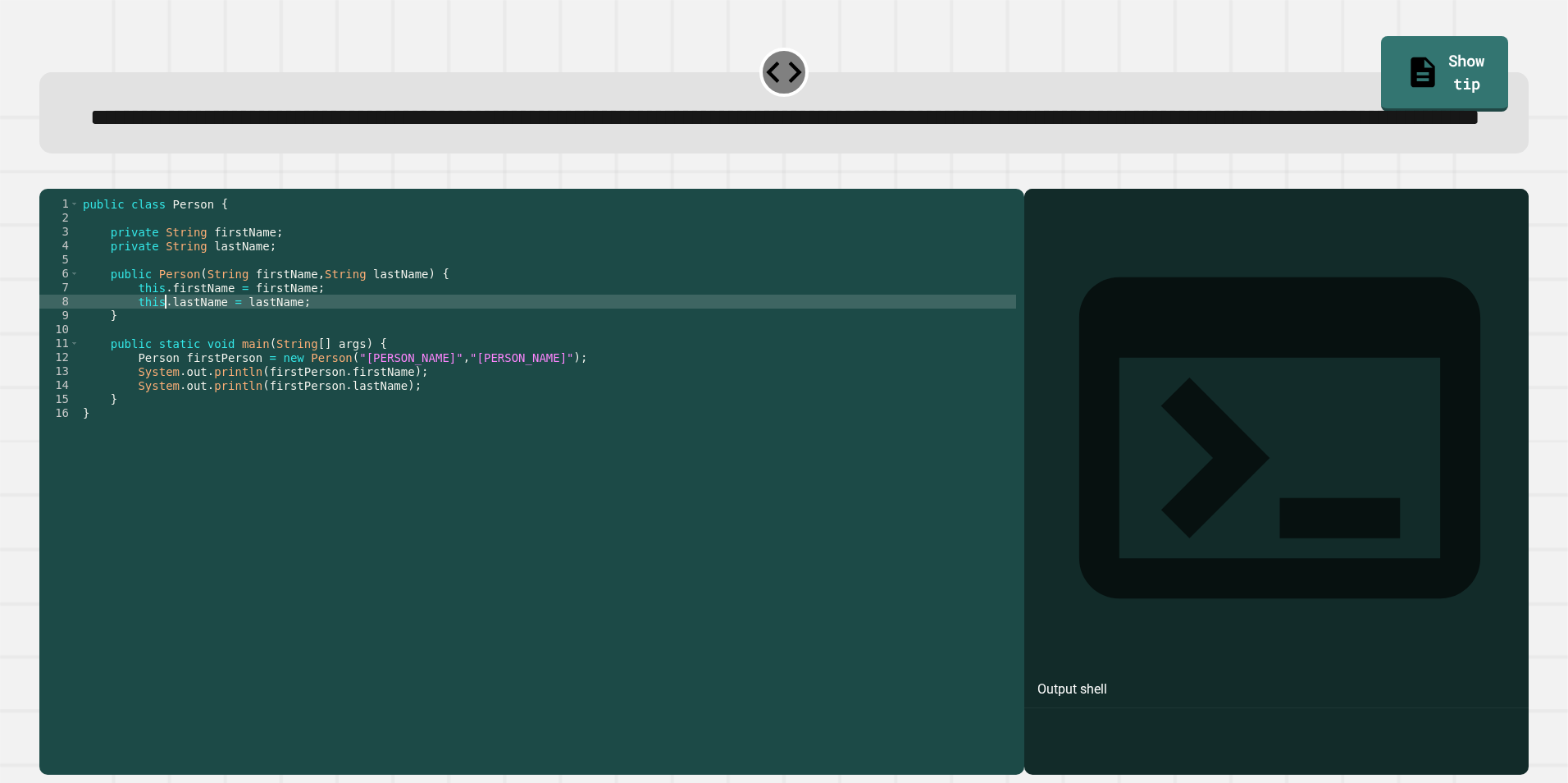
type textarea "**********"
click at [47, 176] on icon "button" at bounding box center [47, 176] width 0 height 0
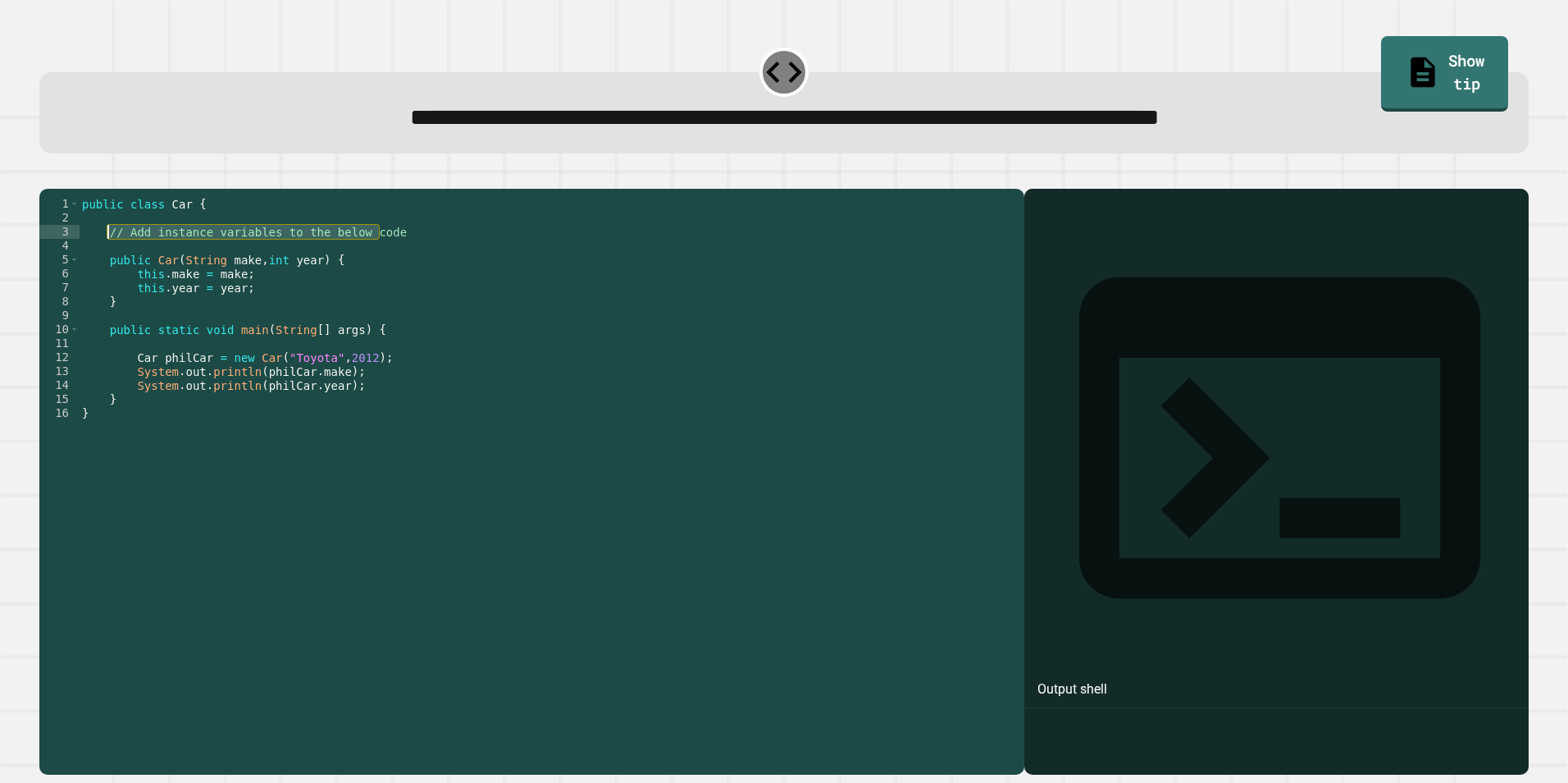
drag, startPoint x: 383, startPoint y: 255, endPoint x: 110, endPoint y: 253, distance: 273.0
click at [110, 253] on div "public class Car { // Add instance variables to the below code public Car ( Str…" at bounding box center [547, 461] width 937 height 530
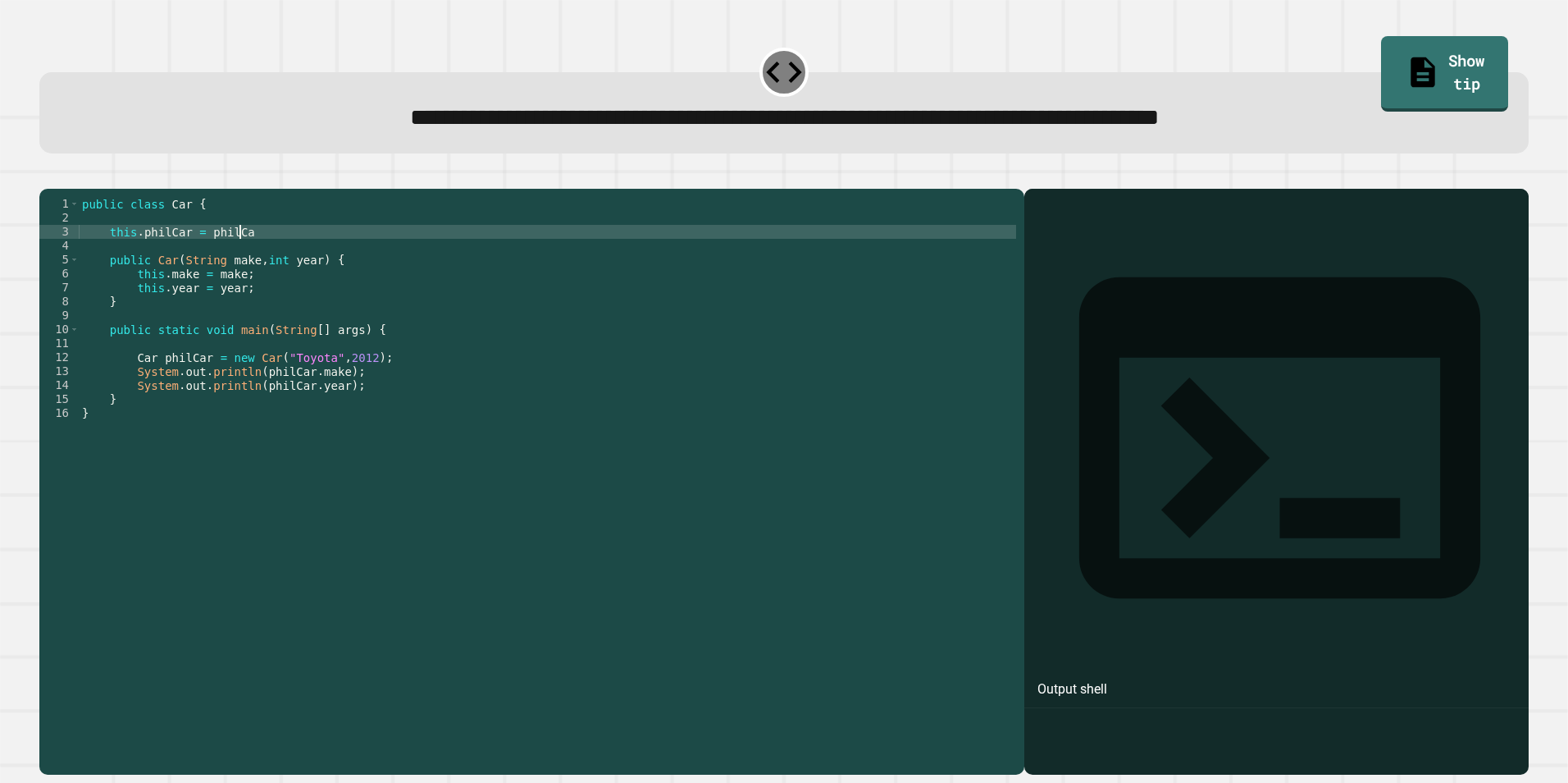
scroll to position [0, 10]
click at [47, 176] on button "button" at bounding box center [47, 176] width 0 height 0
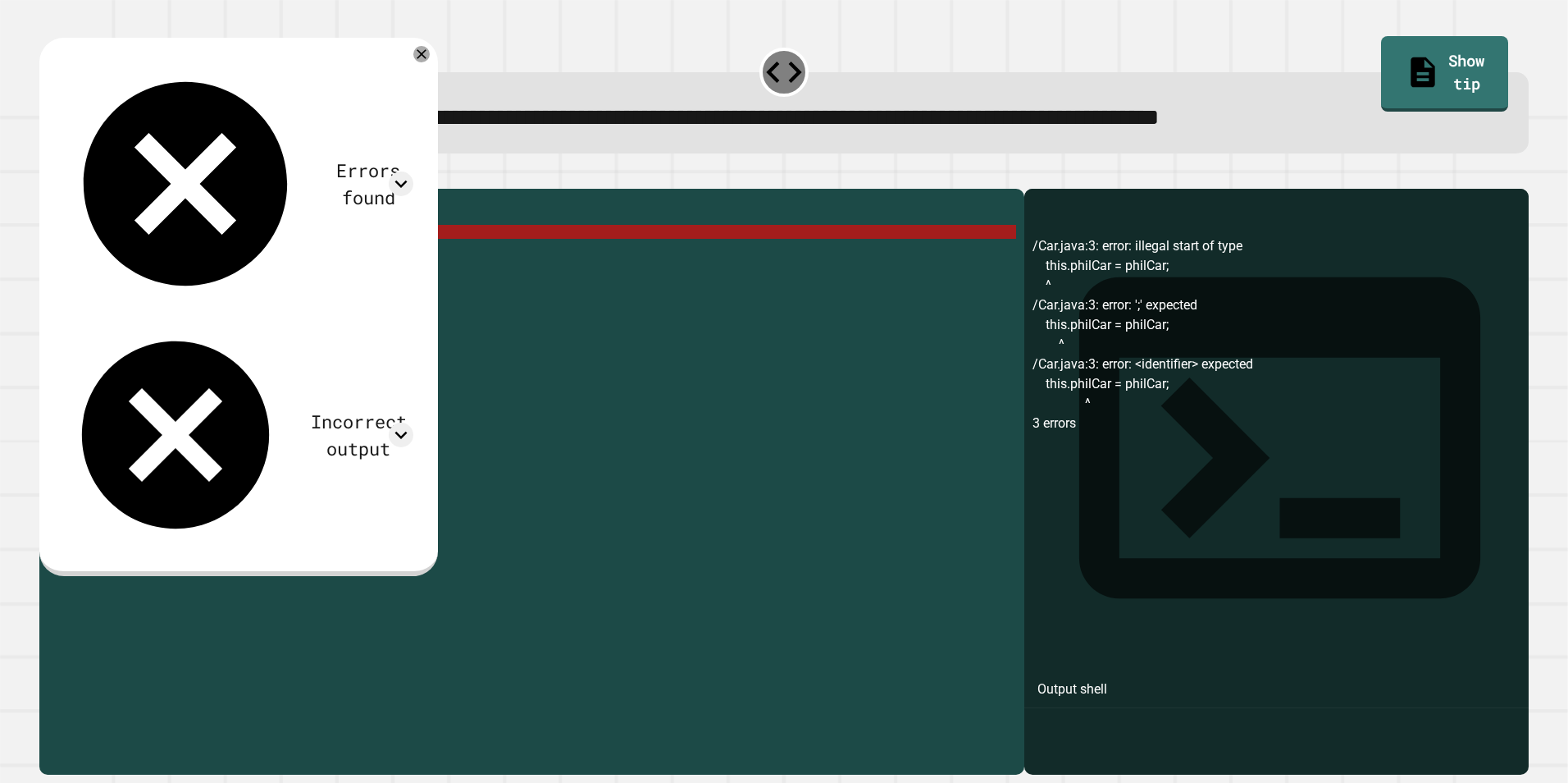
drag, startPoint x: 260, startPoint y: 255, endPoint x: 107, endPoint y: 260, distance: 153.1
click at [107, 260] on div "public class Car { this . philCar = philCar ; public Car ( String make , int ye…" at bounding box center [547, 461] width 937 height 530
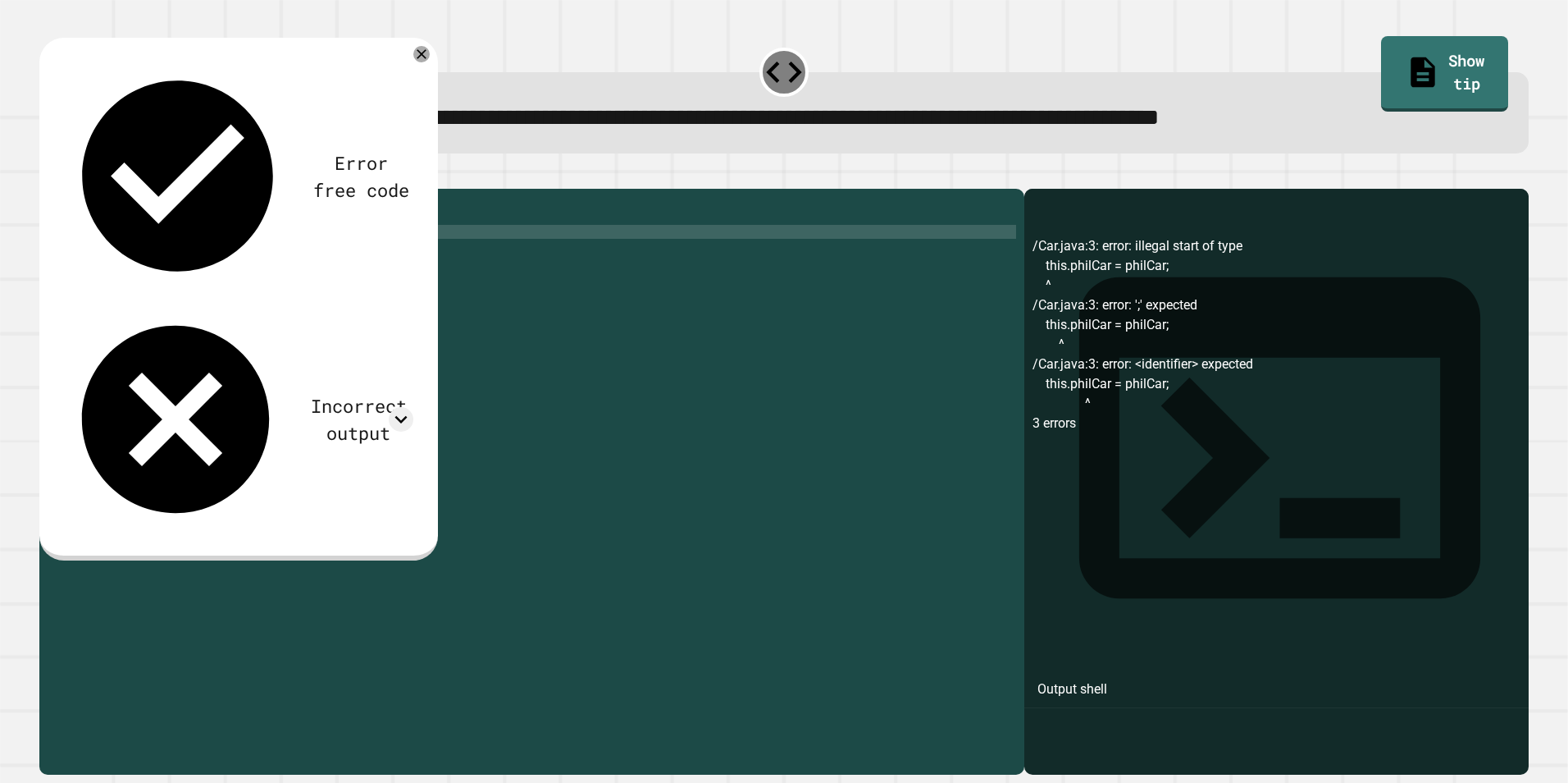
type textarea "*******"
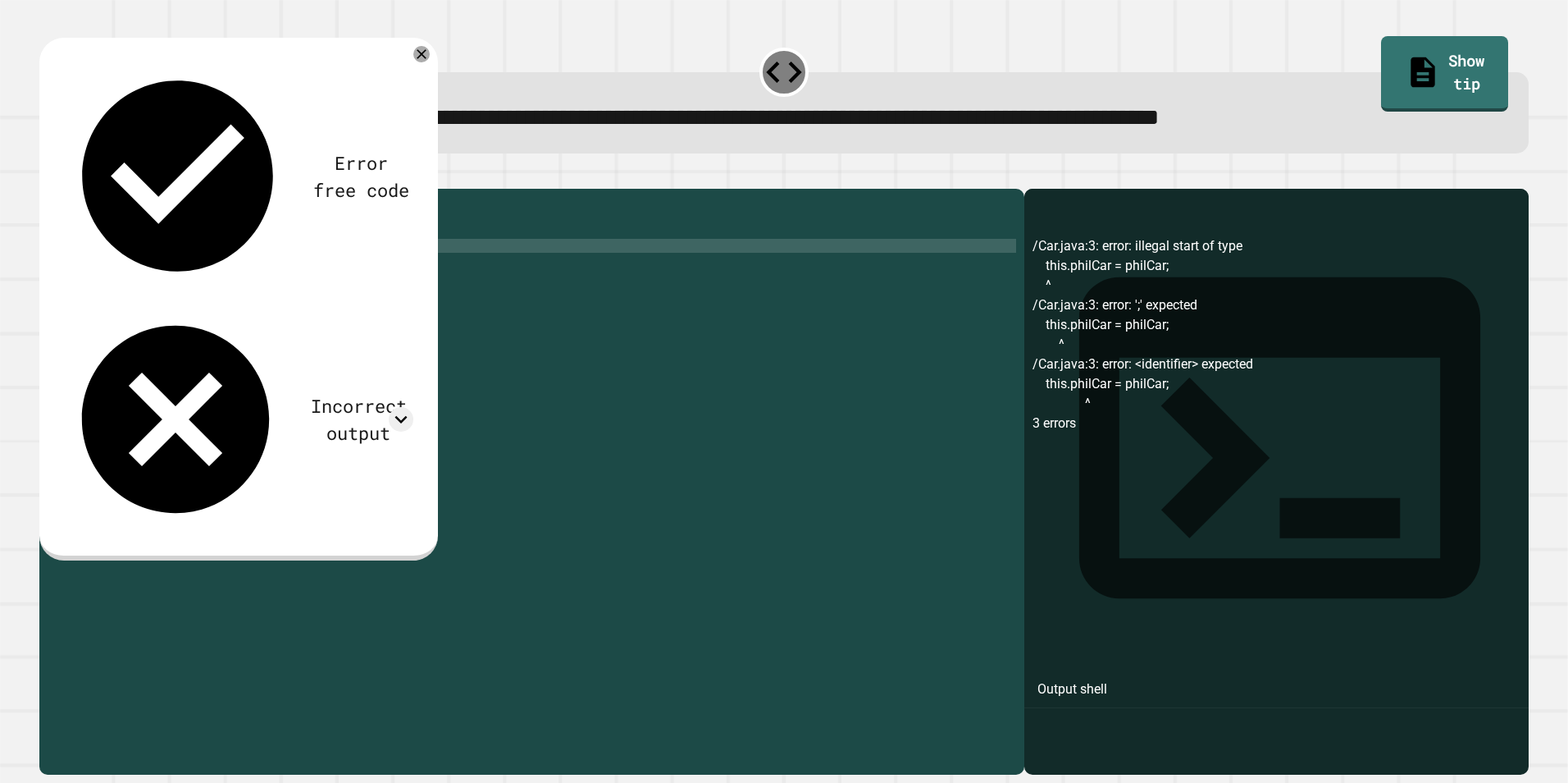
scroll to position [0, 4]
type textarea "*******"
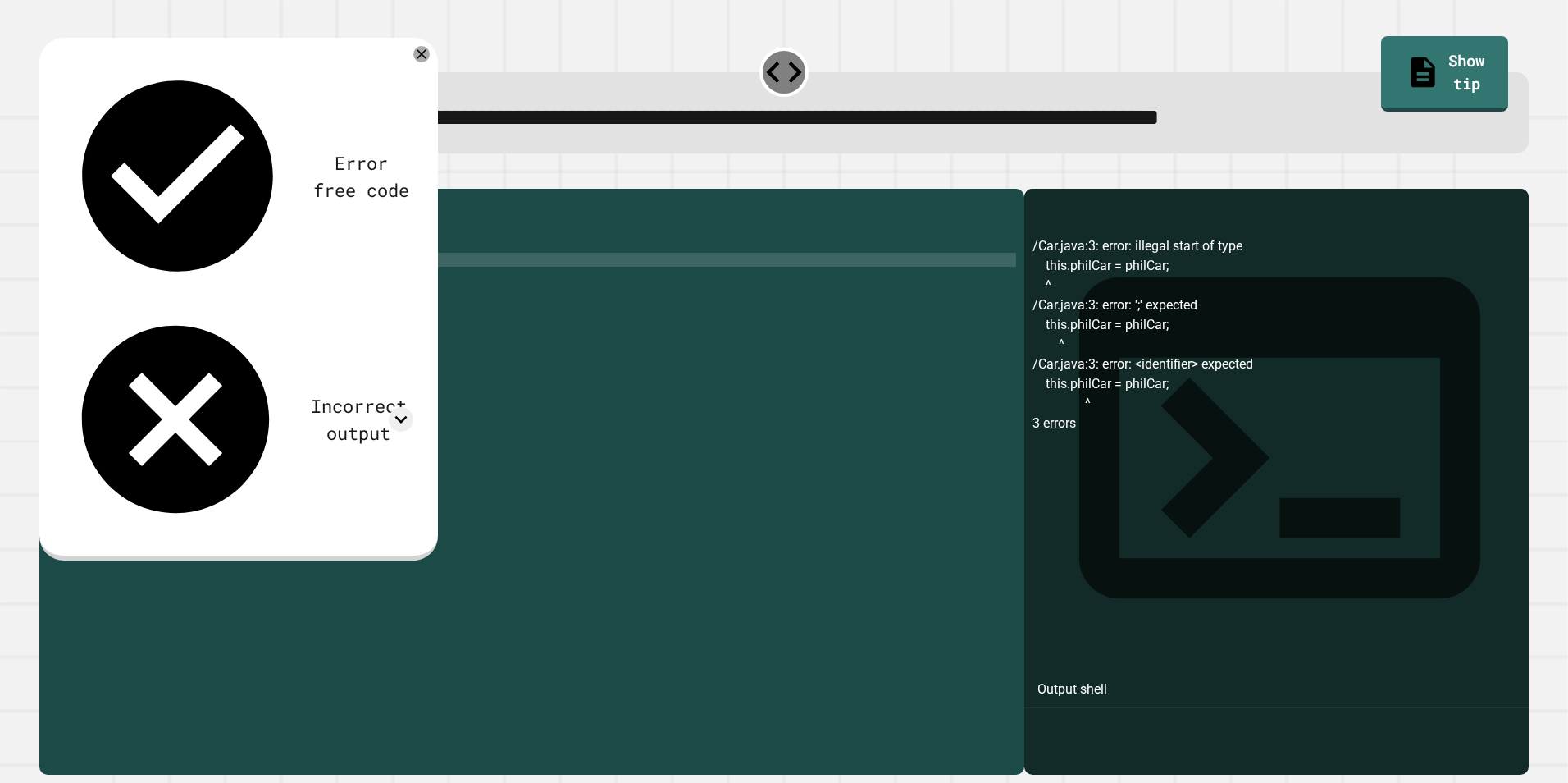
scroll to position [0, 1]
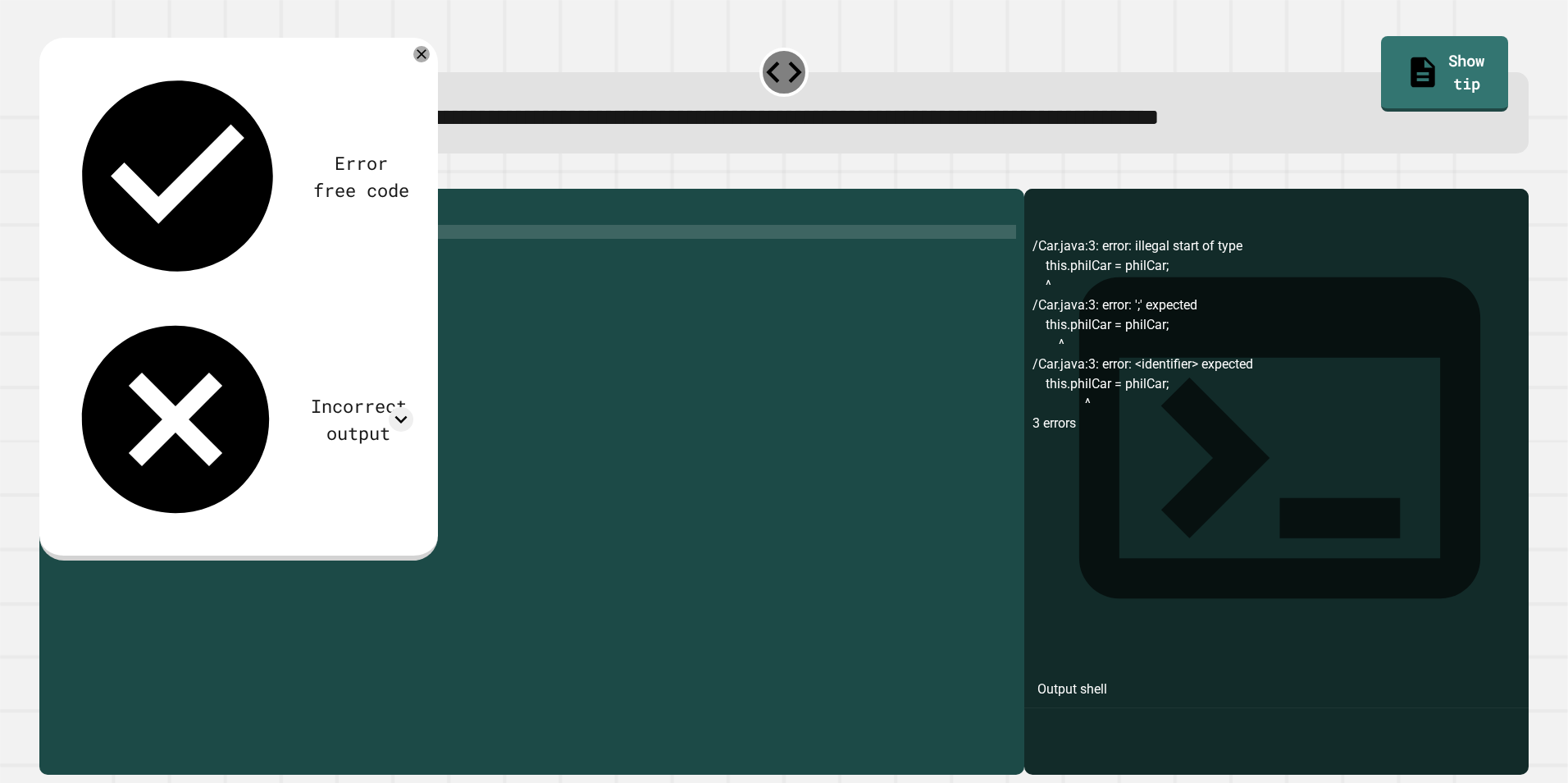
click at [174, 257] on div "public class Car { private private public Car ( String make , int year ) { this…" at bounding box center [547, 461] width 937 height 530
click at [213, 253] on div "public class Car { private String private public Car ( String make , int year )…" at bounding box center [547, 461] width 937 height 530
click at [204, 274] on div "public class Car { private String make private public Car ( String make , int y…" at bounding box center [547, 461] width 937 height 530
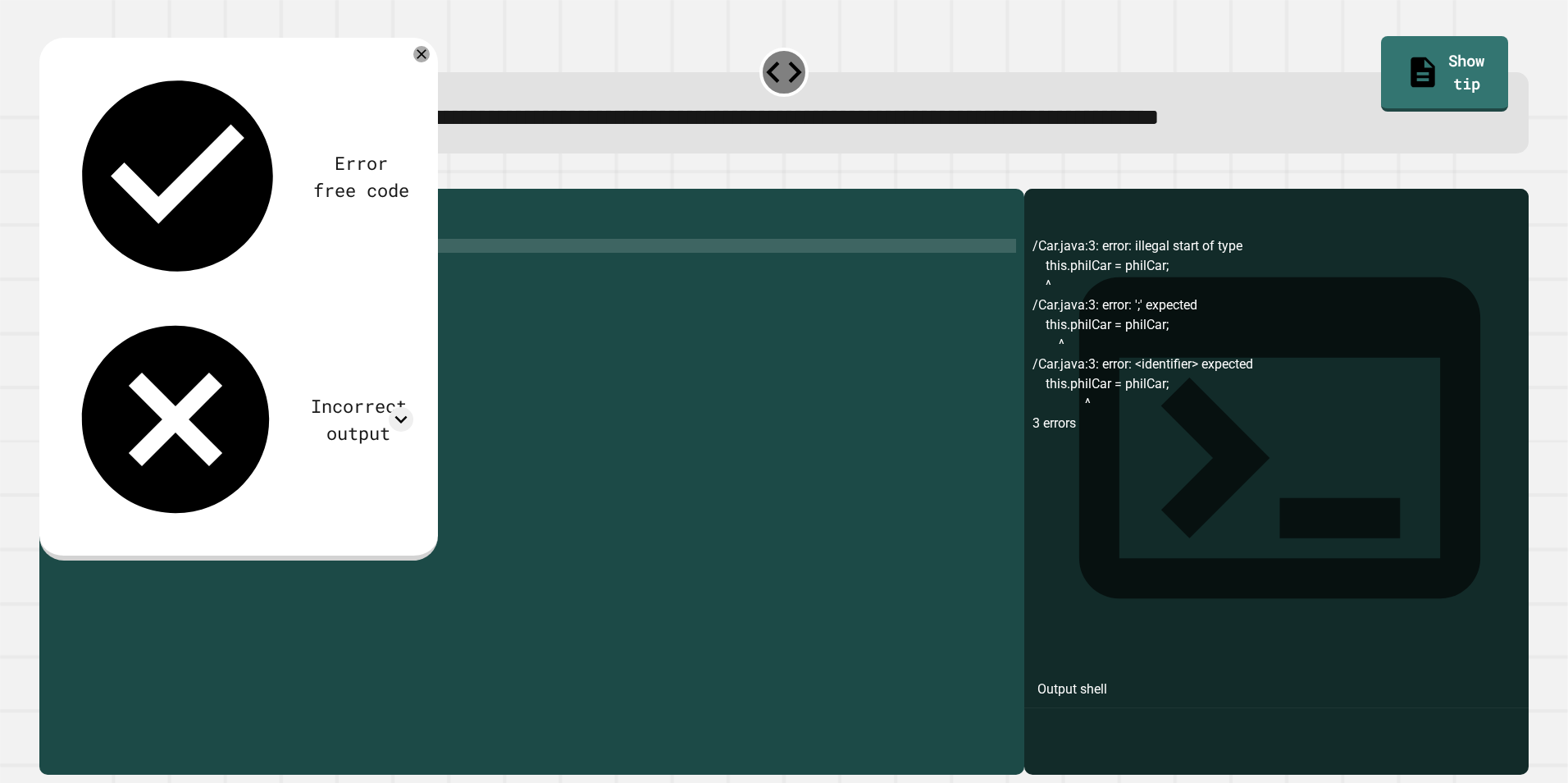
scroll to position [0, 8]
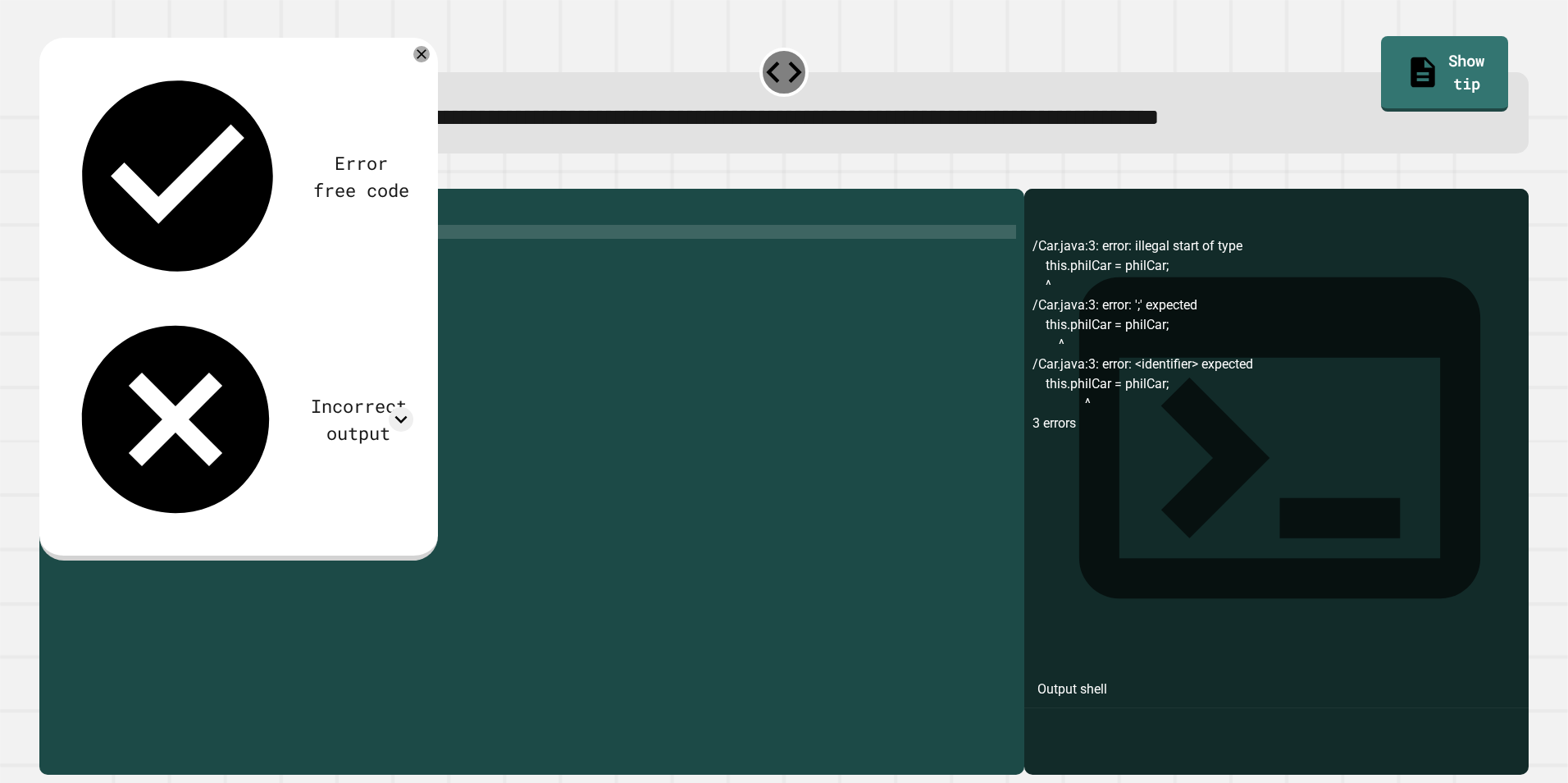
click at [241, 252] on div "public class Car { private String make private int year ; public Car ( String m…" at bounding box center [547, 461] width 937 height 530
type textarea "**********"
click at [47, 176] on button "button" at bounding box center [47, 176] width 0 height 0
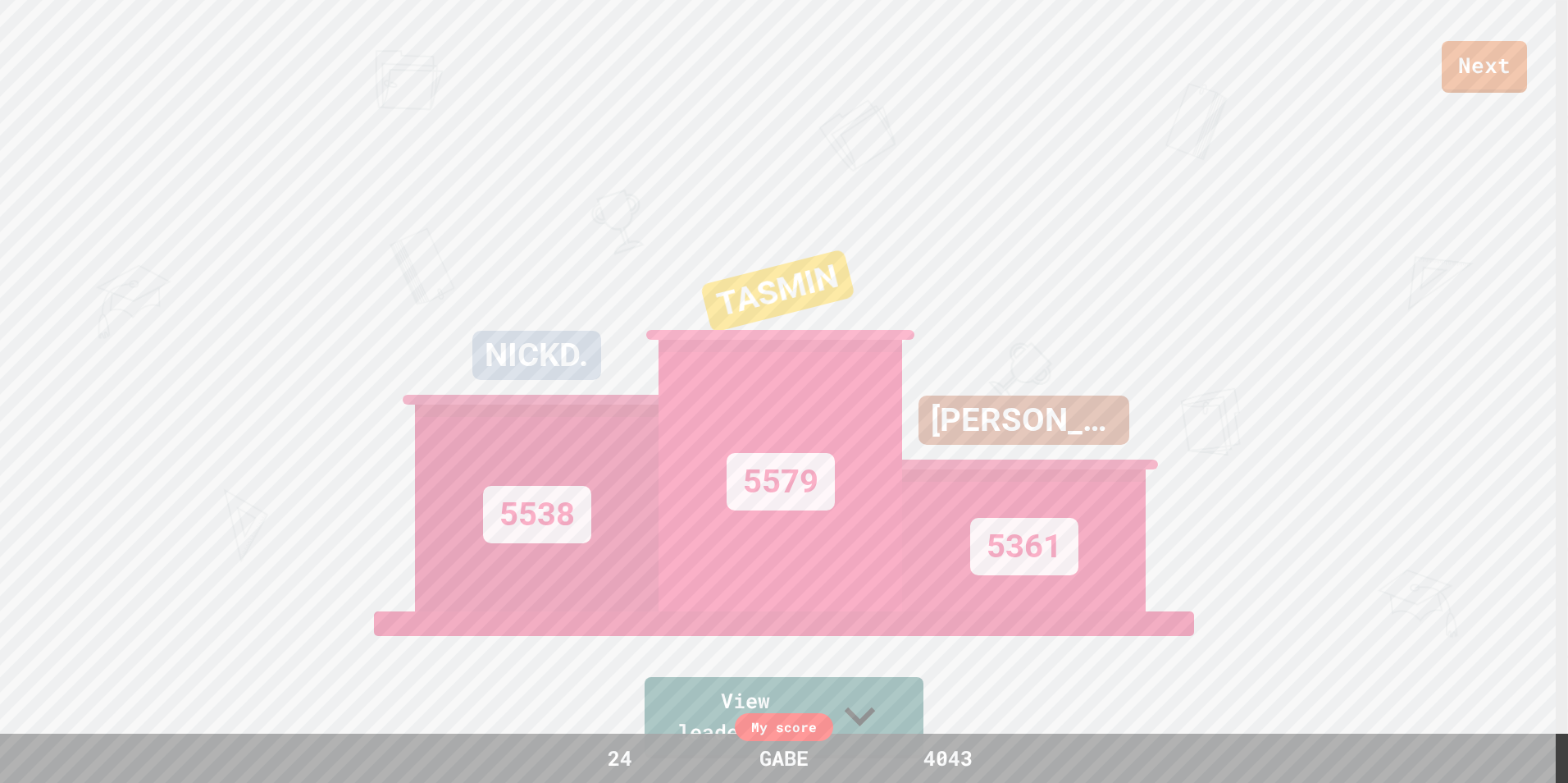
click at [1481, 78] on link "Next" at bounding box center [1484, 66] width 85 height 52
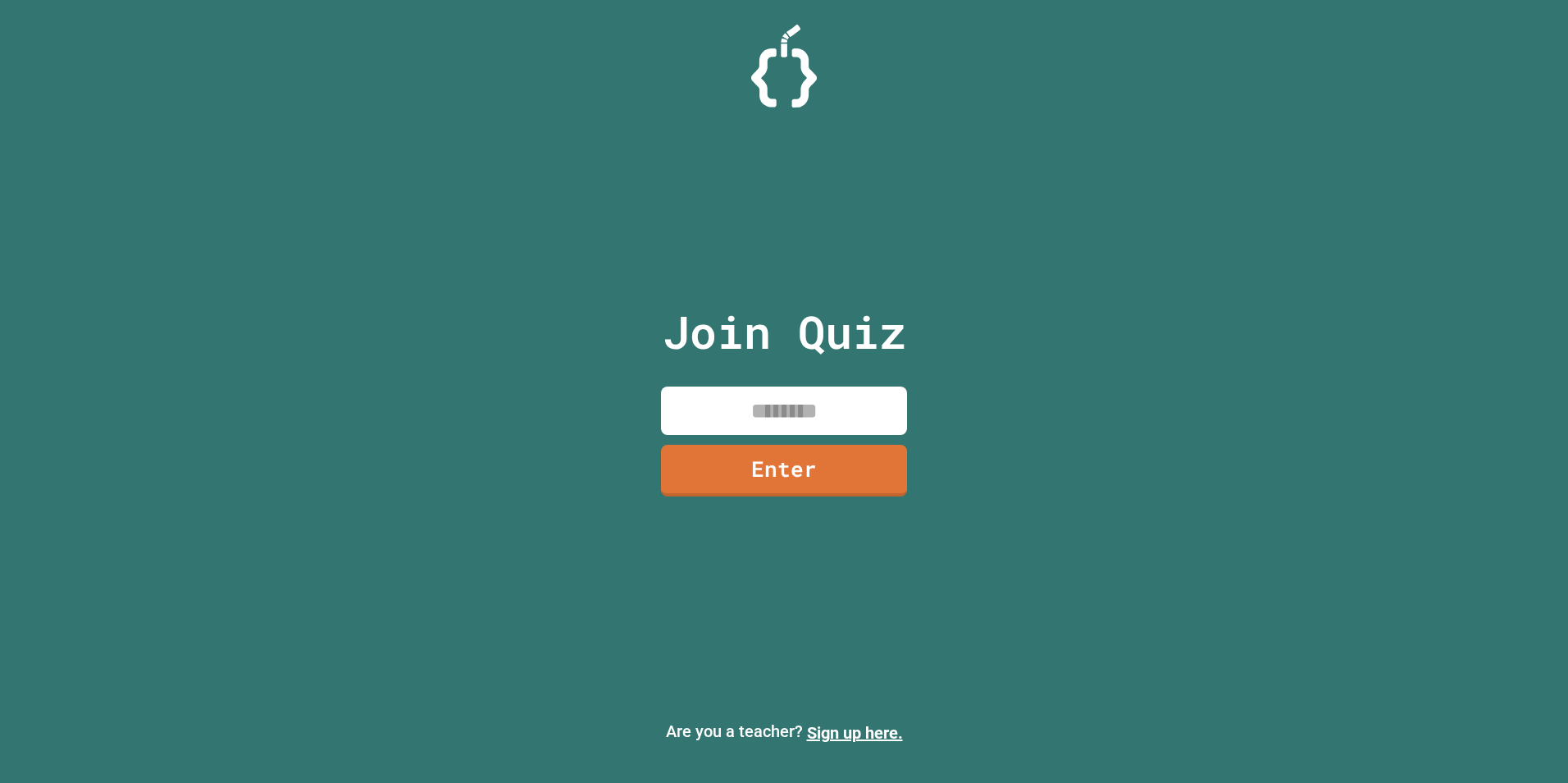
click at [772, 402] on input at bounding box center [784, 410] width 246 height 48
type input "********"
click at [790, 465] on link "Enter" at bounding box center [784, 468] width 223 height 54
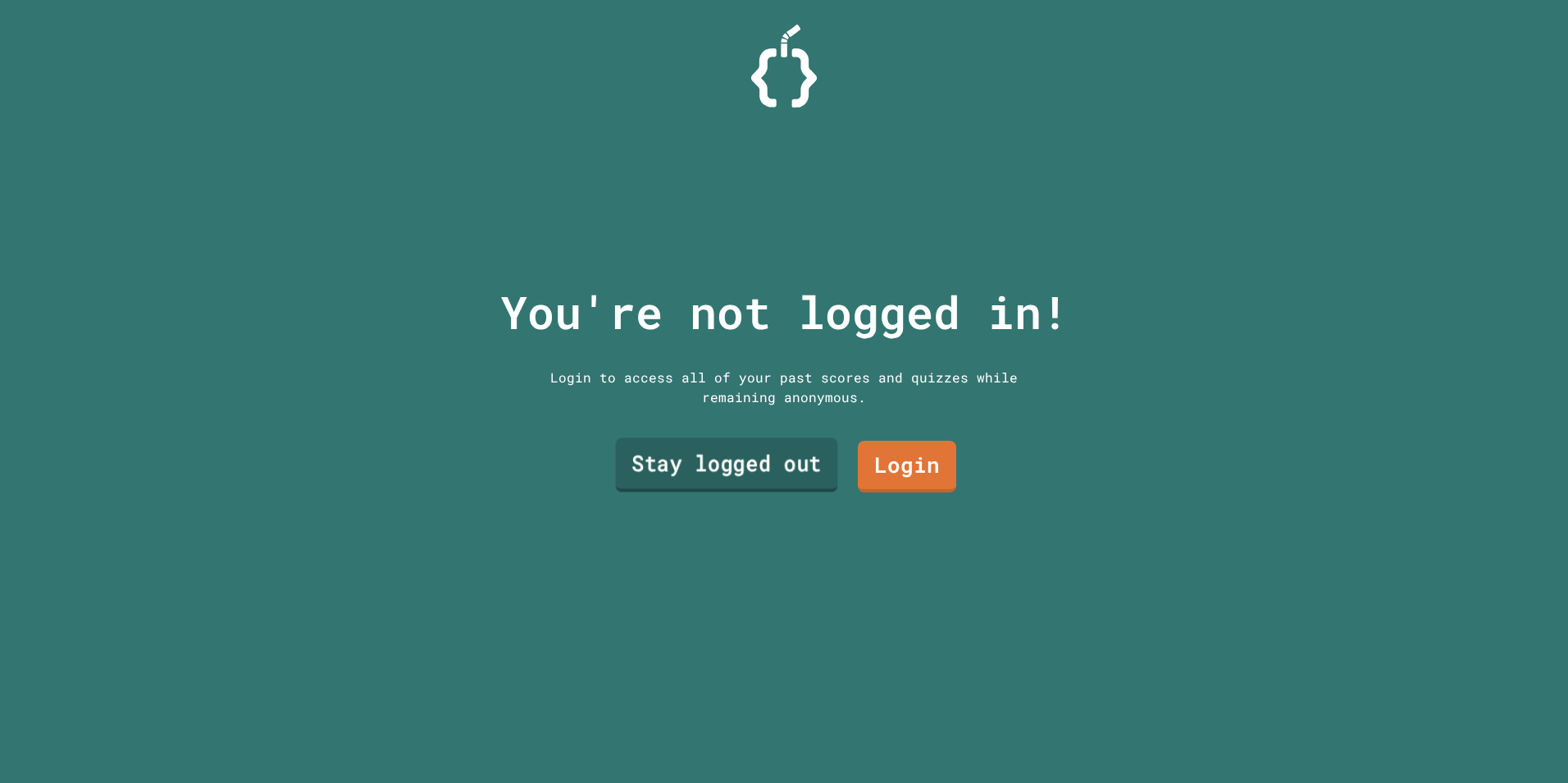
click at [773, 474] on link "Stay logged out" at bounding box center [726, 464] width 222 height 54
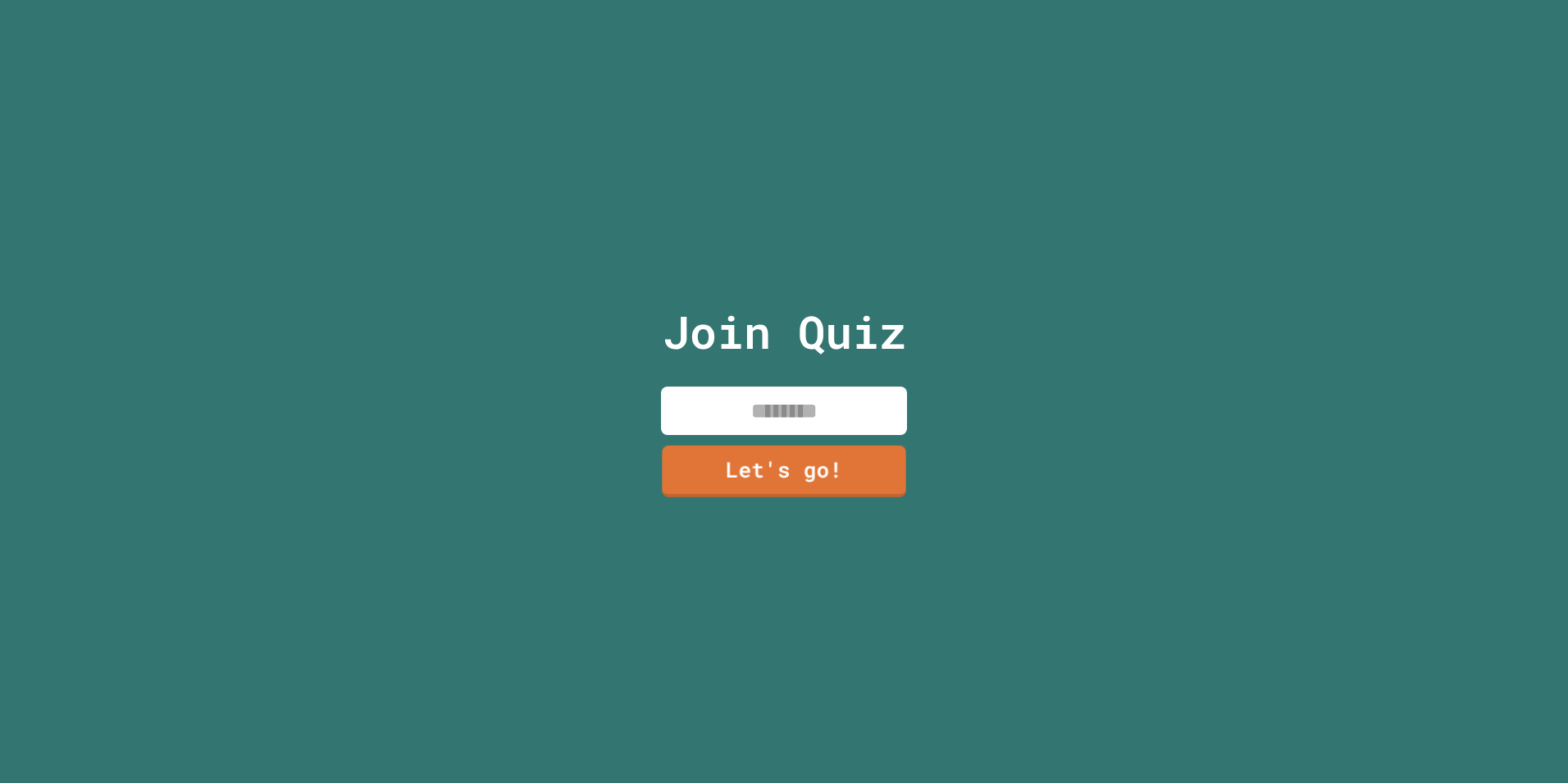
click at [806, 404] on input at bounding box center [784, 410] width 246 height 48
type input "****"
click at [746, 478] on link "Let's go!" at bounding box center [784, 468] width 225 height 54
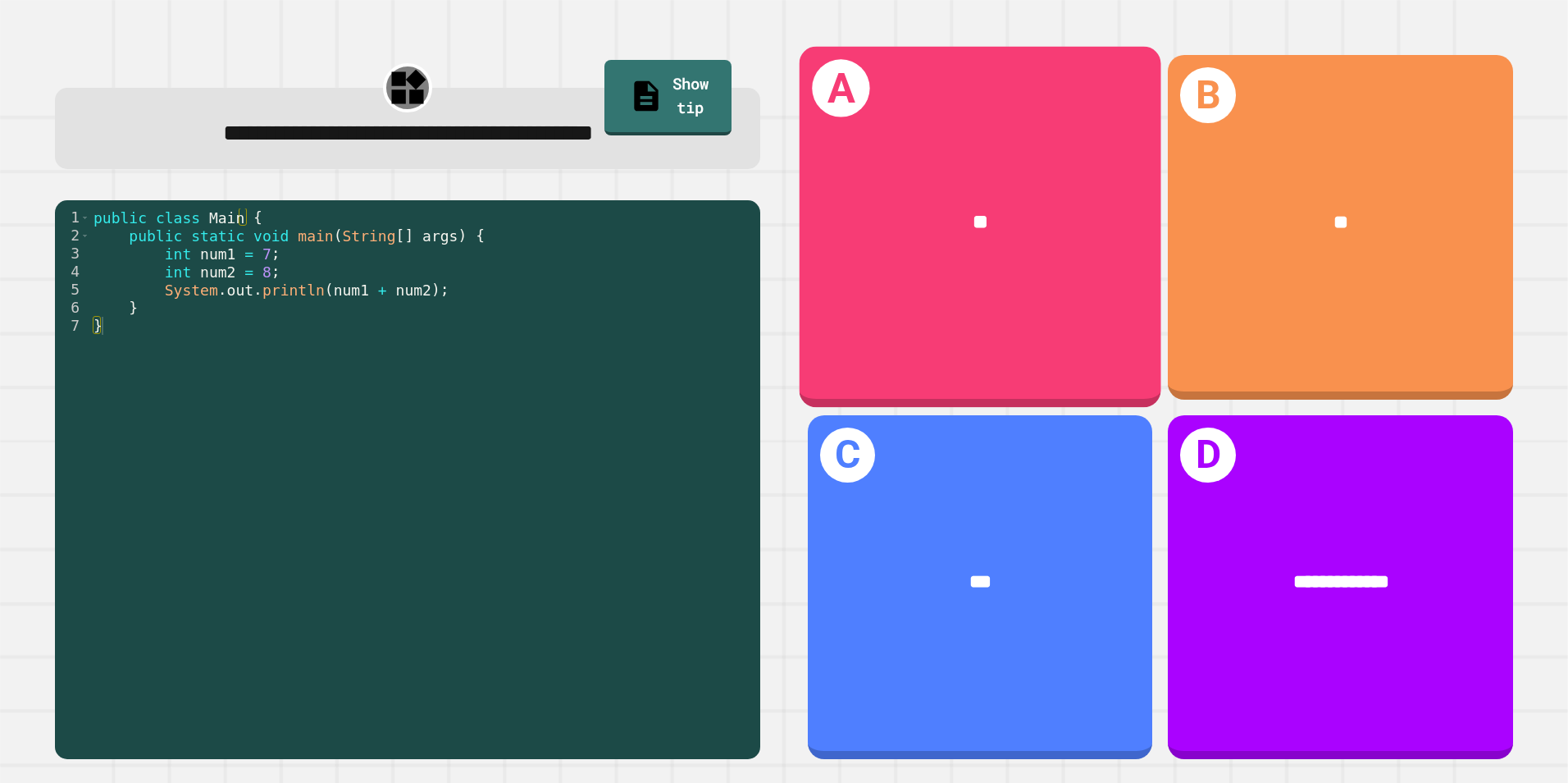
click at [958, 295] on div "A **" at bounding box center [980, 228] width 362 height 361
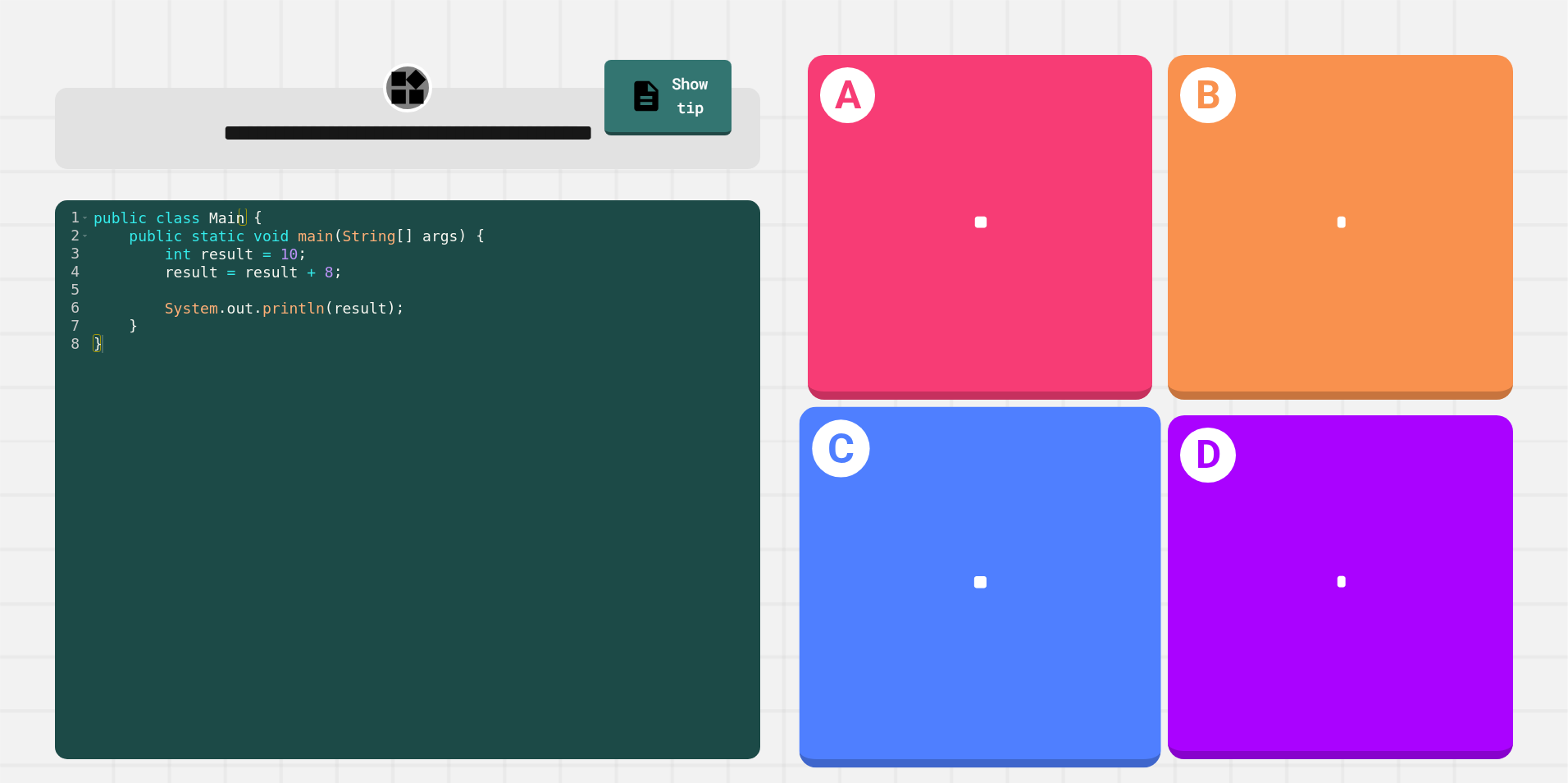
click at [916, 528] on div "**" at bounding box center [980, 583] width 362 height 110
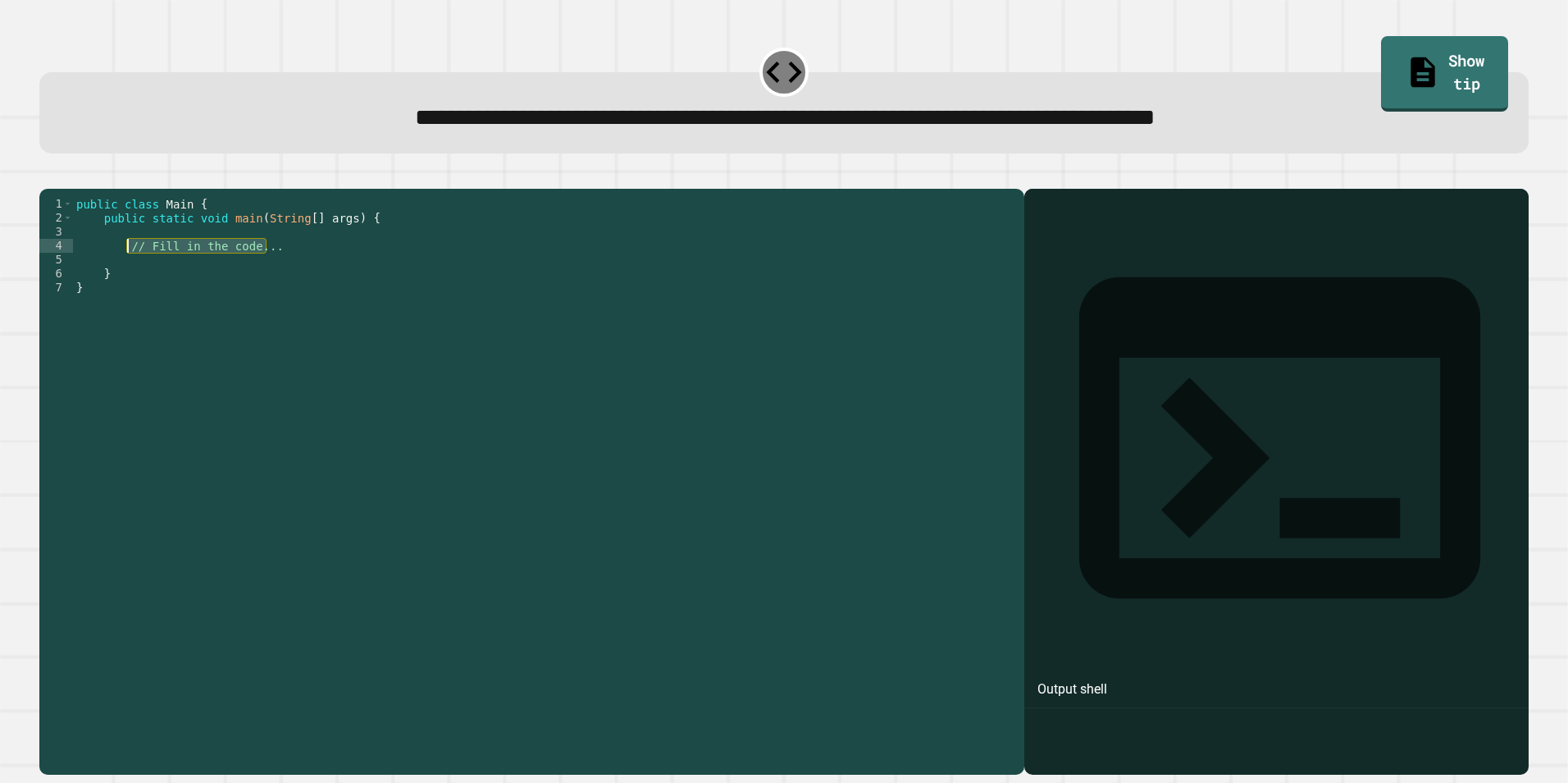
drag, startPoint x: 276, startPoint y: 270, endPoint x: 126, endPoint y: 272, distance: 150.0
click at [126, 272] on div "public class Main { public static void main ( String [ ] args ) { // Fill in th…" at bounding box center [544, 461] width 943 height 530
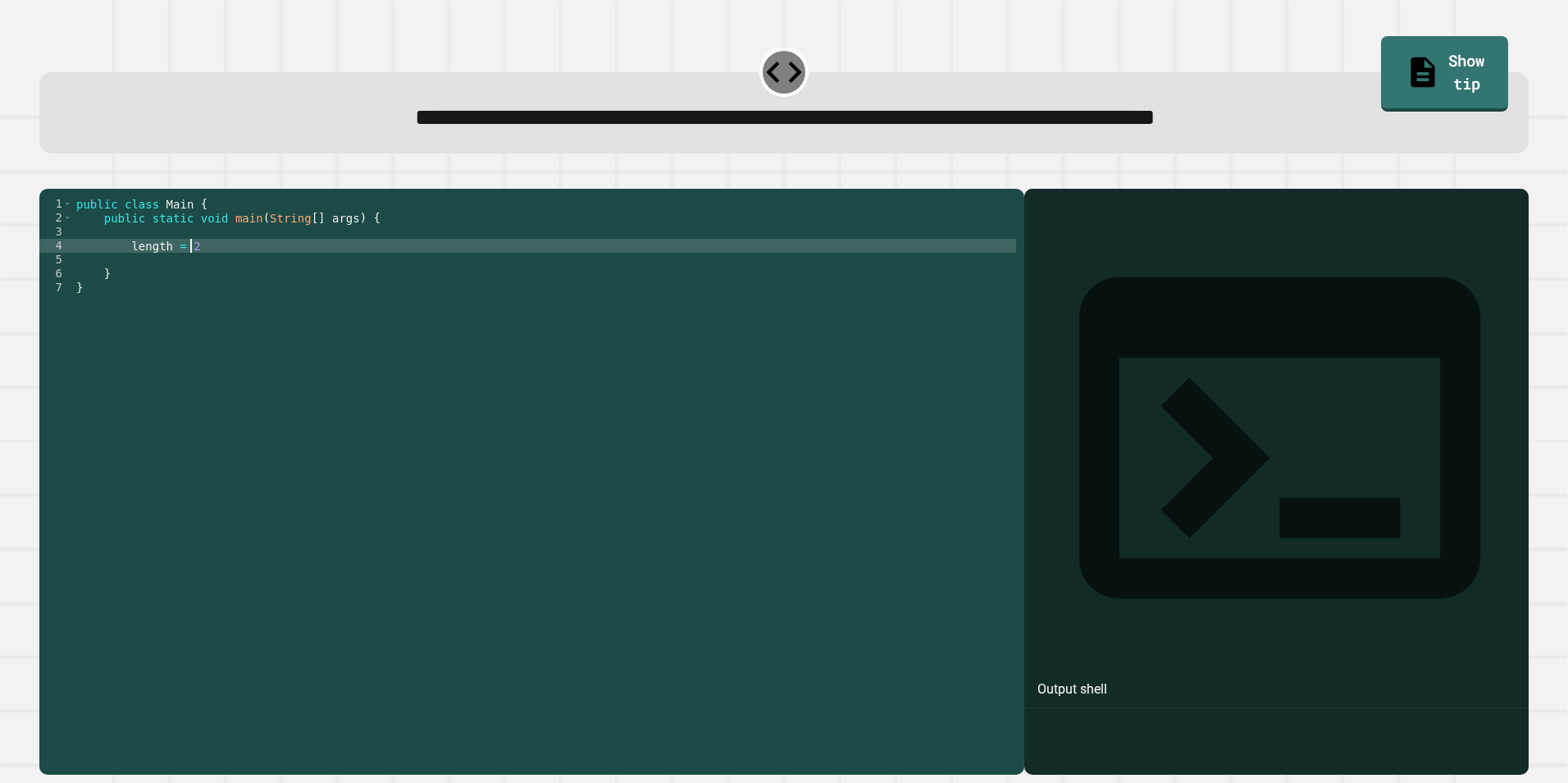
scroll to position [0, 8]
type textarea "**********"
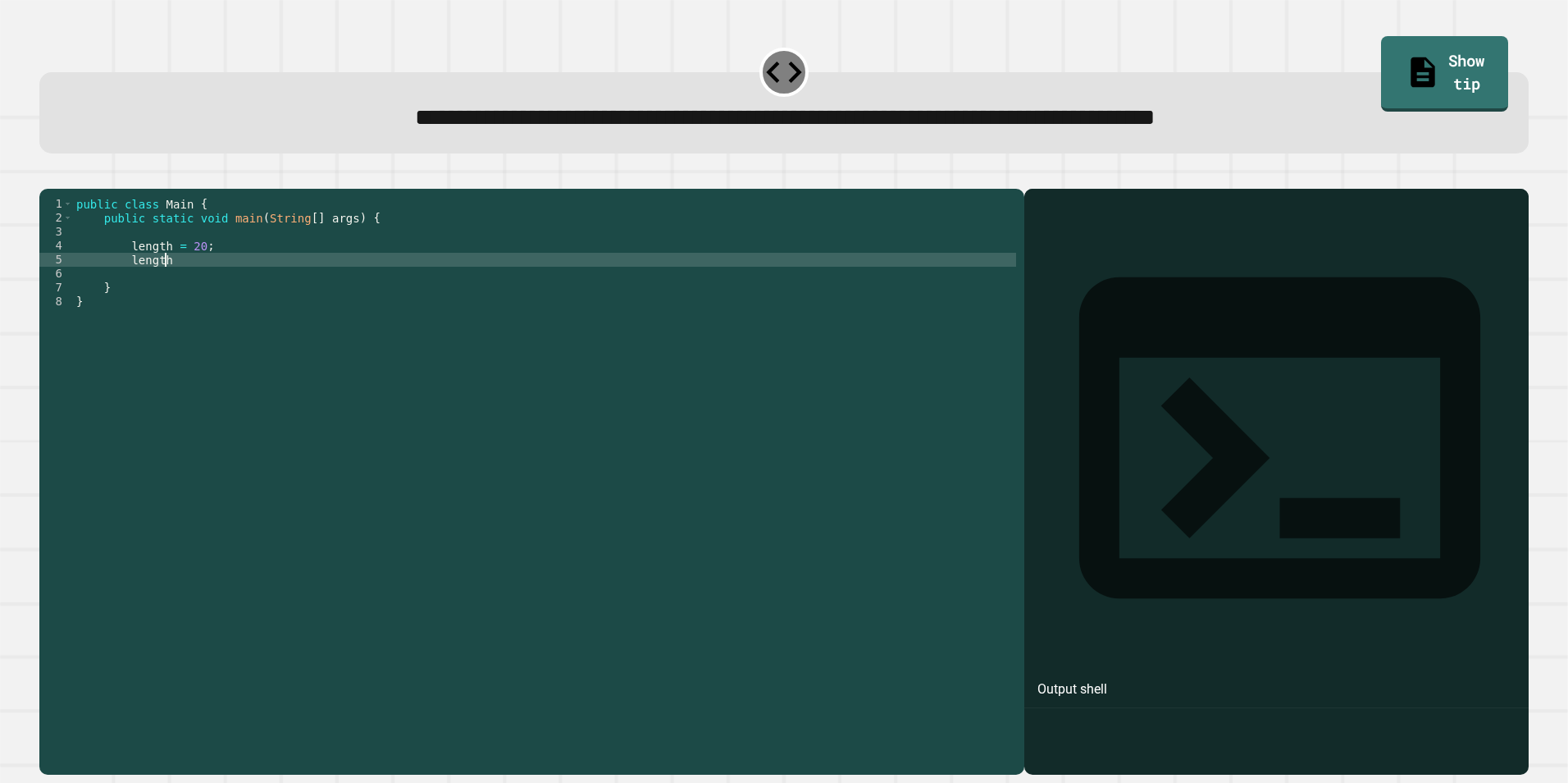
scroll to position [0, 6]
type textarea "*"
type textarea "**********"
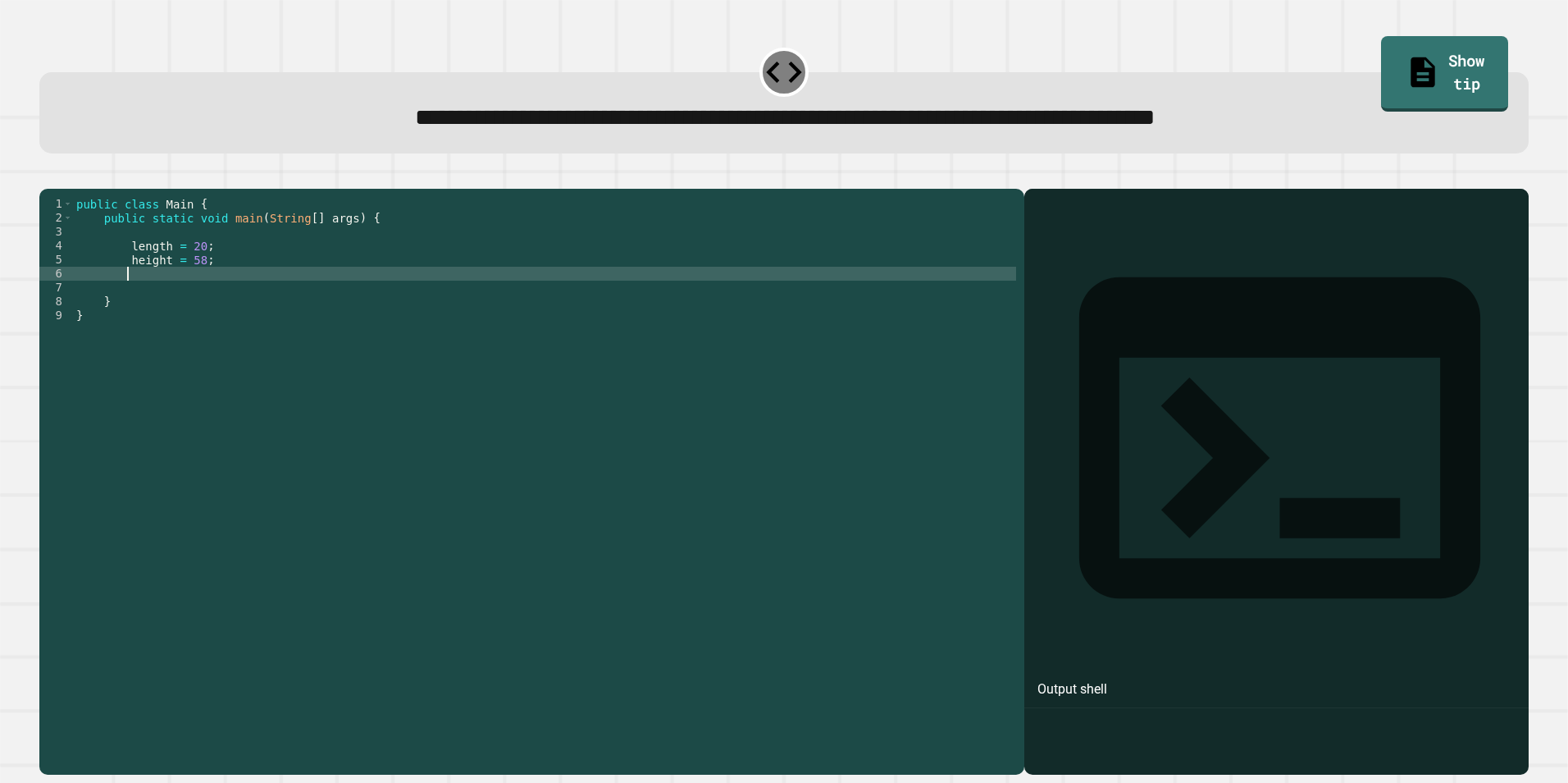
scroll to position [0, 3]
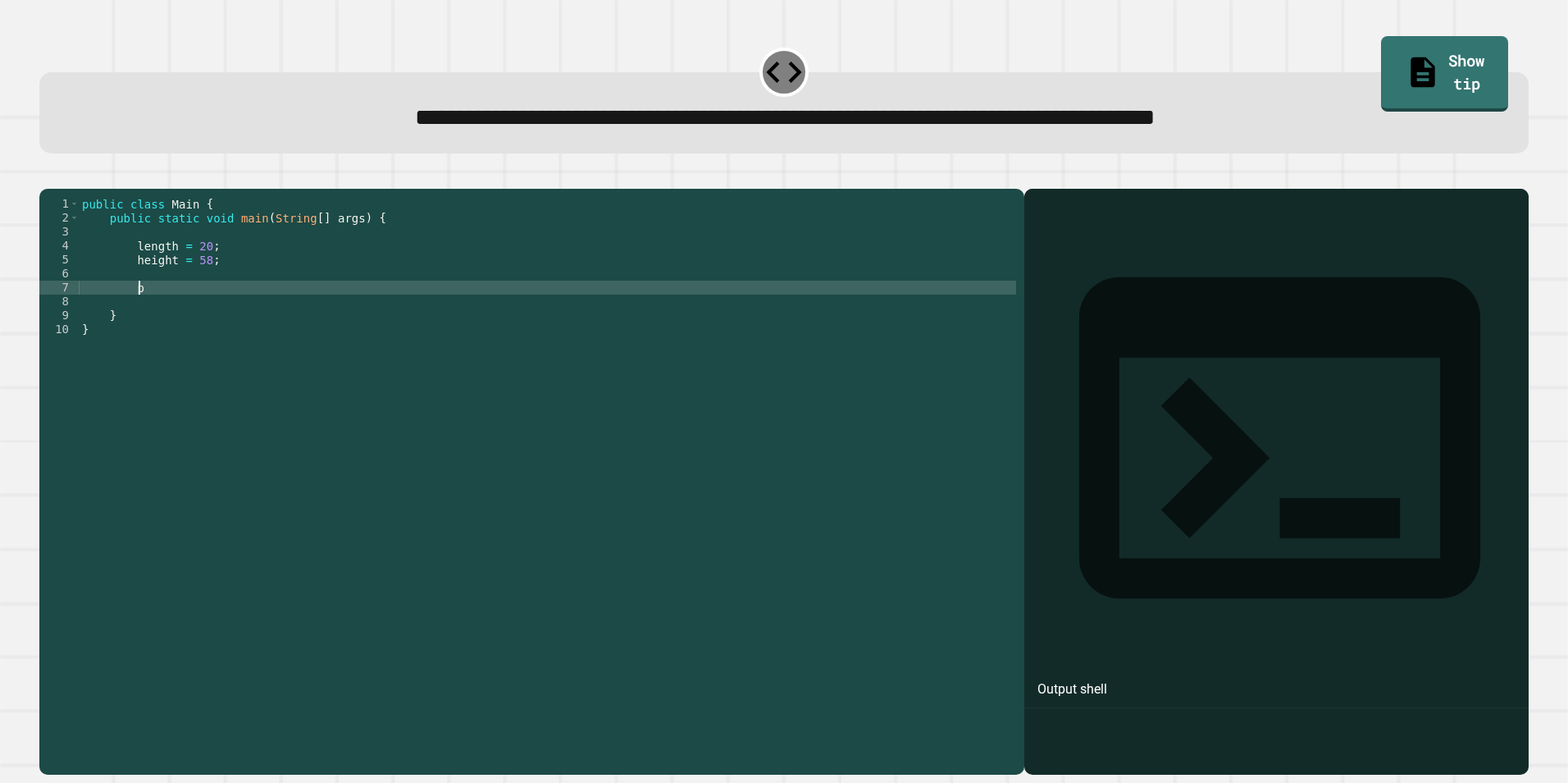
type textarea "*"
click at [47, 176] on icon "button" at bounding box center [47, 176] width 0 height 0
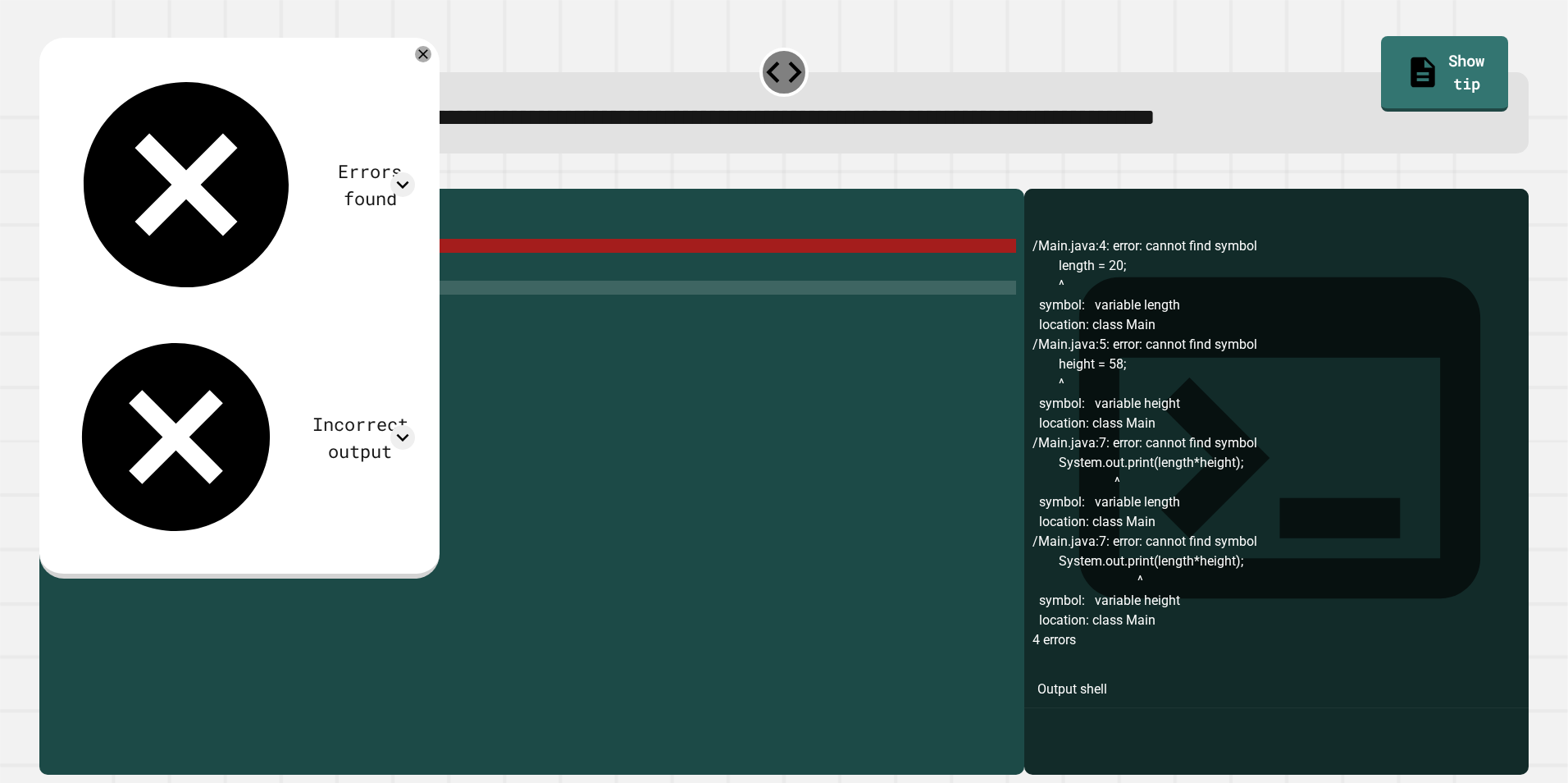
click at [131, 272] on div "public class Main { public static void main ( String [ ] args ) { length = 20 ;…" at bounding box center [547, 461] width 937 height 530
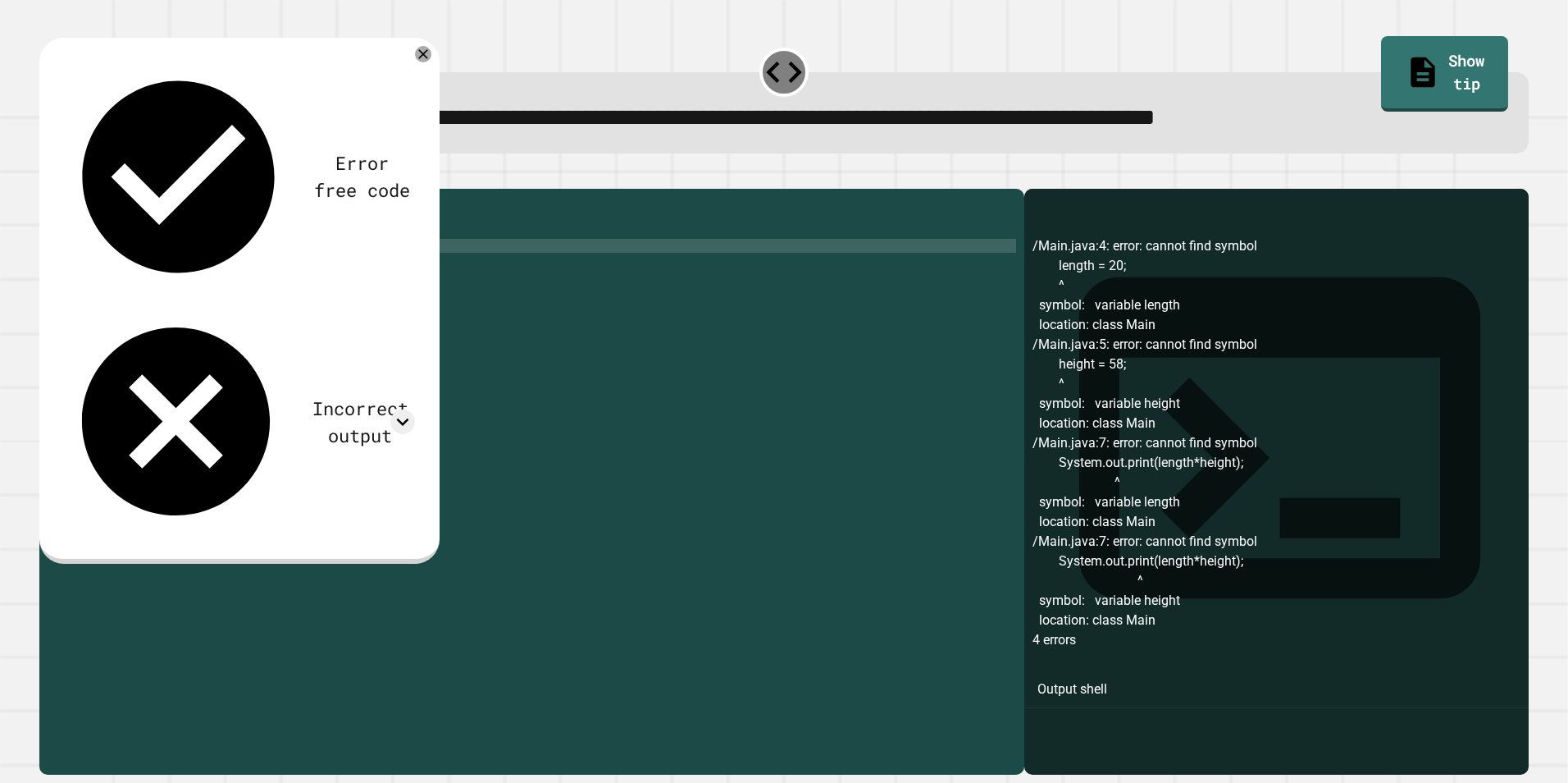
scroll to position [0, 7]
click at [150, 273] on div "public class Main { public static void main ( String [ ] args ) { private lengt…" at bounding box center [547, 461] width 937 height 530
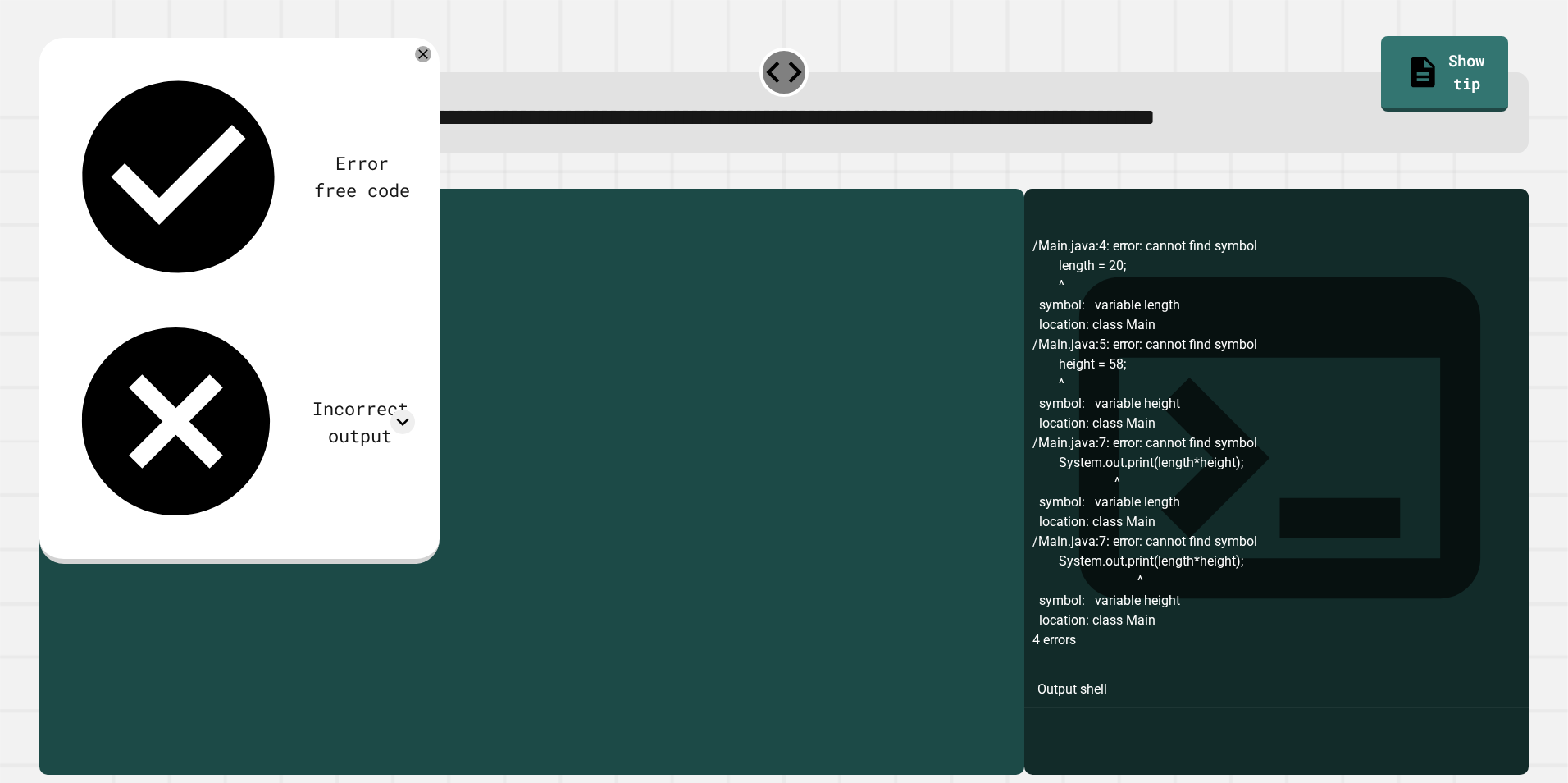
click at [133, 284] on div "public class Main { public static void main ( String [ ] args ) { private lengt…" at bounding box center [547, 461] width 937 height 530
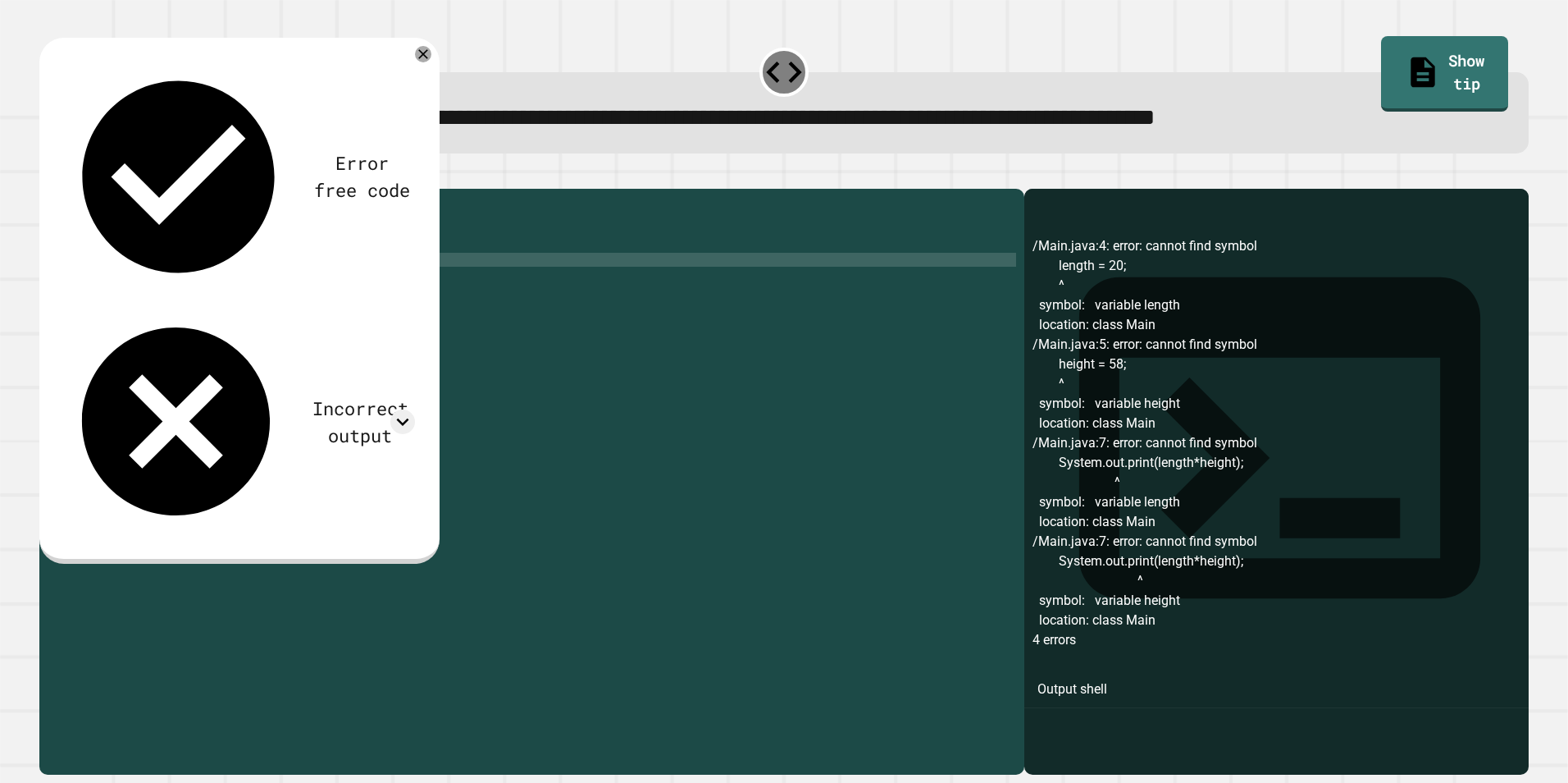
paste textarea "*******"
click at [47, 176] on button "button" at bounding box center [47, 176] width 0 height 0
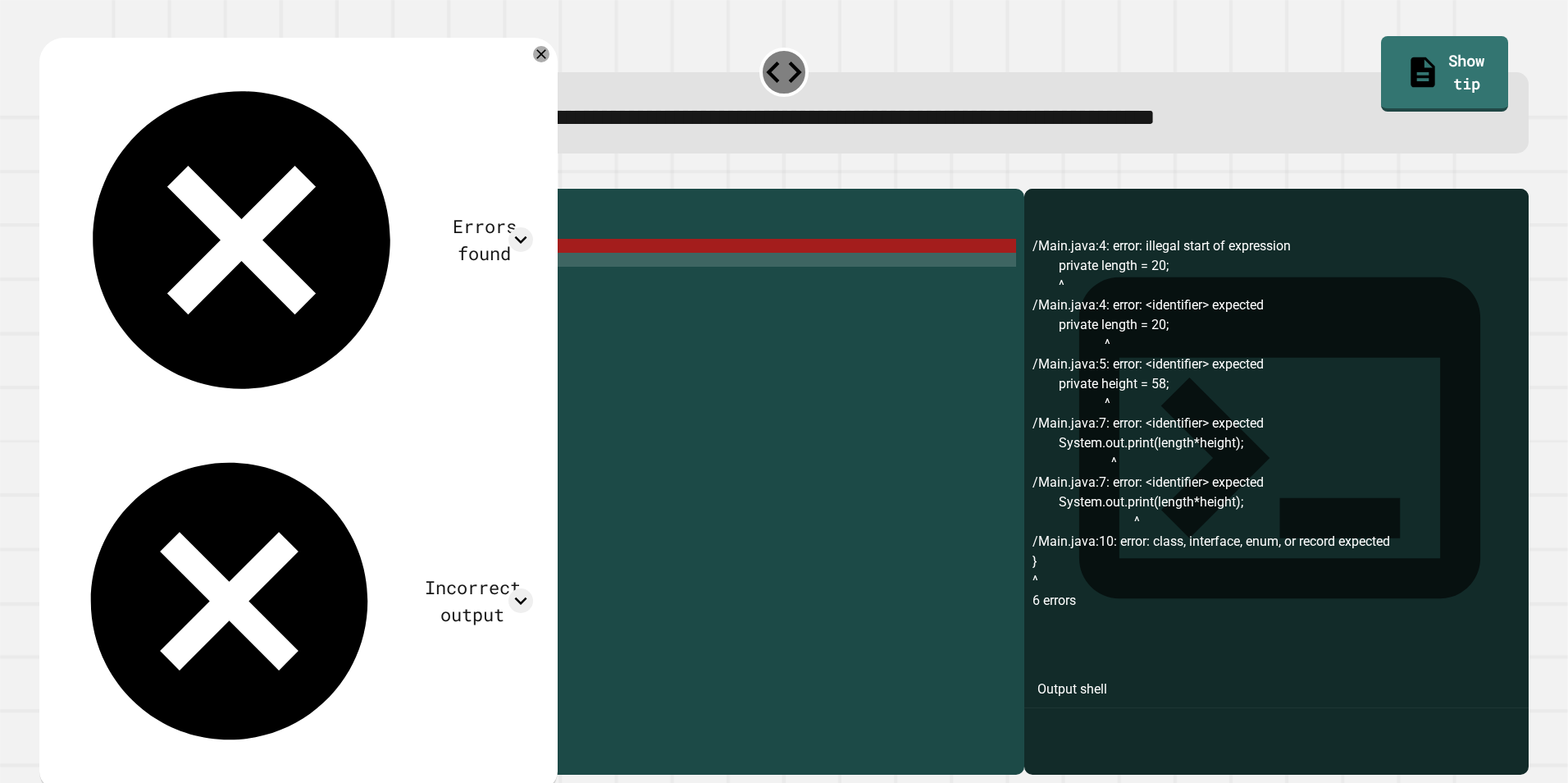
click at [177, 272] on div "public class Main { public static void main ( String [ ] args ) { private lengt…" at bounding box center [547, 461] width 937 height 530
click at [159, 268] on div "public class Main { public static void main ( String [ ] args ) { private lengt…" at bounding box center [547, 461] width 937 height 530
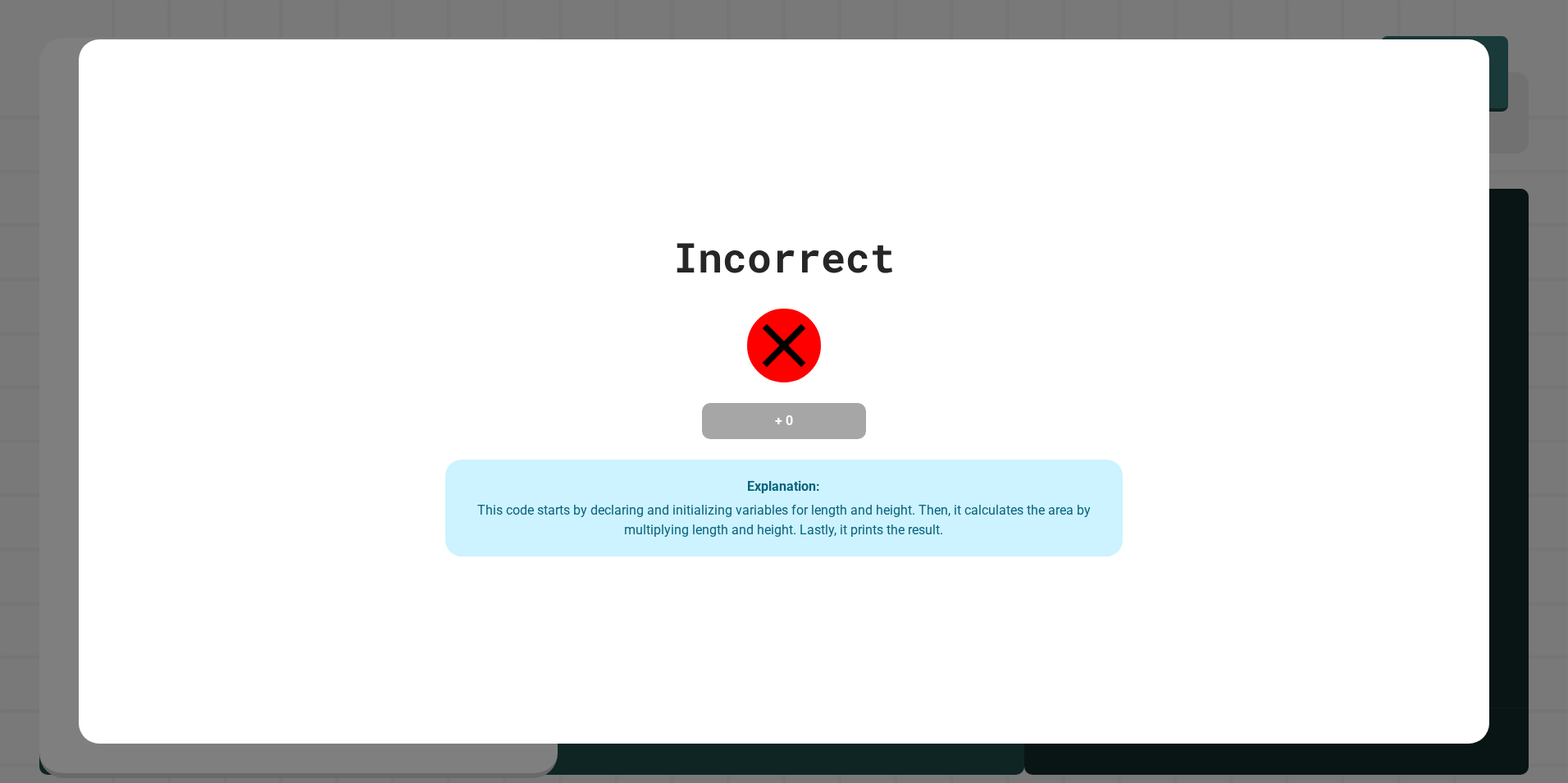
scroll to position [0, 5]
type textarea "**********"
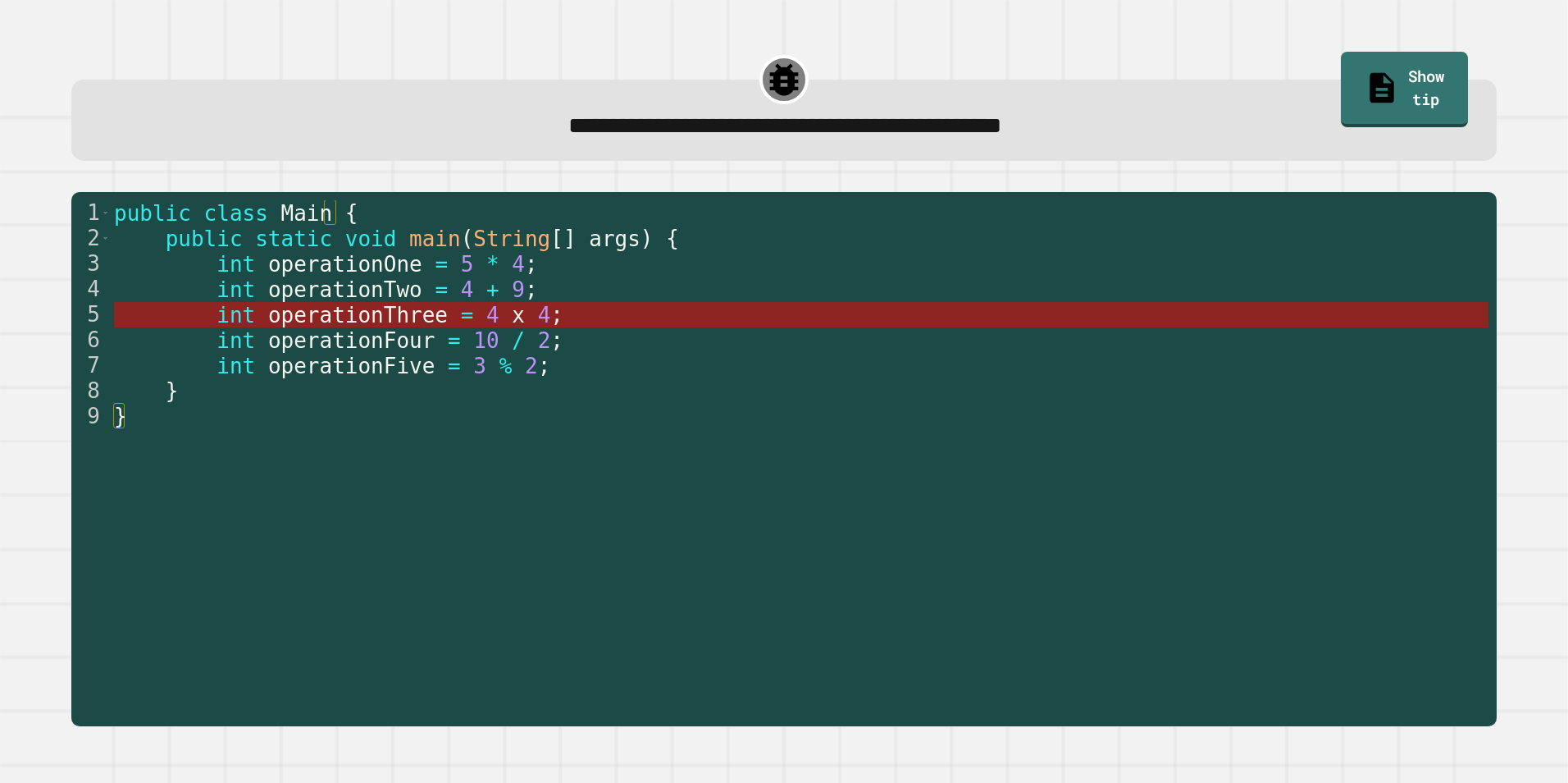
click at [390, 312] on span "operationThree" at bounding box center [358, 315] width 179 height 25
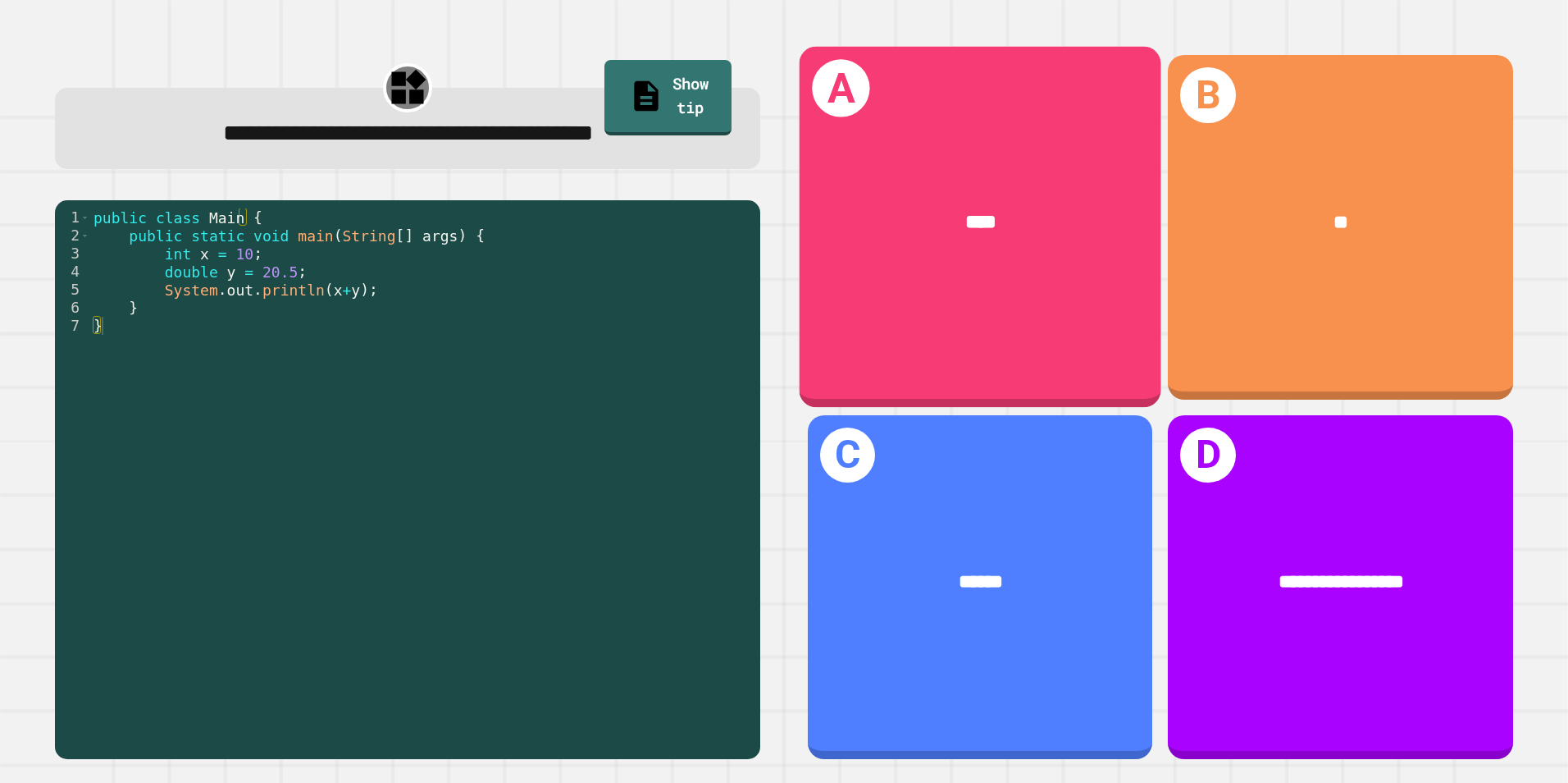
click at [972, 273] on div "A ****" at bounding box center [980, 228] width 362 height 361
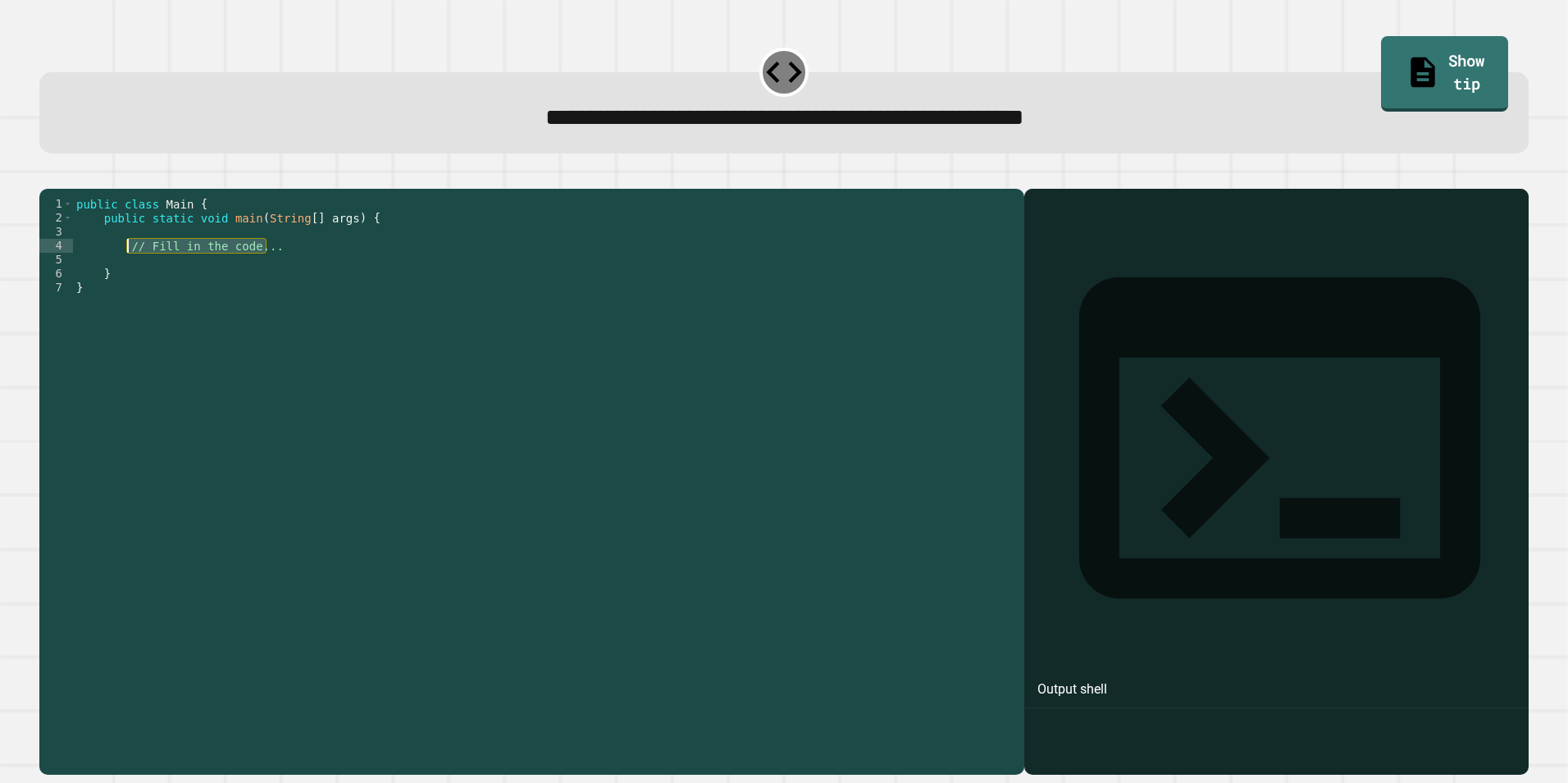
drag, startPoint x: 289, startPoint y: 268, endPoint x: 128, endPoint y: 274, distance: 161.1
click at [128, 274] on div "public class Main { public static void main ( String [ ] args ) { // Fill in th…" at bounding box center [544, 461] width 943 height 530
type textarea "*"
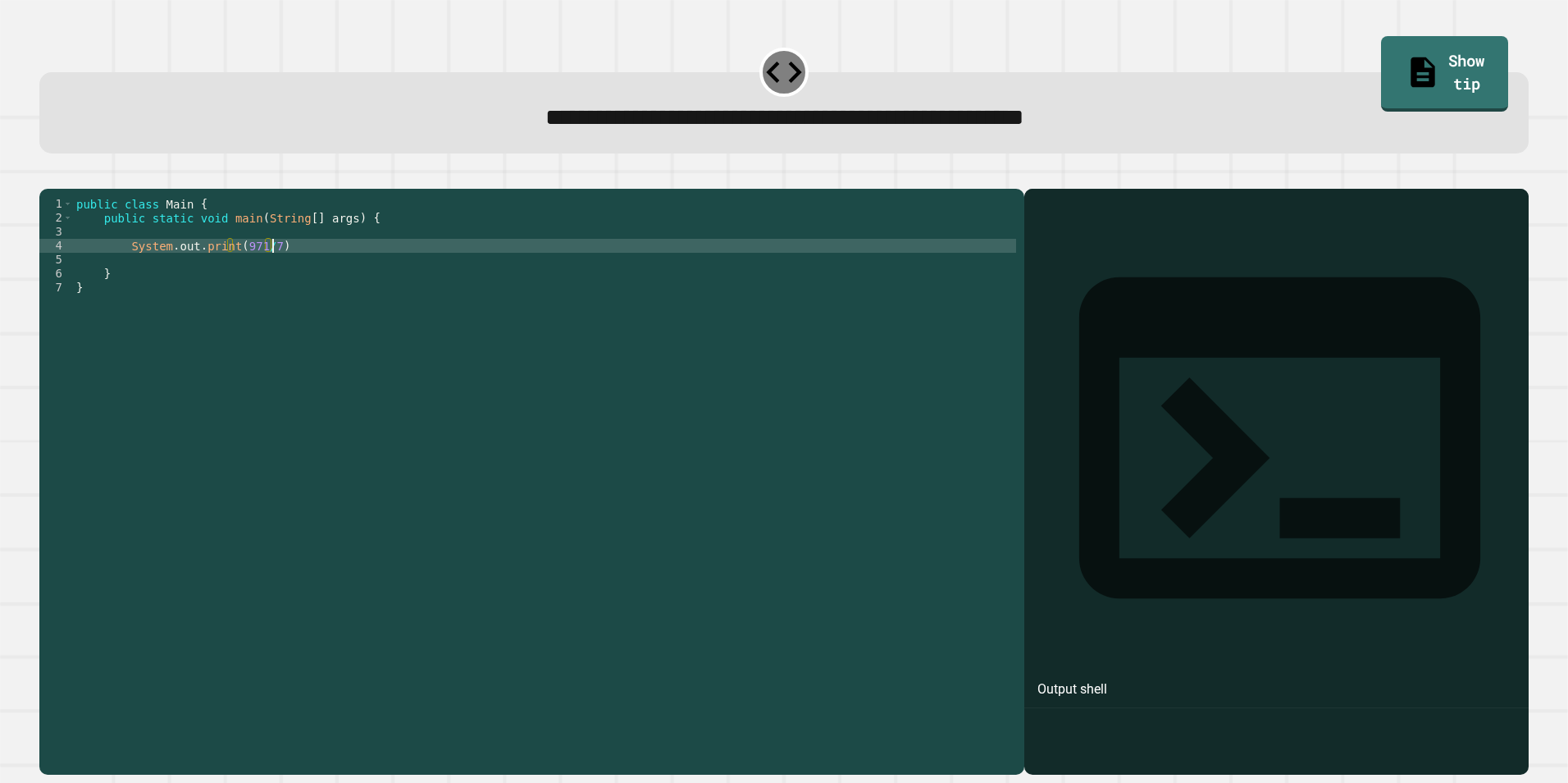
scroll to position [0, 13]
click at [84, 184] on div at bounding box center [784, 179] width 1490 height 20
click at [47, 176] on icon "button" at bounding box center [47, 176] width 0 height 0
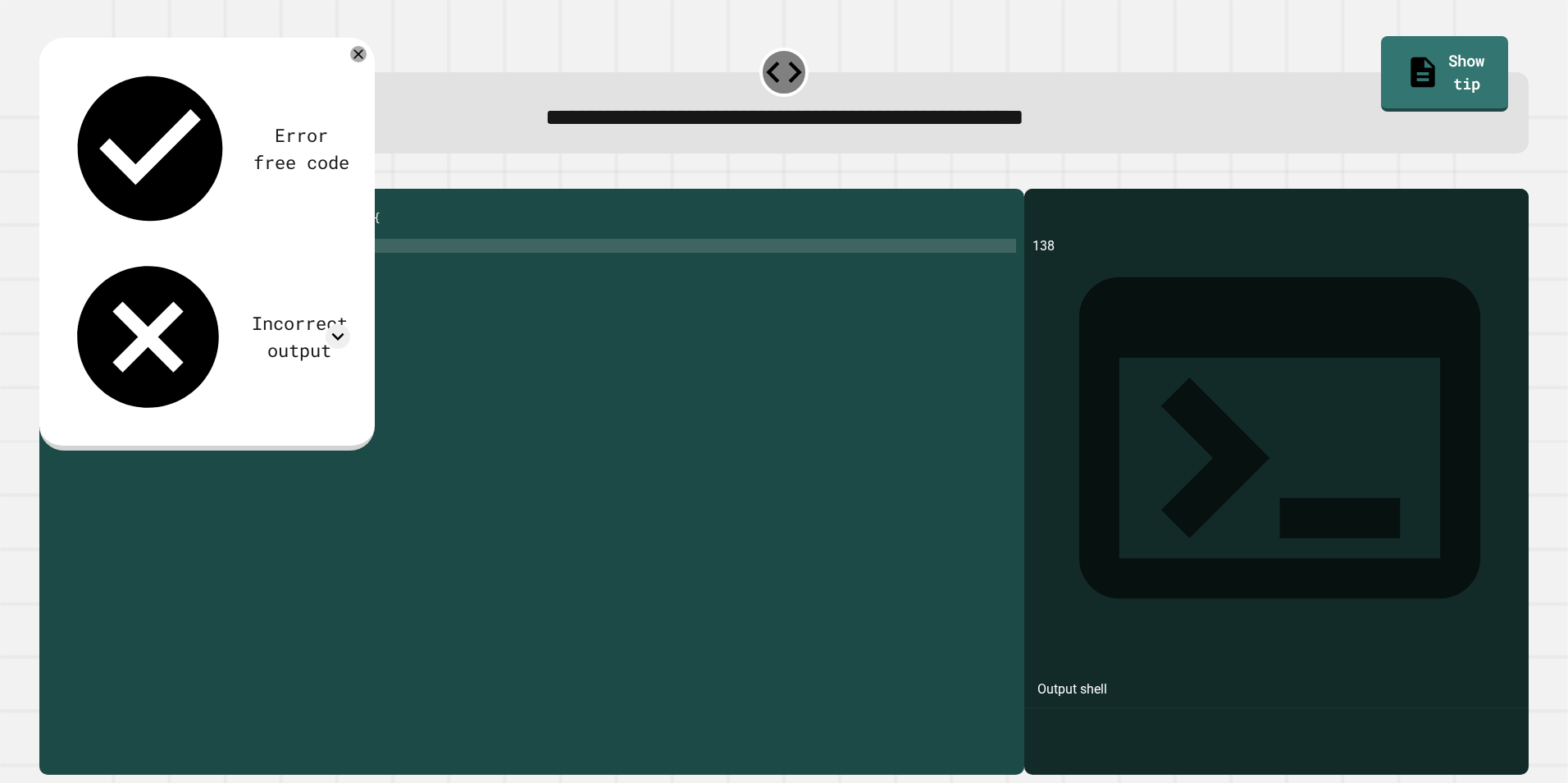
click at [260, 268] on div "public class Main { public static void main ( String [ ] args ) { System . out …" at bounding box center [544, 461] width 943 height 530
type textarea "**********"
click at [47, 176] on icon "button" at bounding box center [47, 176] width 0 height 0
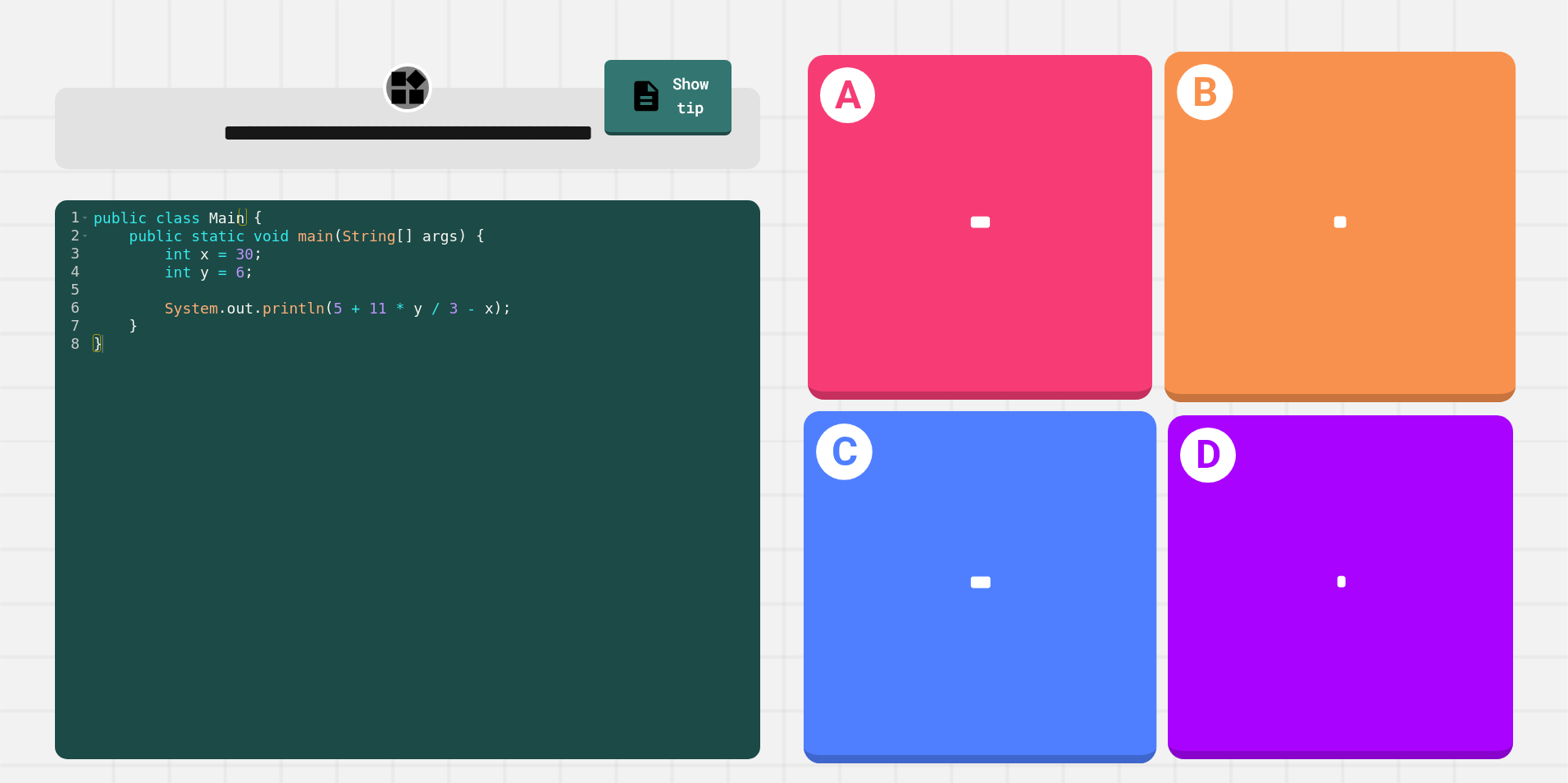
click at [1209, 302] on div "B **" at bounding box center [1340, 228] width 352 height 351
